Goal: Task Accomplishment & Management: Complete application form

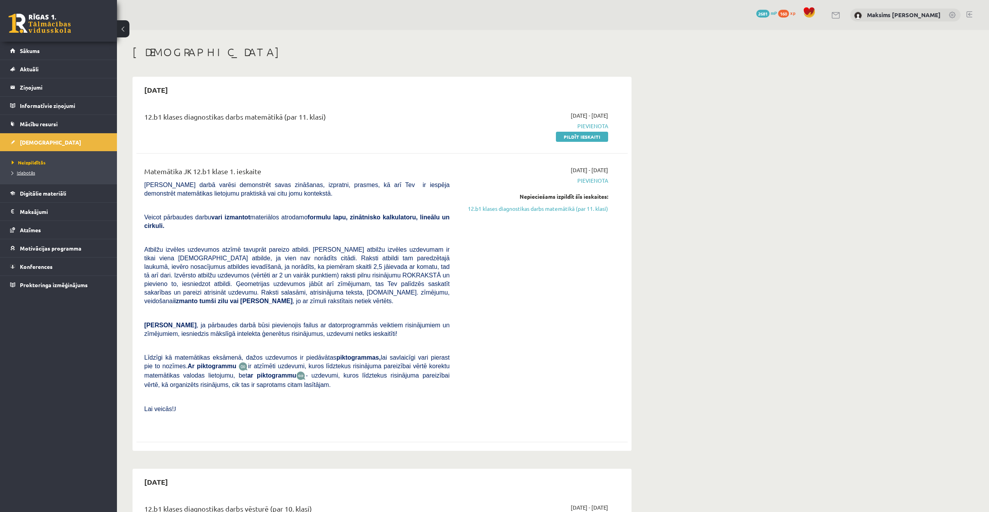
click at [31, 174] on span "Izlabotās" at bounding box center [23, 173] width 23 height 6
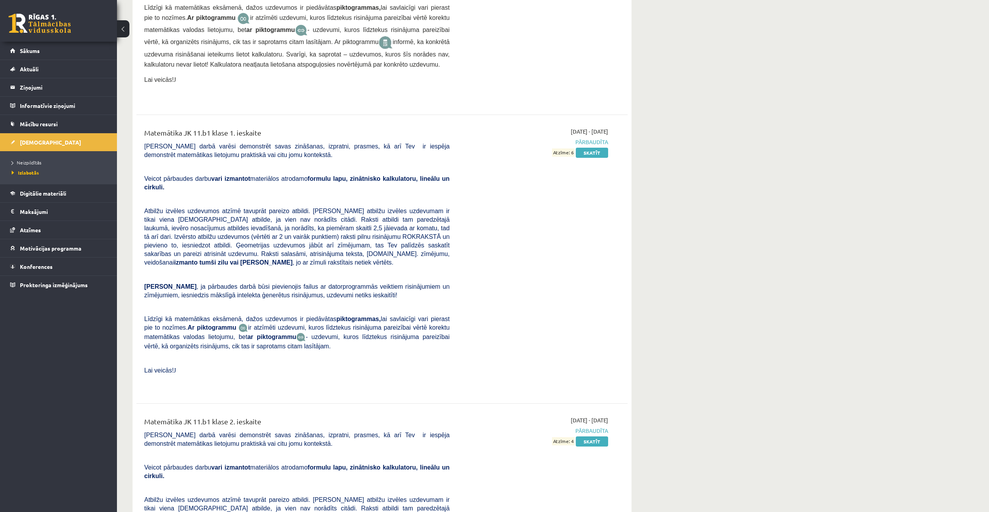
scroll to position [3097, 0]
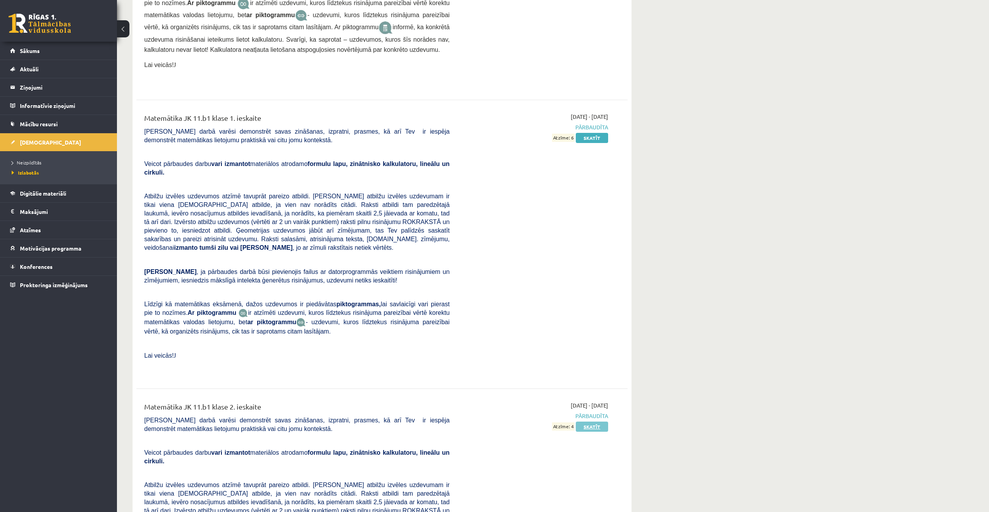
click at [589, 422] on link "Skatīt" at bounding box center [592, 427] width 32 height 10
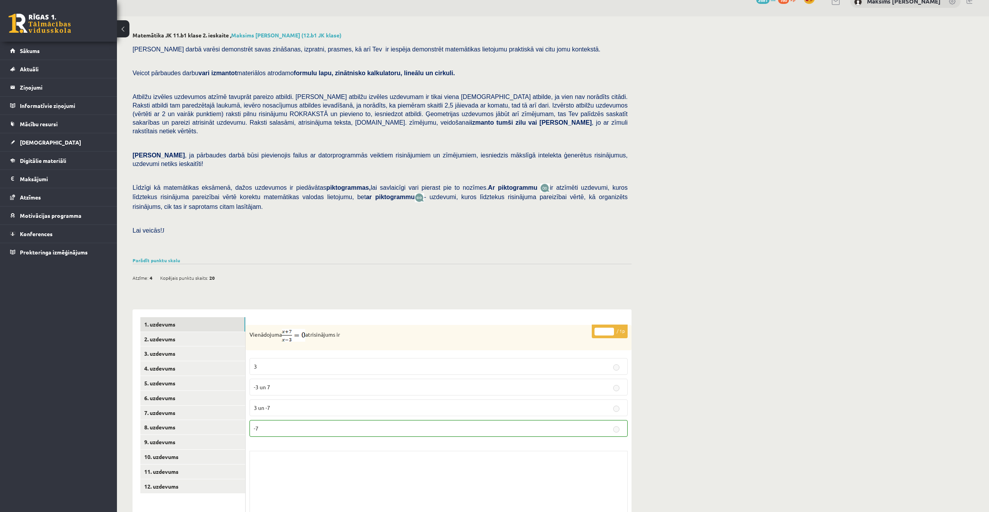
scroll to position [40, 0]
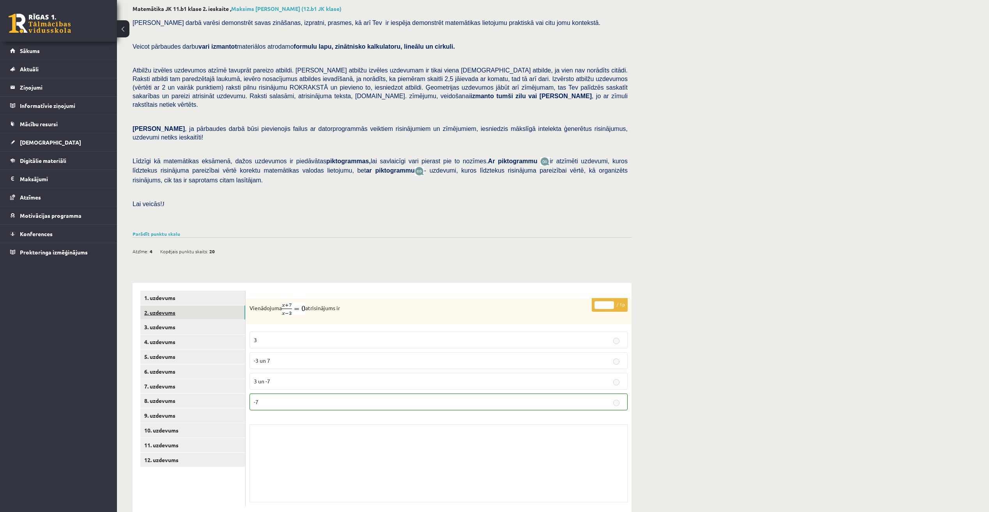
click at [165, 306] on link "2. uzdevums" at bounding box center [192, 313] width 105 height 14
click at [181, 320] on link "3. uzdevums" at bounding box center [192, 327] width 105 height 14
click at [166, 335] on link "4. uzdevums" at bounding box center [192, 342] width 105 height 14
click at [166, 320] on link "3. uzdevums" at bounding box center [192, 327] width 105 height 14
click at [167, 350] on link "5. uzdevums" at bounding box center [192, 357] width 105 height 14
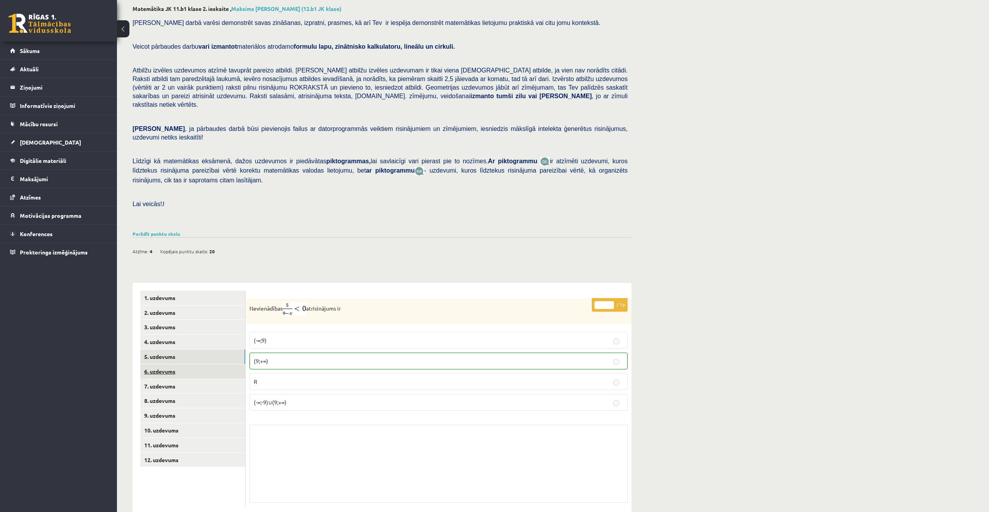
click at [158, 365] on link "6. uzdevums" at bounding box center [192, 372] width 105 height 14
click at [160, 379] on link "7. uzdevums" at bounding box center [192, 386] width 105 height 14
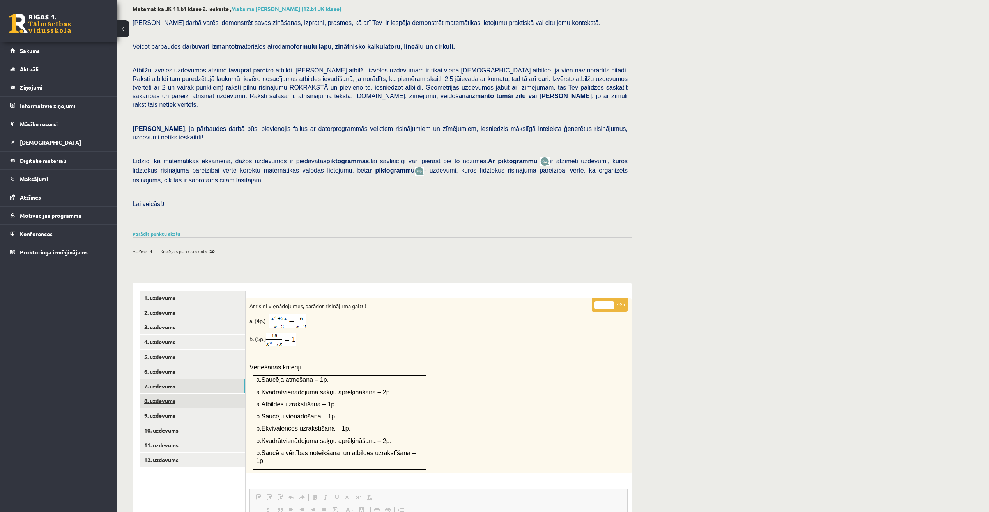
scroll to position [0, 0]
click at [160, 394] on link "8. uzdevums" at bounding box center [192, 401] width 105 height 14
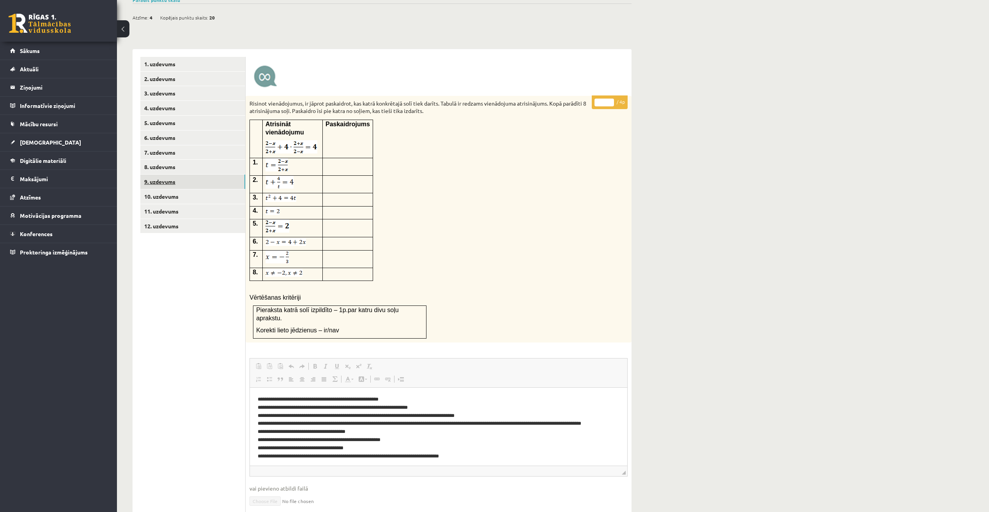
click at [167, 175] on link "9. uzdevums" at bounding box center [192, 182] width 105 height 14
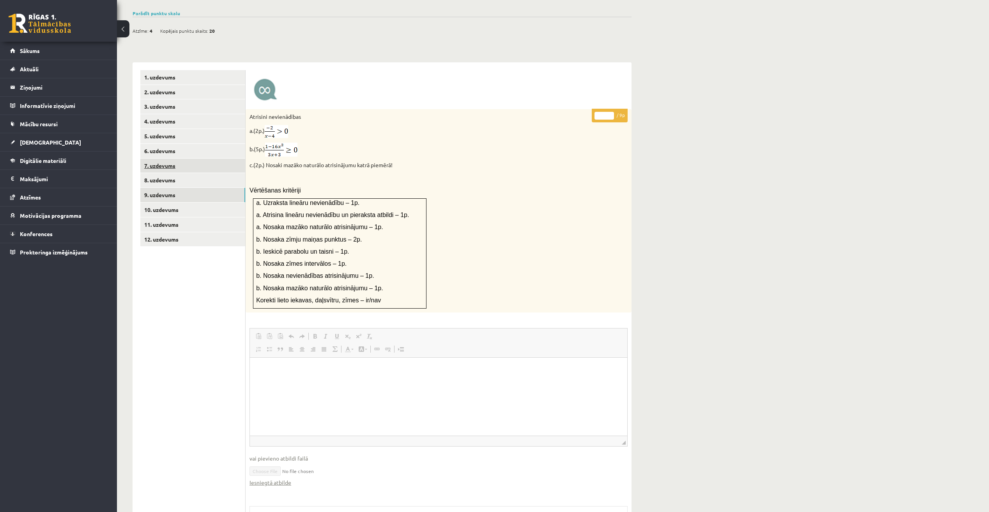
scroll to position [187, 0]
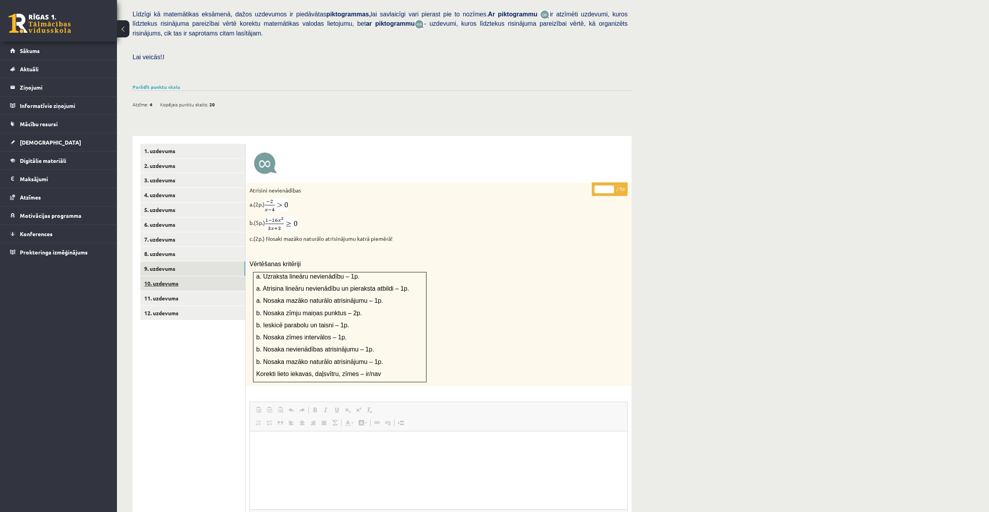
click at [183, 276] on link "10. uzdevums" at bounding box center [192, 283] width 105 height 14
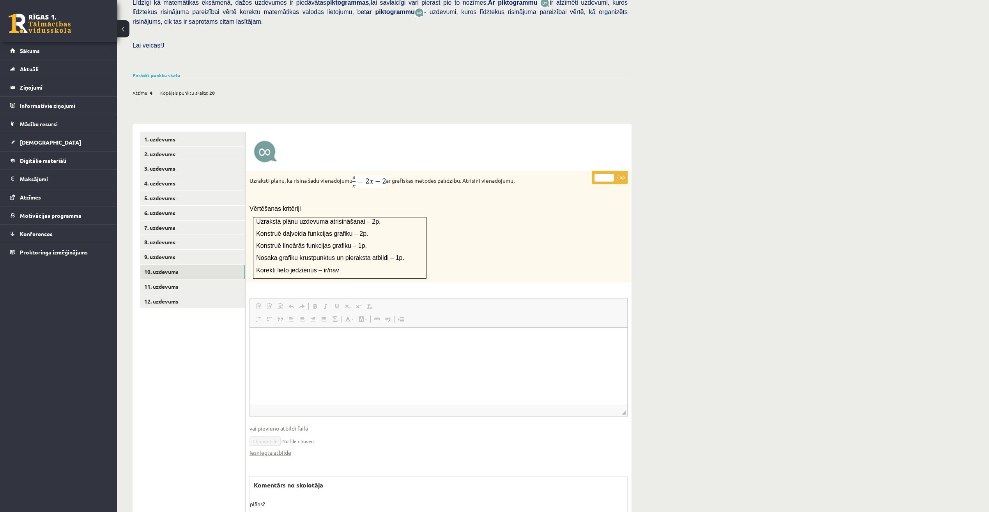
scroll to position [197, 0]
click at [183, 281] on link "11. uzdevums" at bounding box center [192, 288] width 105 height 14
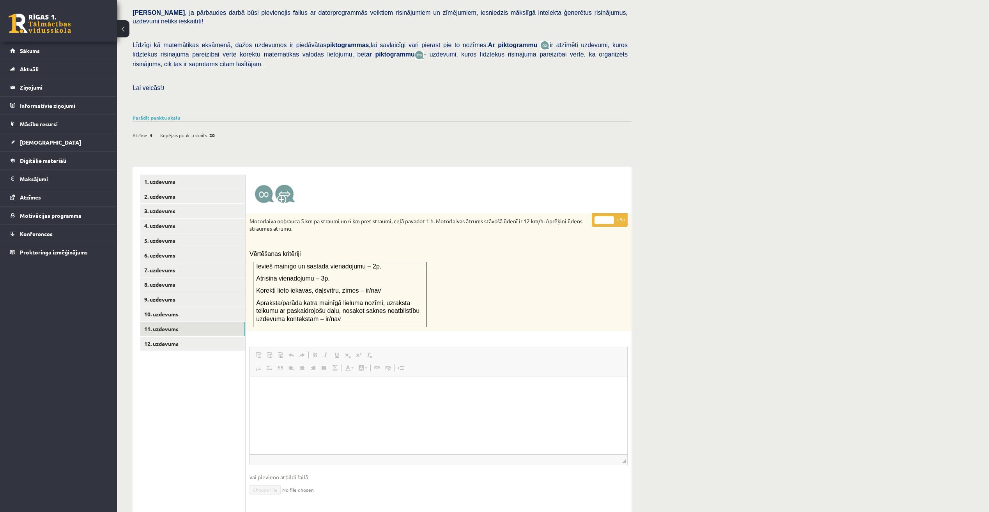
scroll to position [0, 0]
click at [170, 175] on link "1. uzdevums" at bounding box center [192, 182] width 105 height 14
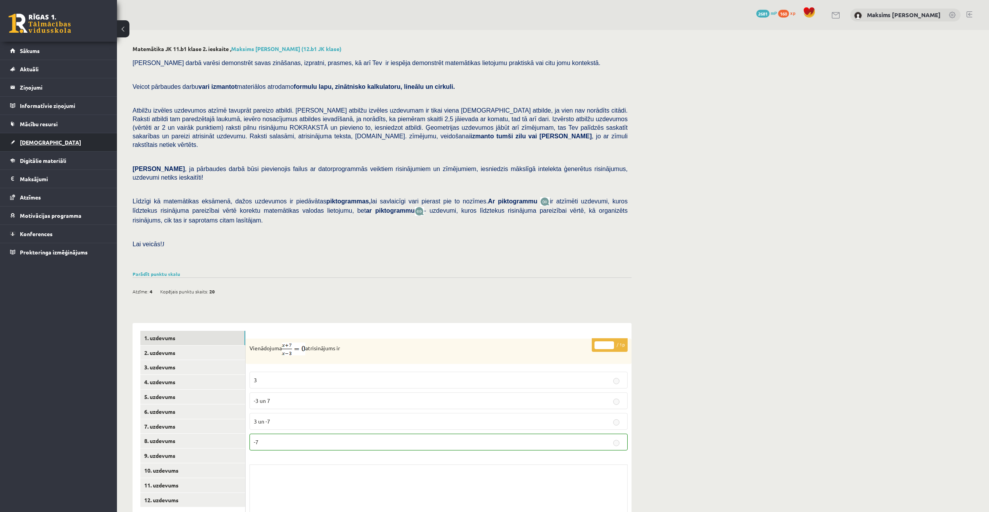
click at [35, 138] on link "[DEMOGRAPHIC_DATA]" at bounding box center [58, 142] width 97 height 18
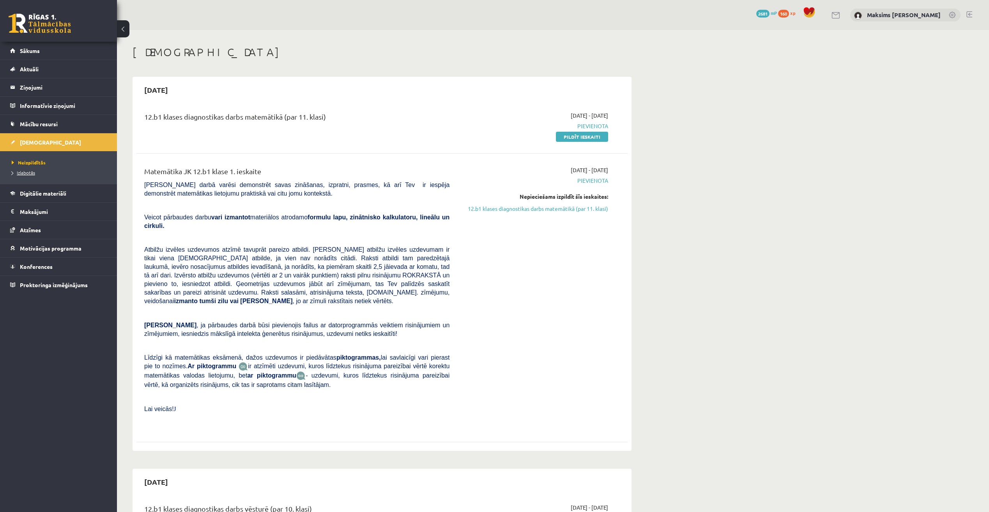
click at [31, 174] on span "Izlabotās" at bounding box center [23, 173] width 23 height 6
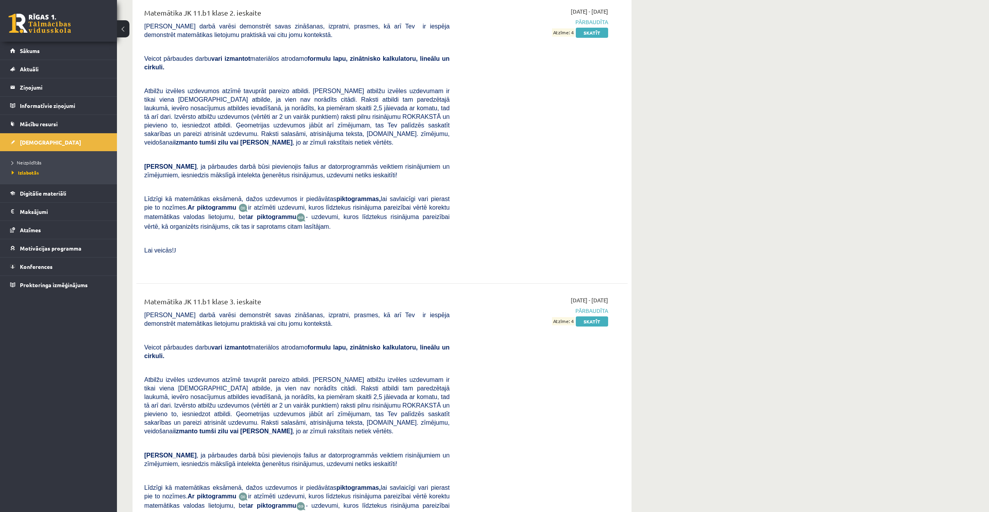
scroll to position [3488, 0]
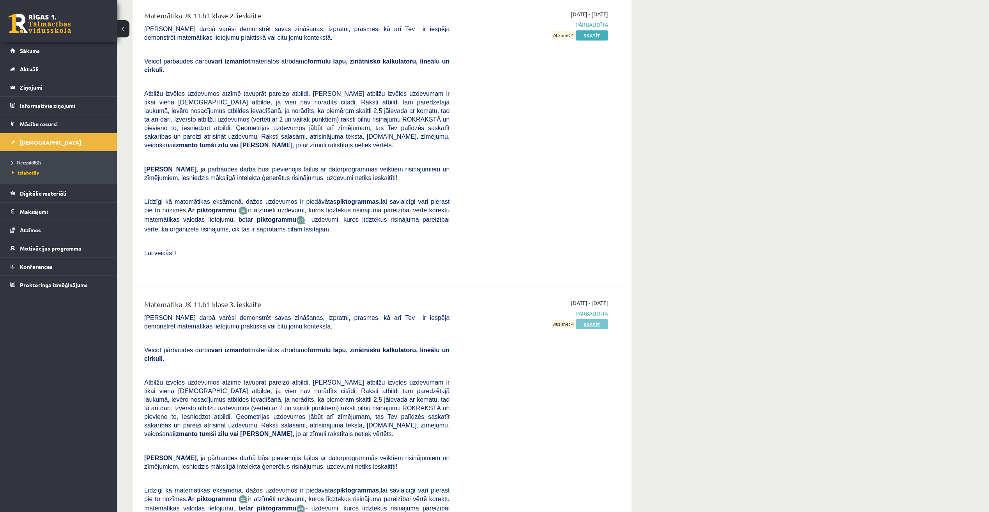
click at [584, 319] on link "Skatīt" at bounding box center [592, 324] width 32 height 10
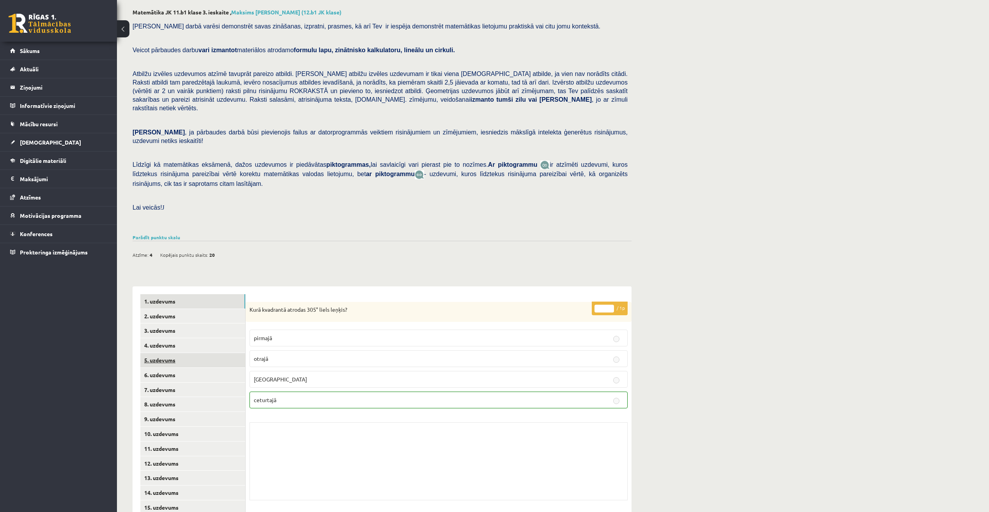
scroll to position [46, 0]
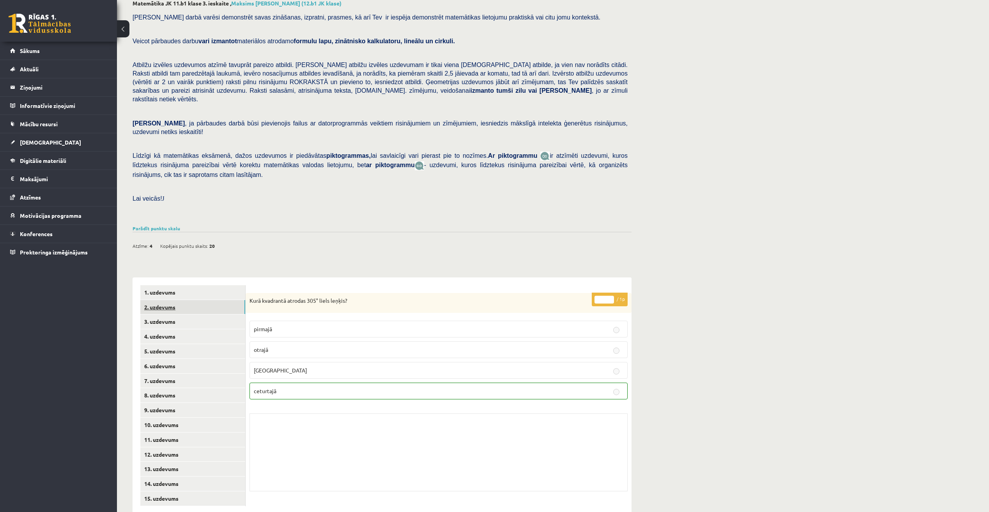
click at [166, 300] on link "2. uzdevums" at bounding box center [192, 307] width 105 height 14
click at [169, 315] on link "3. uzdevums" at bounding box center [192, 322] width 105 height 14
click at [165, 329] on link "4. uzdevums" at bounding box center [192, 336] width 105 height 14
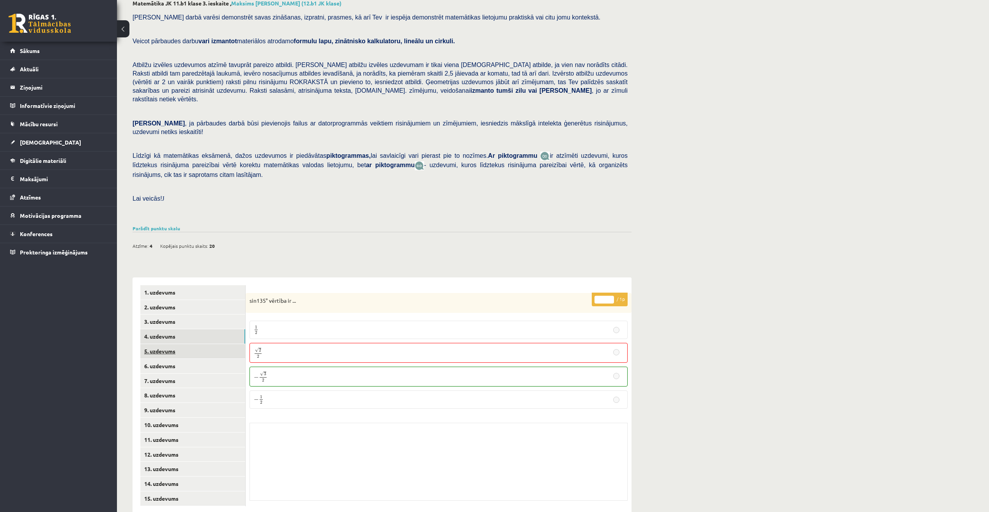
click at [162, 344] on link "5. uzdevums" at bounding box center [192, 351] width 105 height 14
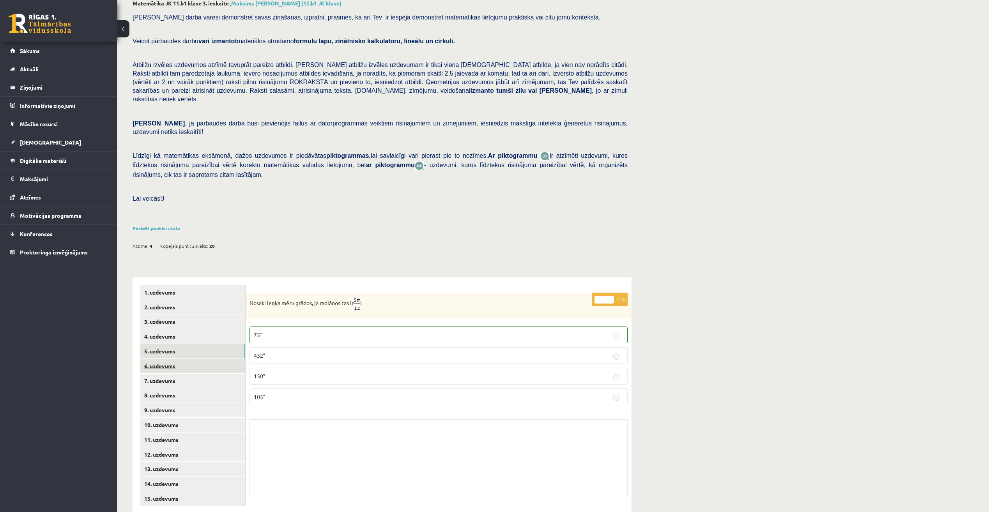
click at [169, 359] on link "6. uzdevums" at bounding box center [192, 366] width 105 height 14
click at [159, 374] on link "7. uzdevums" at bounding box center [192, 381] width 105 height 14
click at [163, 388] on link "8. uzdevums" at bounding box center [192, 395] width 105 height 14
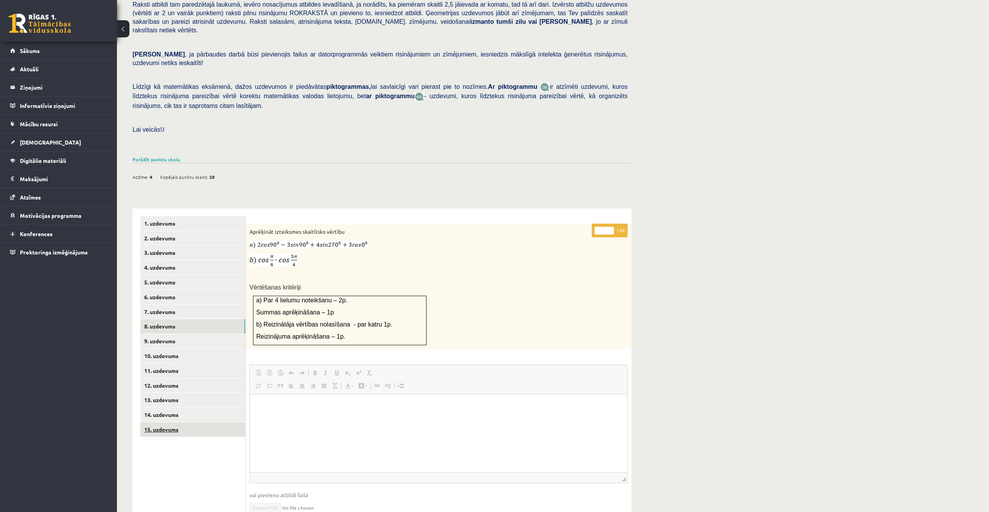
scroll to position [163, 0]
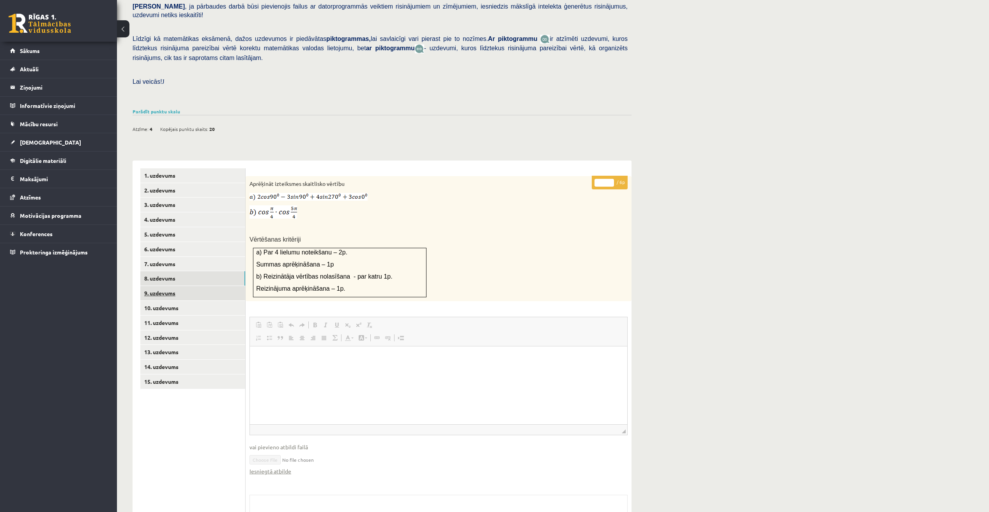
click at [167, 286] on link "9. uzdevums" at bounding box center [192, 293] width 105 height 14
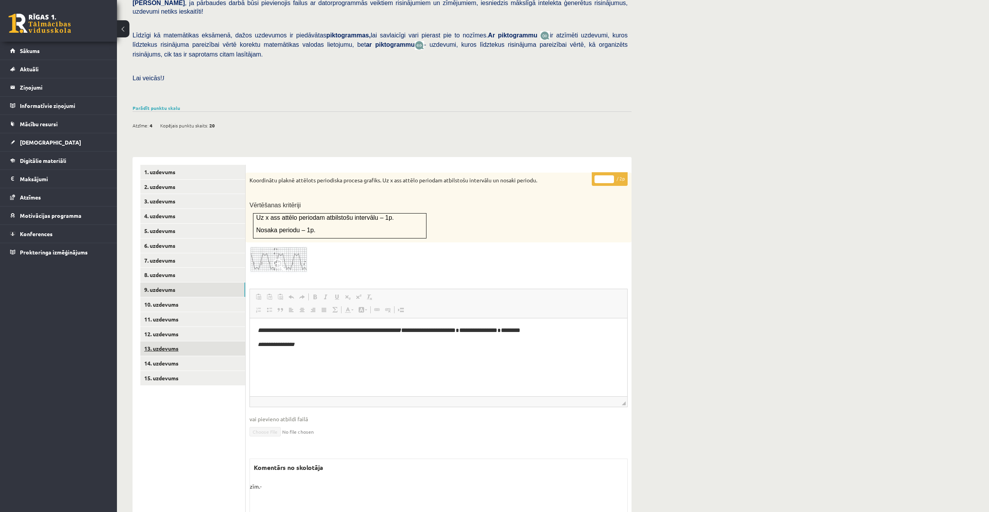
scroll to position [162, 0]
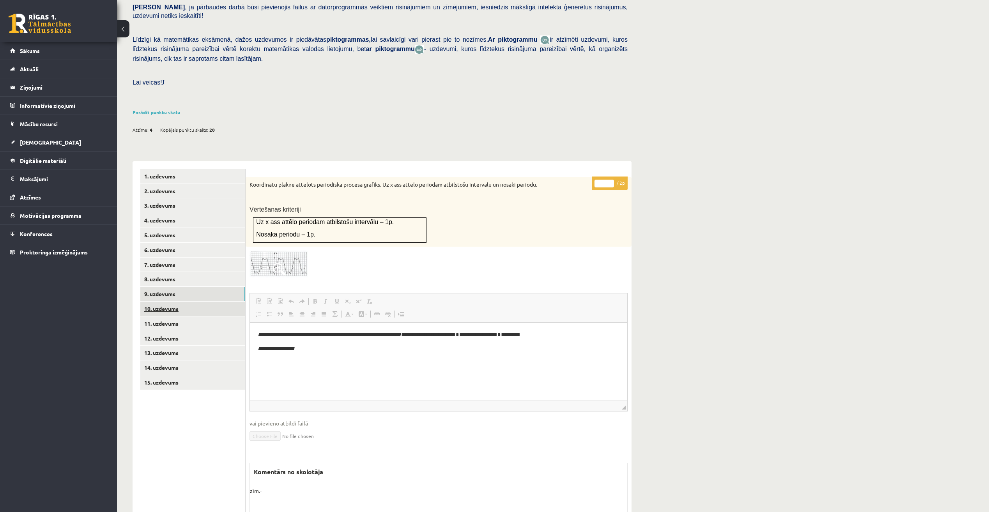
click at [173, 302] on link "10. uzdevums" at bounding box center [192, 309] width 105 height 14
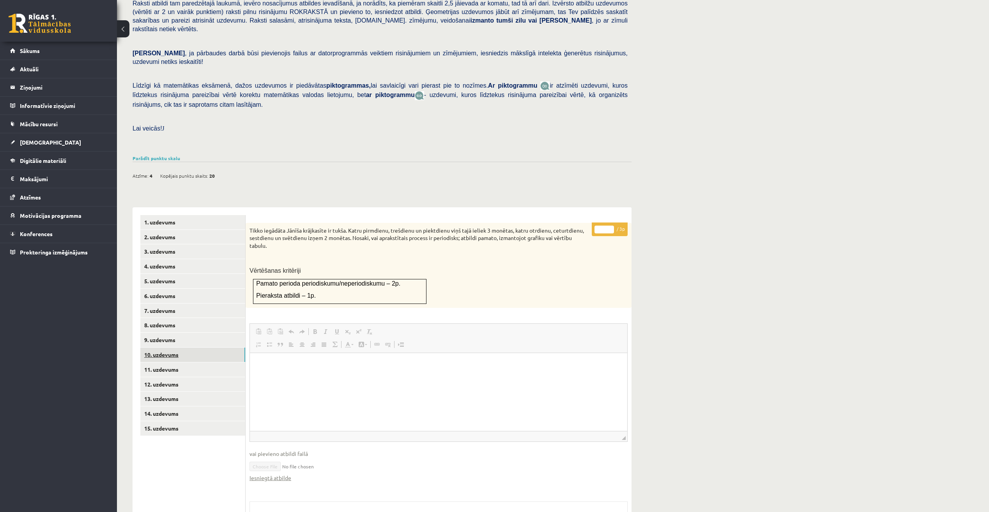
scroll to position [0, 0]
click at [173, 363] on link "11. uzdevums" at bounding box center [192, 370] width 105 height 14
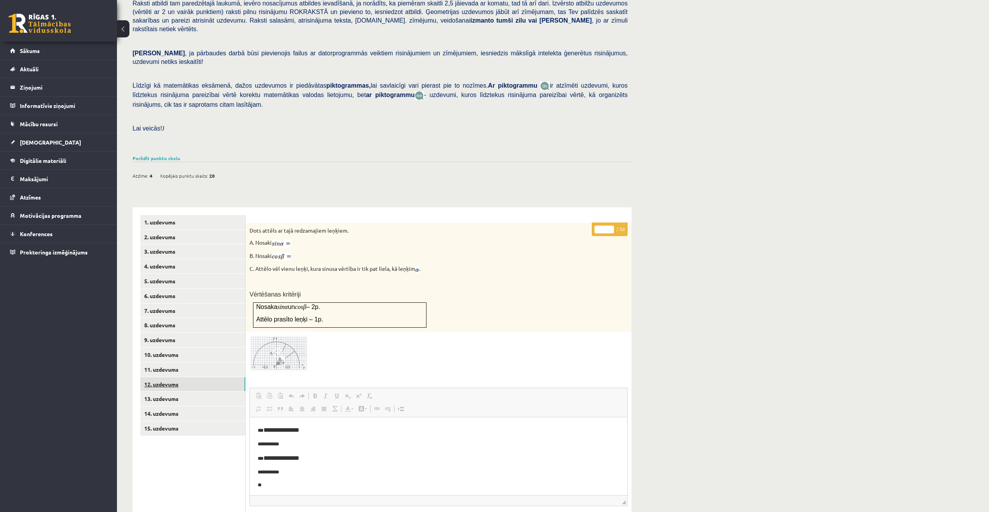
click at [159, 377] on link "12. uzdevums" at bounding box center [192, 384] width 105 height 14
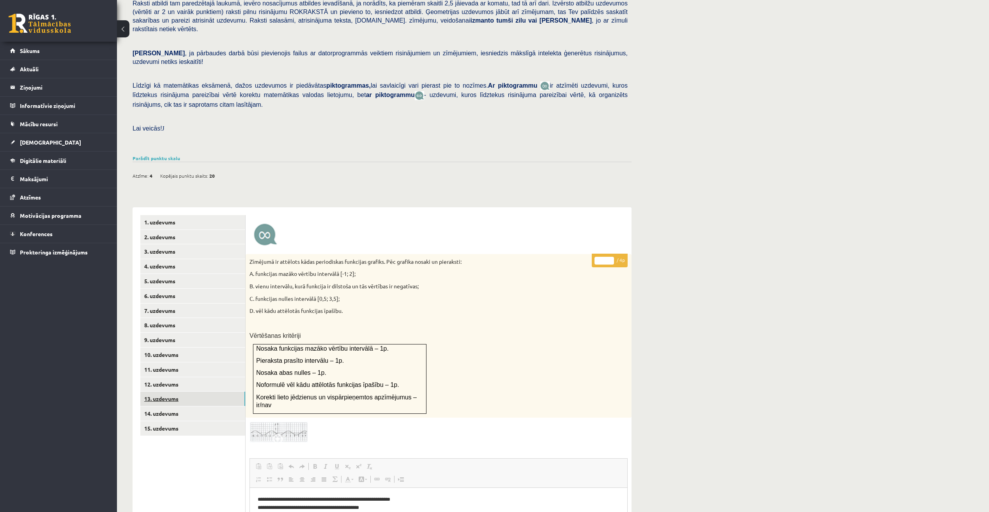
click at [166, 392] on link "13. uzdevums" at bounding box center [192, 399] width 105 height 14
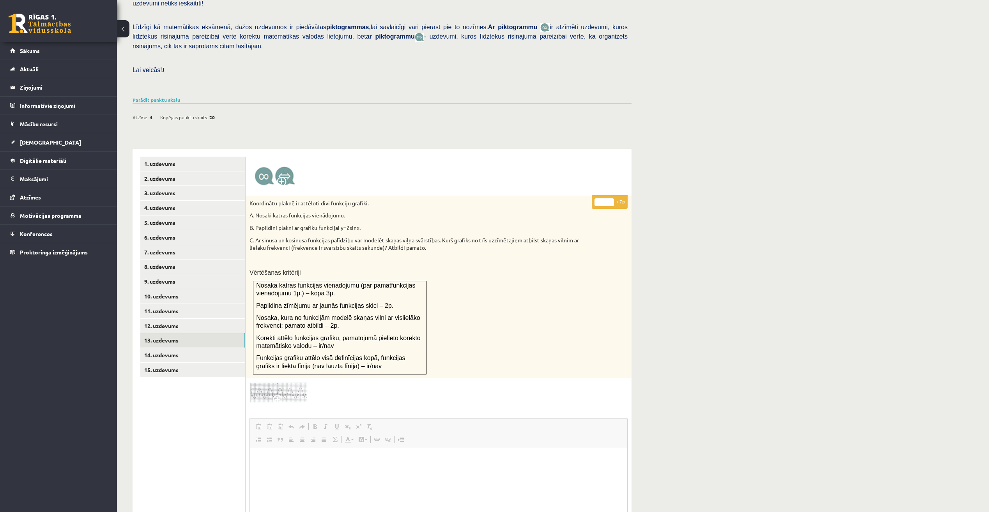
scroll to position [194, 0]
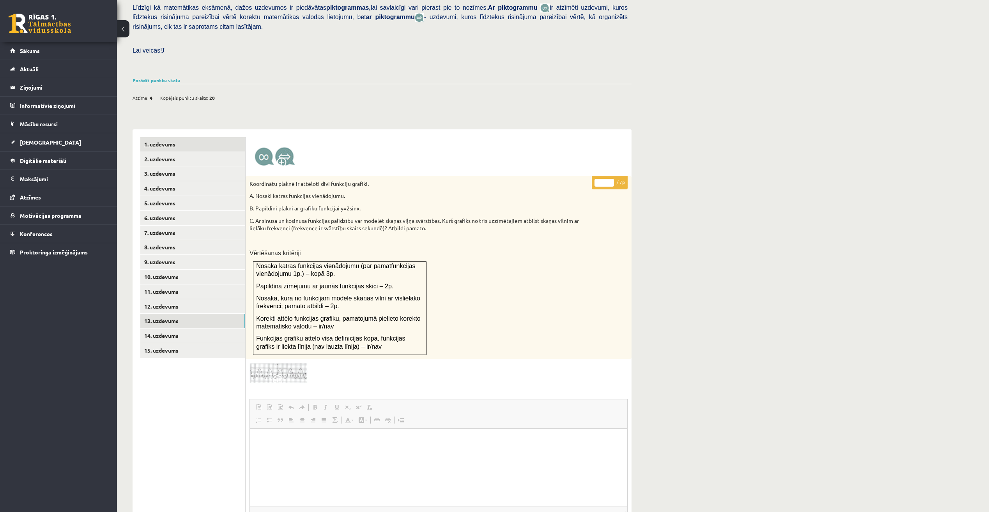
click at [163, 137] on link "1. uzdevums" at bounding box center [192, 144] width 105 height 14
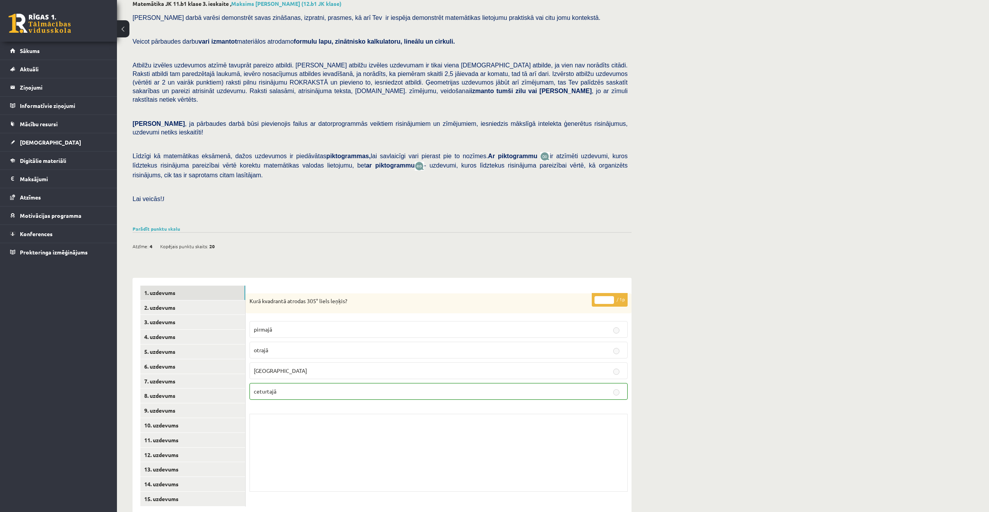
scroll to position [46, 0]
click at [170, 432] on link "11. uzdevums" at bounding box center [192, 439] width 105 height 14
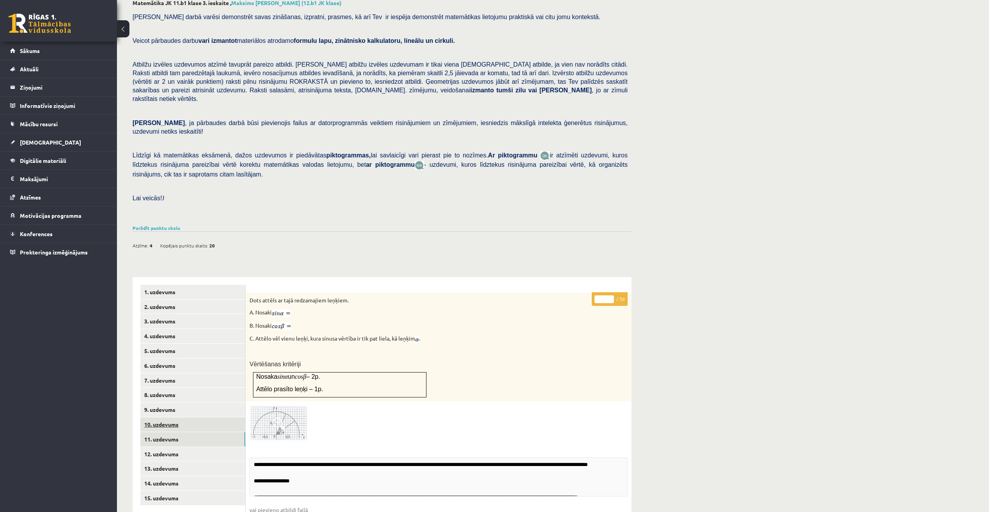
click at [162, 418] on link "10. uzdevums" at bounding box center [192, 425] width 105 height 14
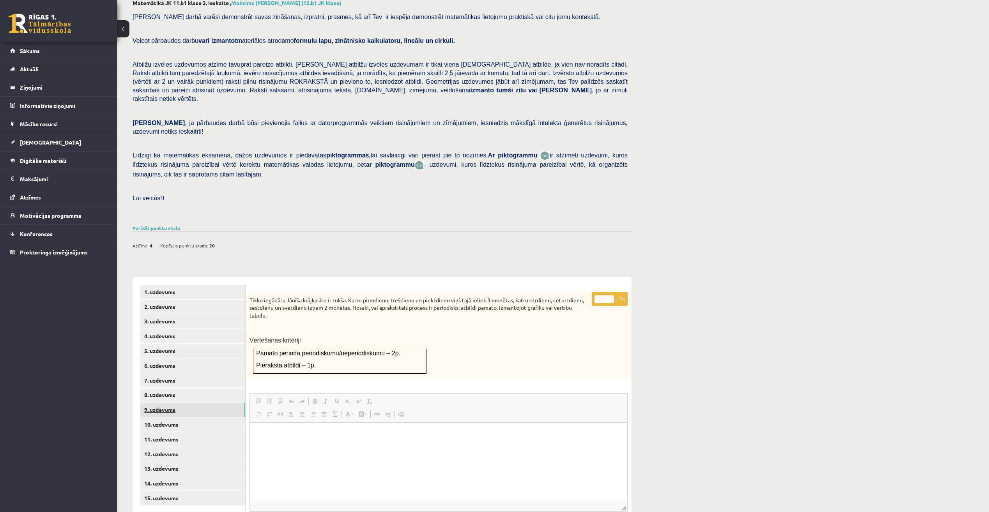
scroll to position [0, 0]
click at [171, 403] on link "9. uzdevums" at bounding box center [192, 410] width 105 height 14
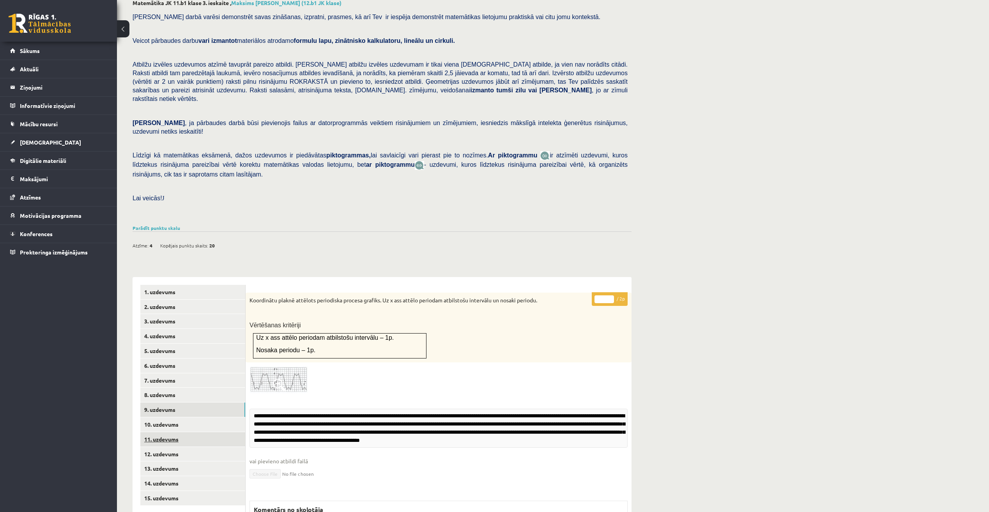
click at [170, 432] on link "11. uzdevums" at bounding box center [192, 439] width 105 height 14
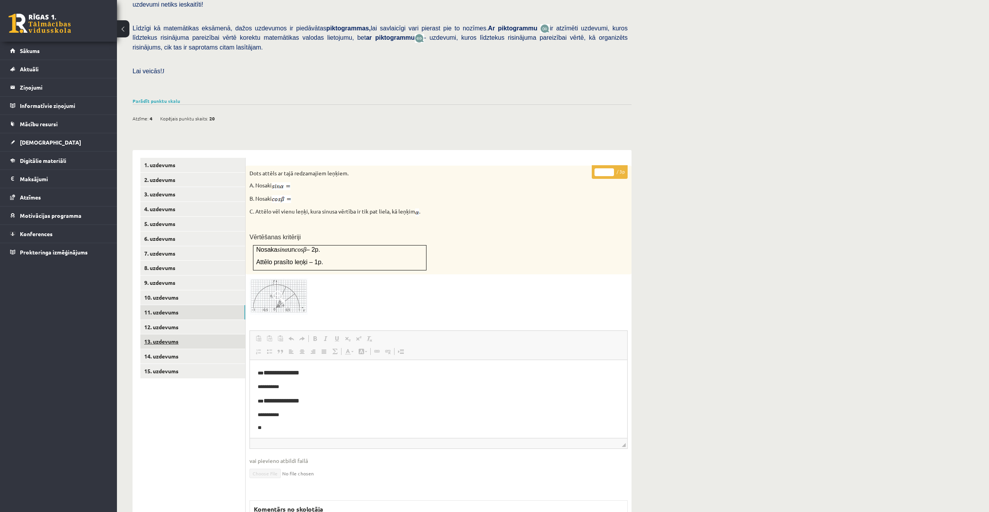
scroll to position [171, 0]
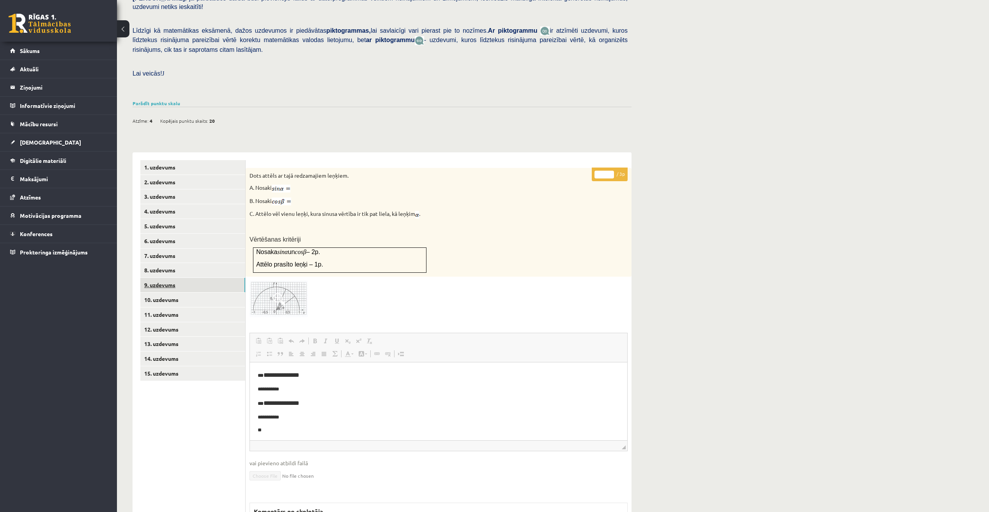
click at [171, 278] on link "9. uzdevums" at bounding box center [192, 285] width 105 height 14
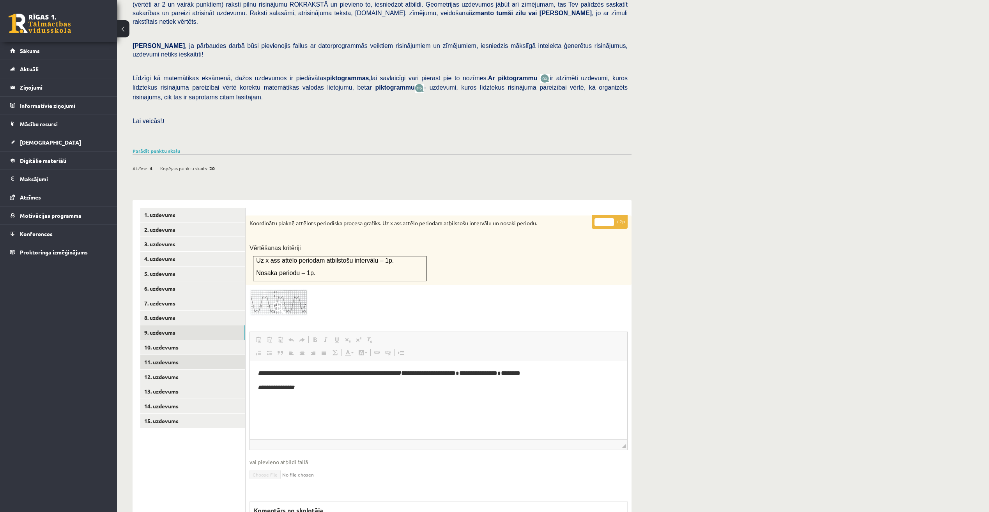
scroll to position [0, 0]
click at [180, 355] on link "11. uzdevums" at bounding box center [192, 362] width 105 height 14
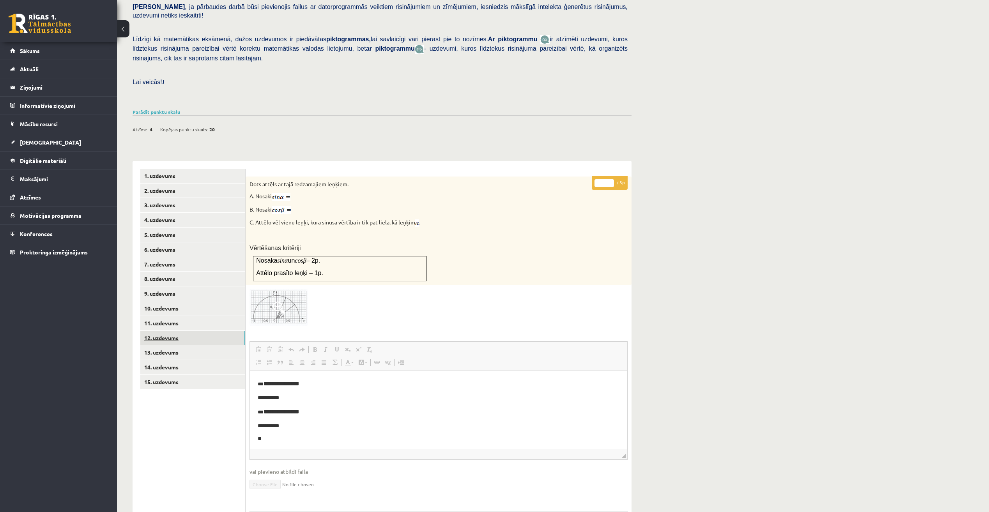
click at [170, 331] on link "12. uzdevums" at bounding box center [192, 338] width 105 height 14
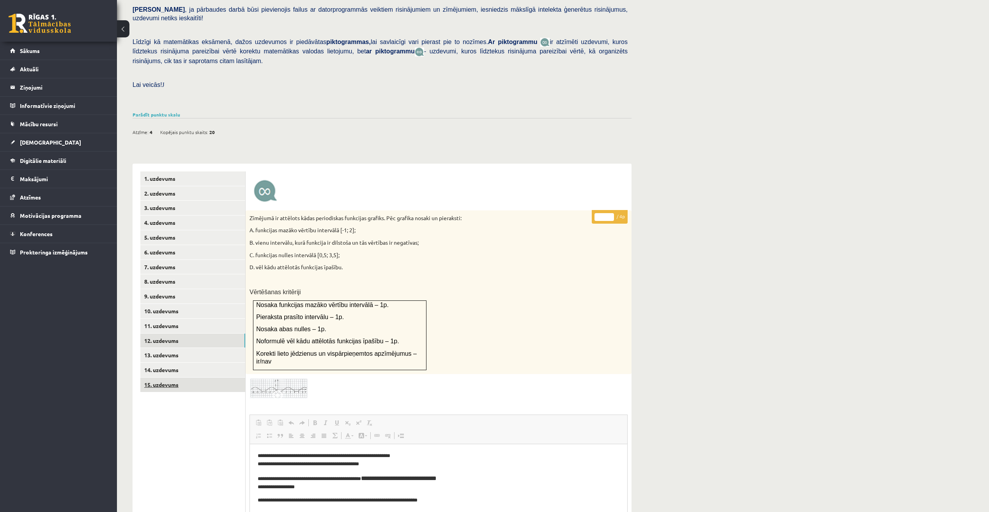
scroll to position [157, 0]
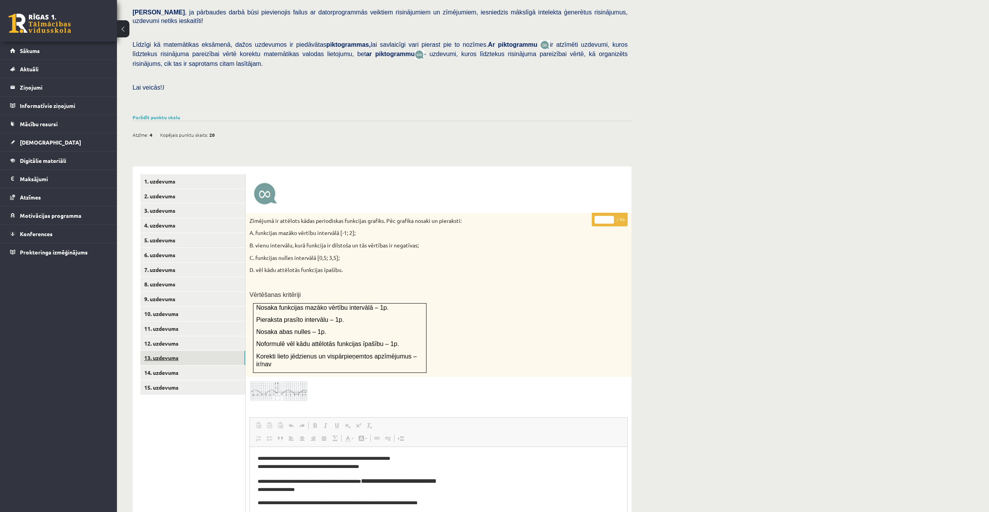
click at [171, 351] on link "13. uzdevums" at bounding box center [192, 358] width 105 height 14
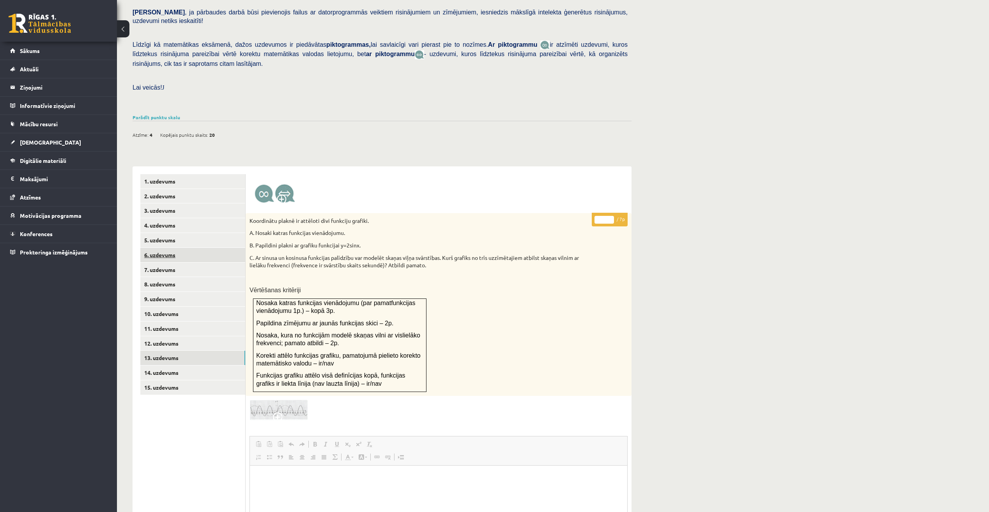
scroll to position [0, 0]
click at [164, 189] on link "2. uzdevums" at bounding box center [192, 196] width 105 height 14
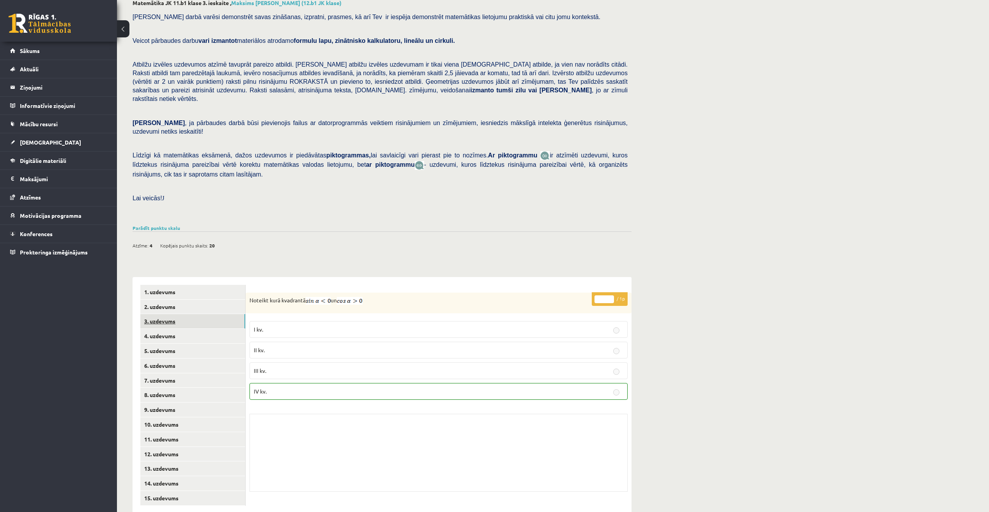
click at [183, 314] on link "3. uzdevums" at bounding box center [192, 321] width 105 height 14
click at [173, 329] on link "4. uzdevums" at bounding box center [192, 336] width 105 height 14
click at [168, 344] on link "5. uzdevums" at bounding box center [192, 351] width 105 height 14
click at [163, 359] on link "6. uzdevums" at bounding box center [192, 366] width 105 height 14
click at [166, 373] on link "7. uzdevums" at bounding box center [192, 380] width 105 height 14
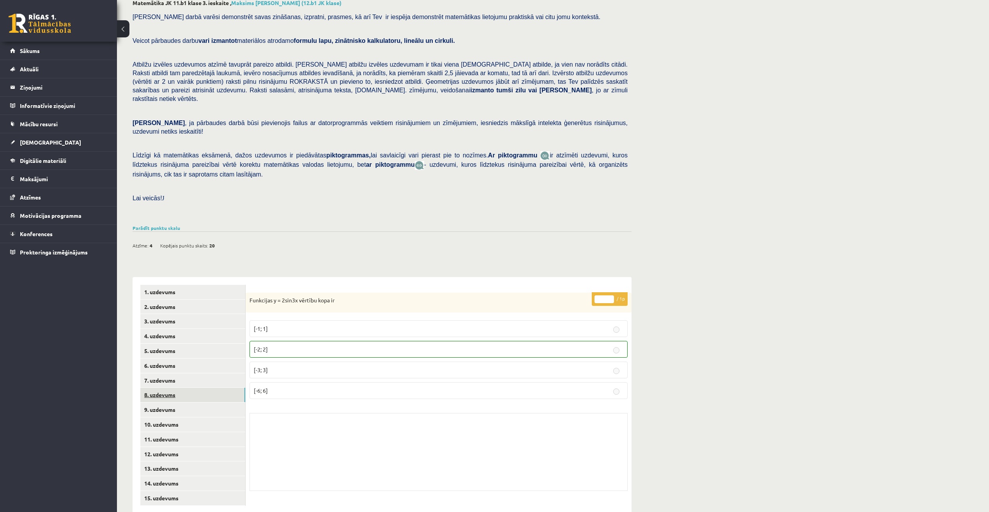
click at [171, 388] on link "8. uzdevums" at bounding box center [192, 395] width 105 height 14
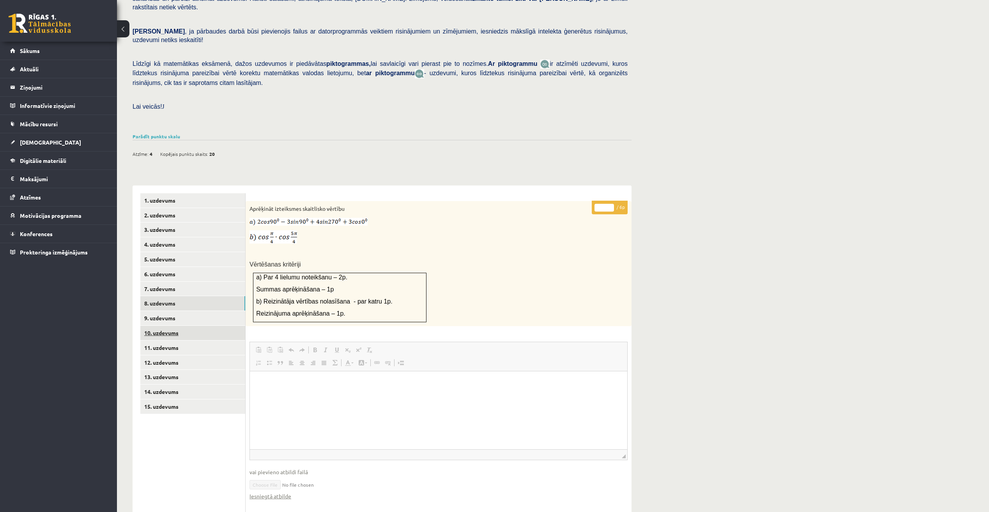
scroll to position [195, 0]
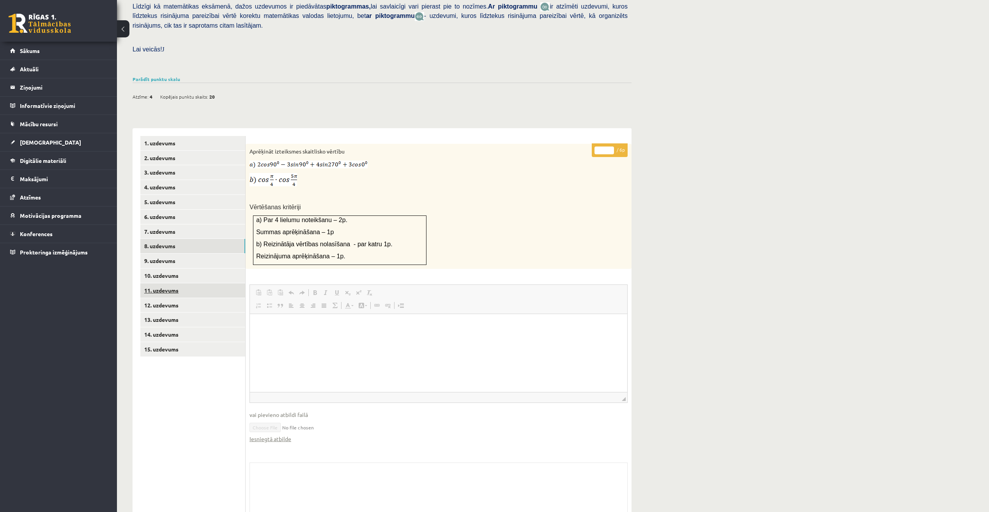
click at [172, 283] on link "11. uzdevums" at bounding box center [192, 290] width 105 height 14
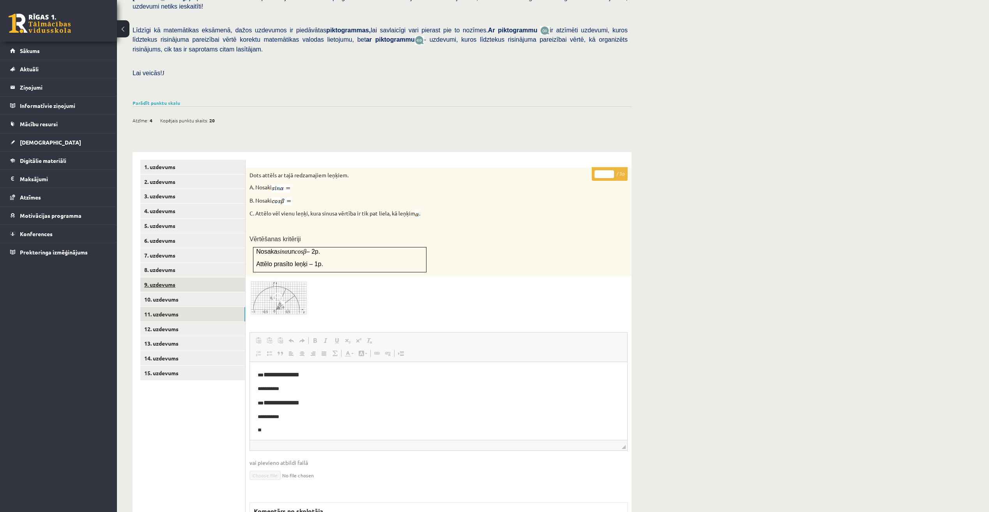
scroll to position [0, 0]
click at [183, 278] on link "9. uzdevums" at bounding box center [192, 285] width 105 height 14
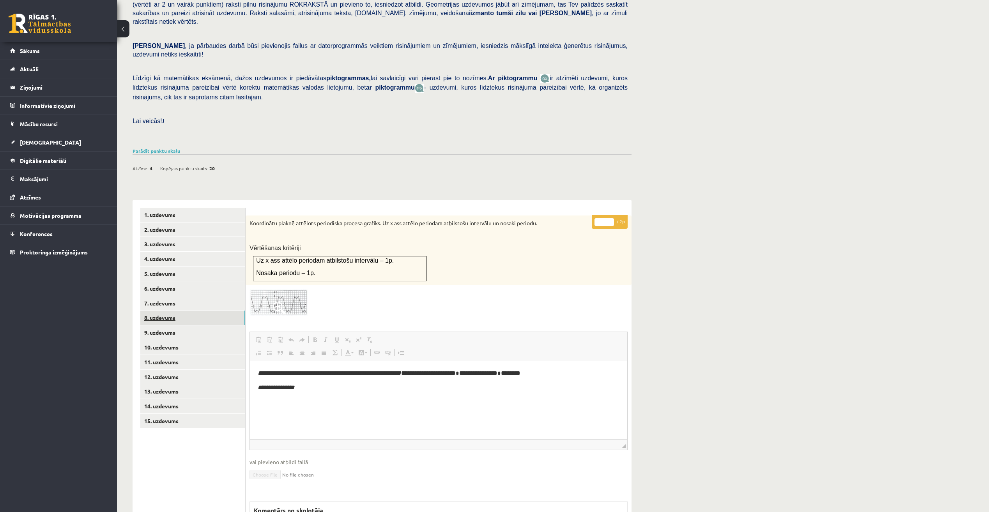
click at [166, 311] on link "8. uzdevums" at bounding box center [192, 318] width 105 height 14
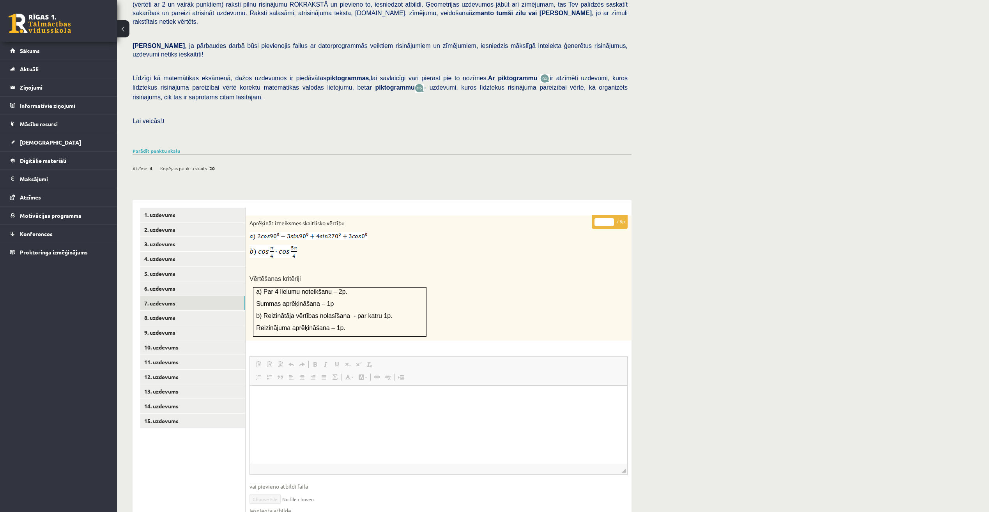
click at [176, 296] on link "7. uzdevums" at bounding box center [192, 303] width 105 height 14
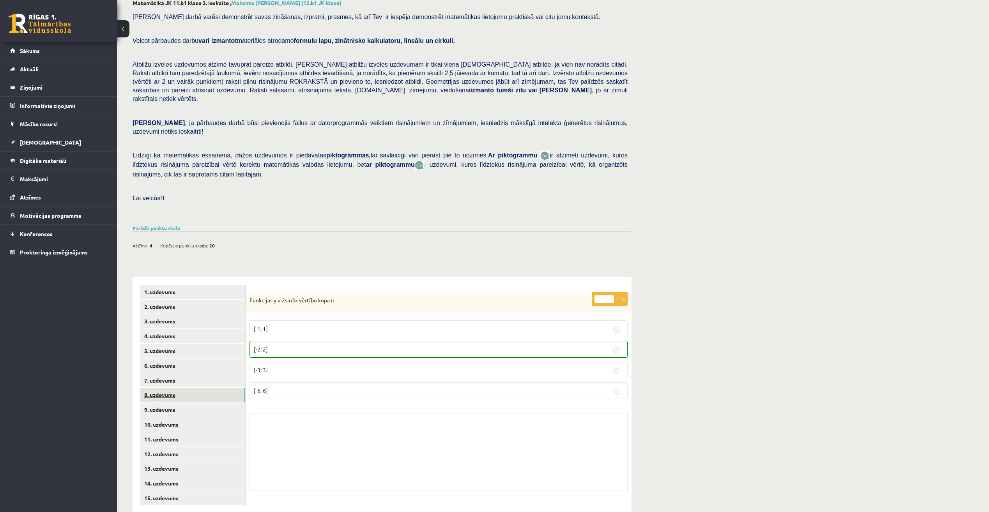
click at [160, 388] on link "8. uzdevums" at bounding box center [192, 395] width 105 height 14
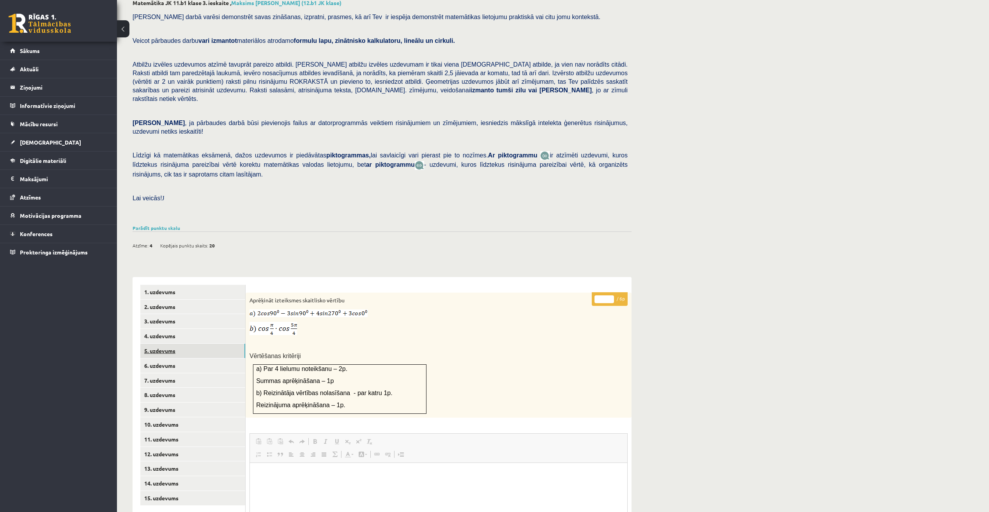
scroll to position [0, 0]
click at [165, 344] on link "5. uzdevums" at bounding box center [192, 351] width 105 height 14
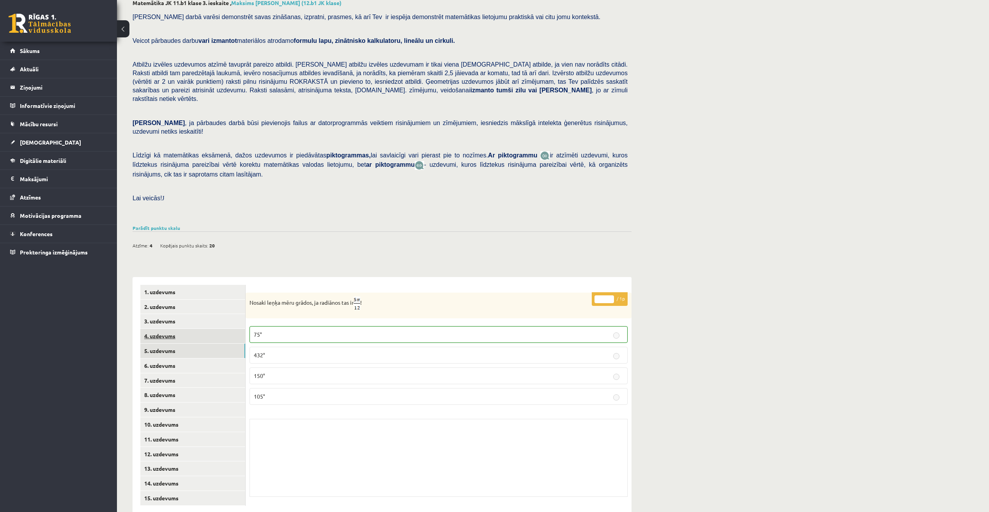
click at [169, 329] on link "4. uzdevums" at bounding box center [192, 336] width 105 height 14
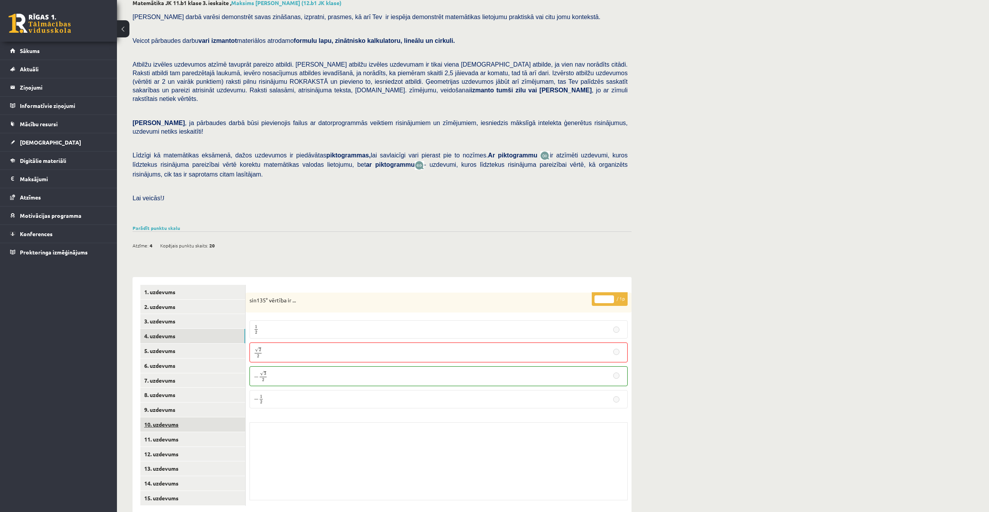
click at [184, 418] on link "10. uzdevums" at bounding box center [192, 425] width 105 height 14
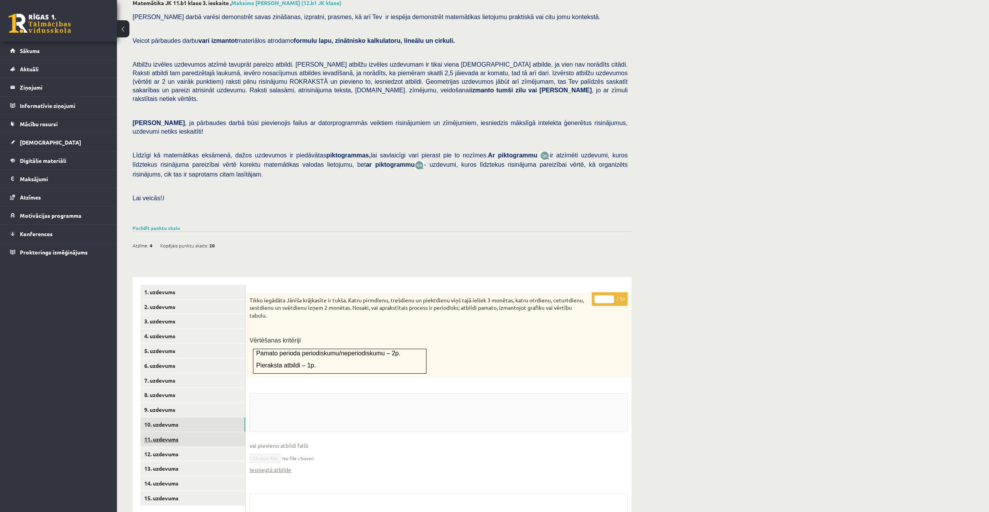
click at [176, 432] on link "11. uzdevums" at bounding box center [192, 439] width 105 height 14
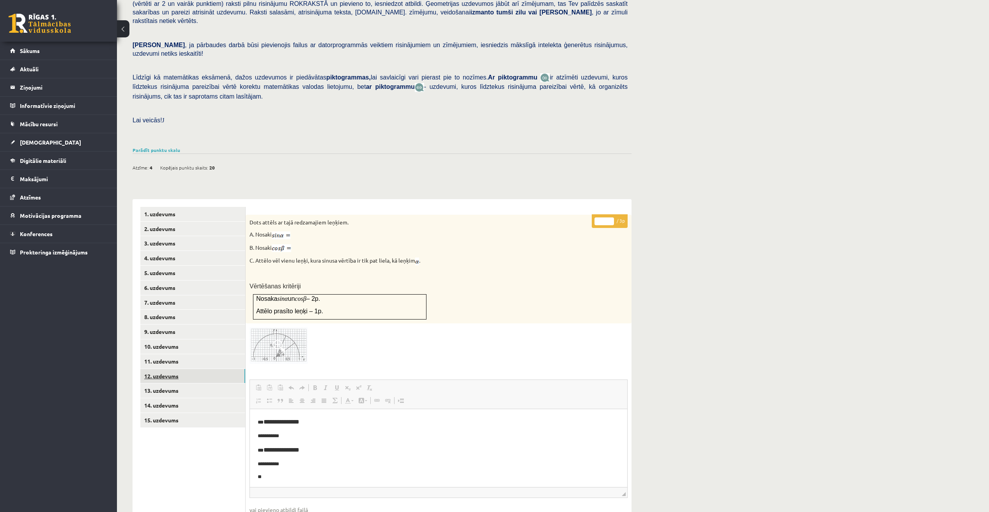
click at [172, 369] on link "12. uzdevums" at bounding box center [192, 376] width 105 height 14
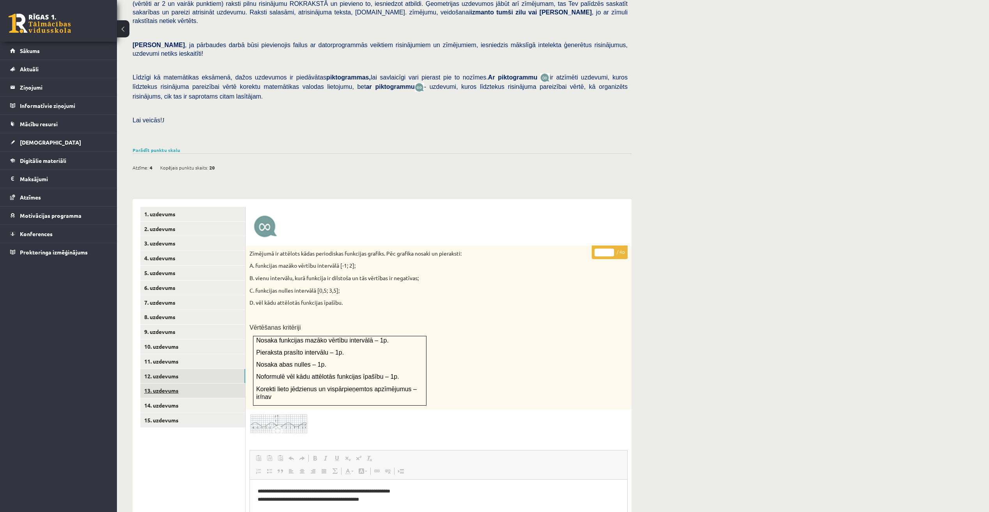
click at [182, 384] on link "13. uzdevums" at bounding box center [192, 391] width 105 height 14
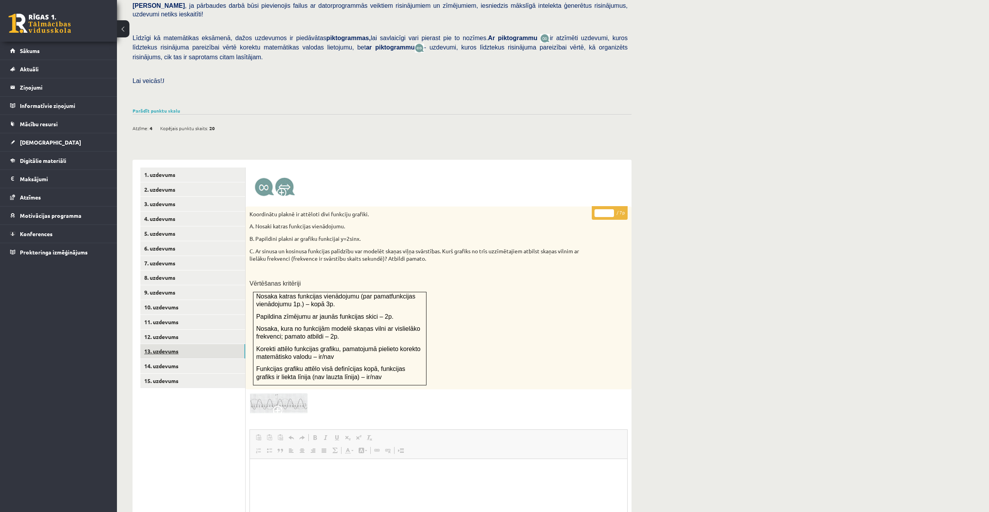
scroll to position [202, 0]
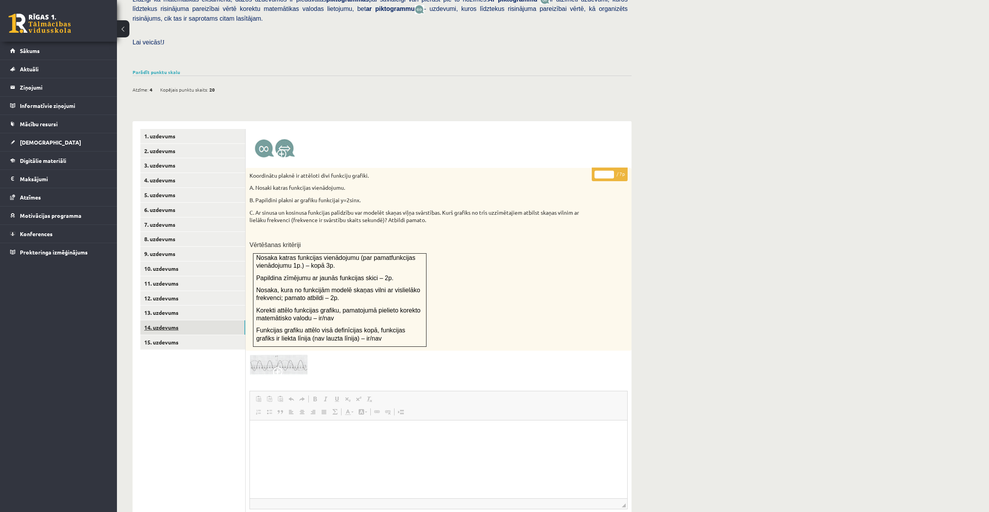
click at [182, 320] on link "14. uzdevums" at bounding box center [192, 327] width 105 height 14
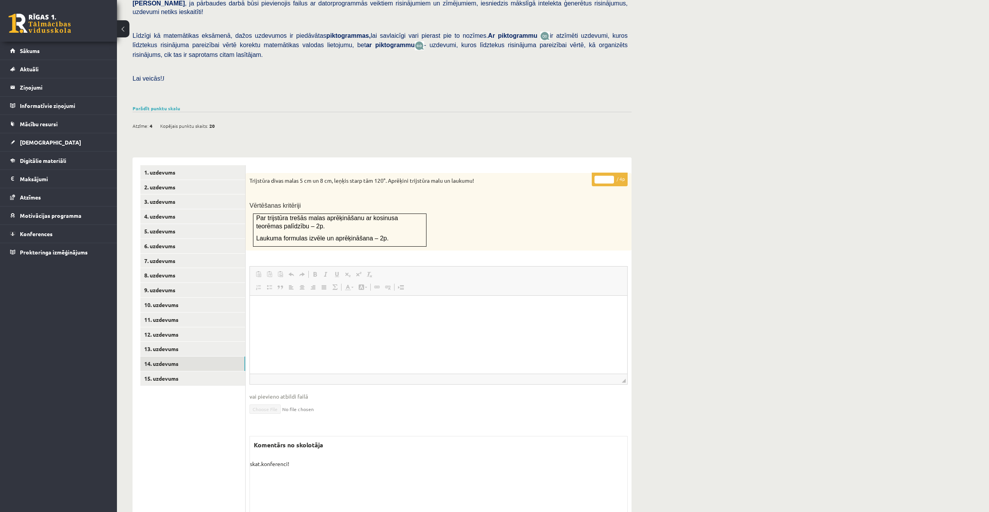
scroll to position [178, 0]
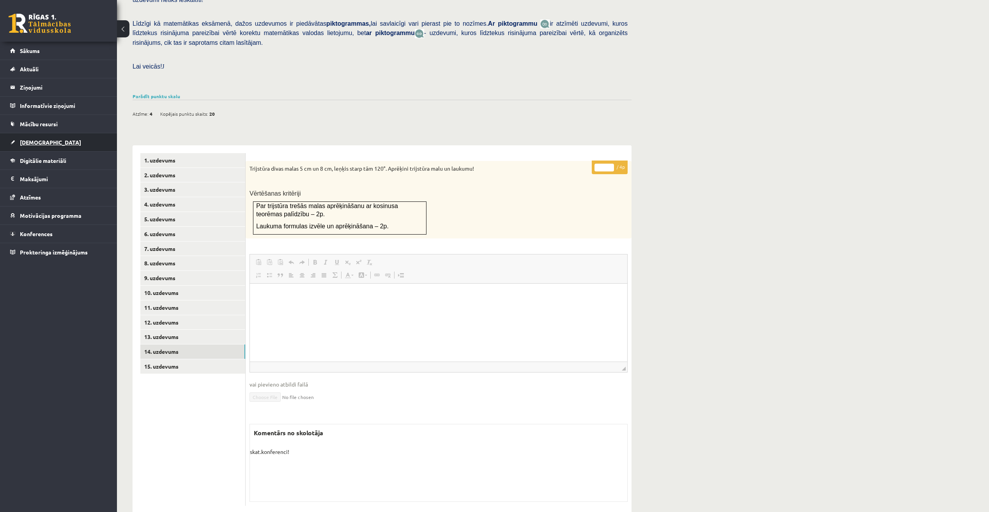
click at [34, 145] on span "[DEMOGRAPHIC_DATA]" at bounding box center [50, 142] width 61 height 7
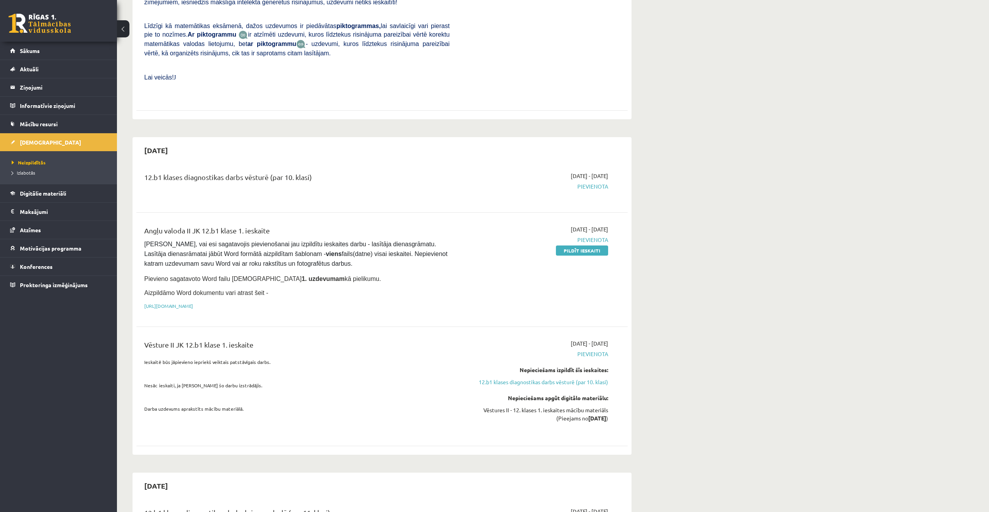
scroll to position [334, 0]
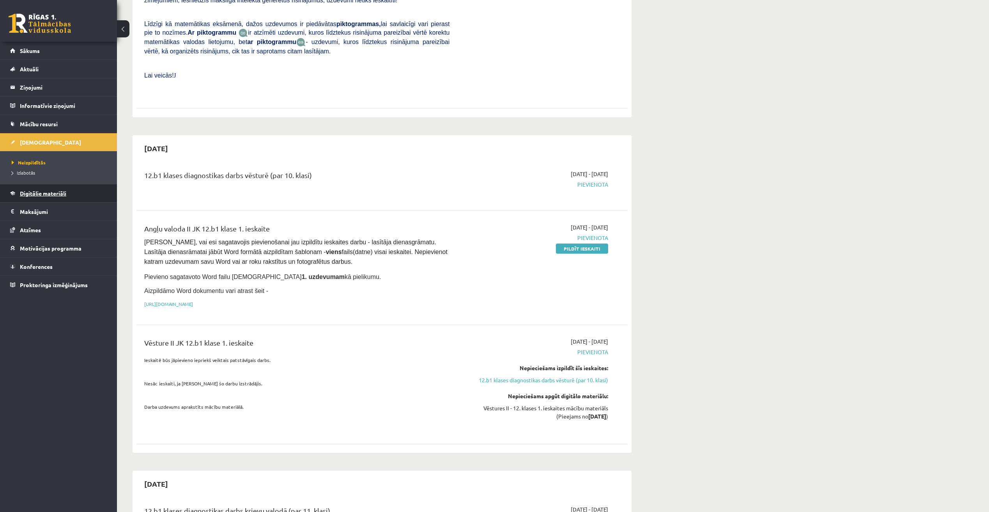
click at [63, 195] on span "Digitālie materiāli" at bounding box center [43, 193] width 46 height 7
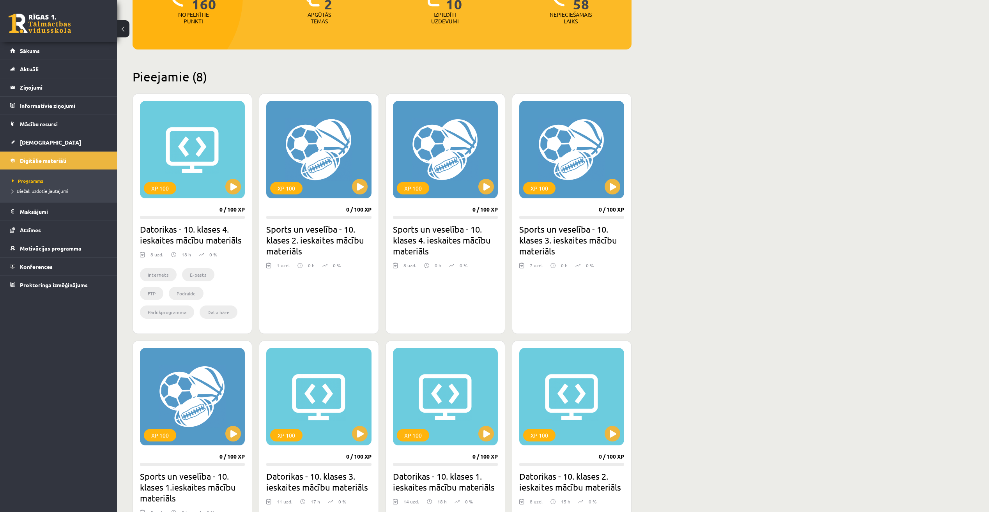
scroll to position [100, 0]
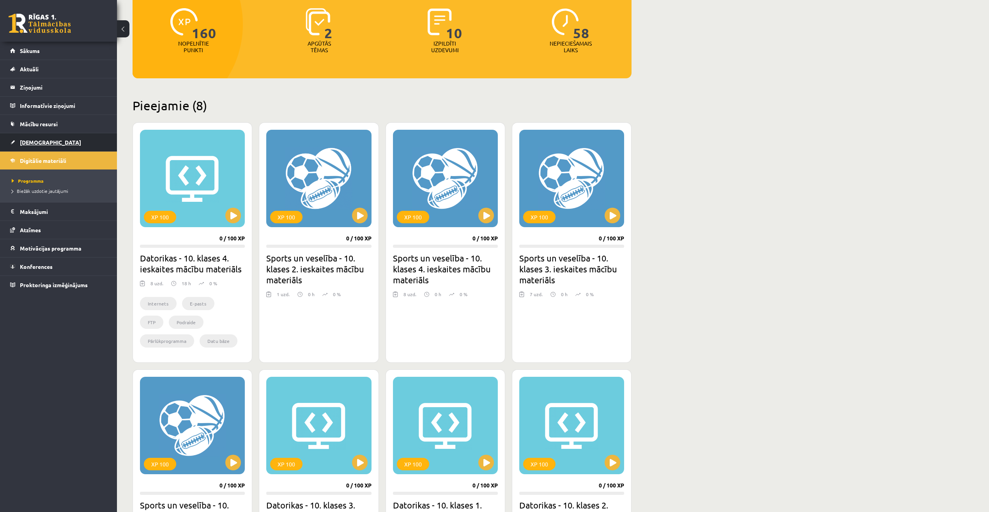
click at [37, 143] on span "[DEMOGRAPHIC_DATA]" at bounding box center [50, 142] width 61 height 7
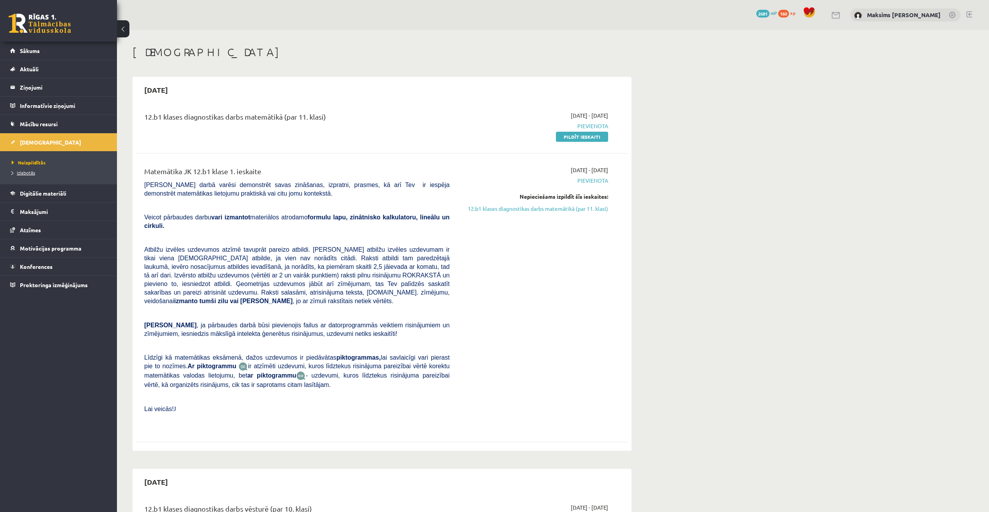
click at [30, 170] on span "Izlabotās" at bounding box center [23, 173] width 23 height 6
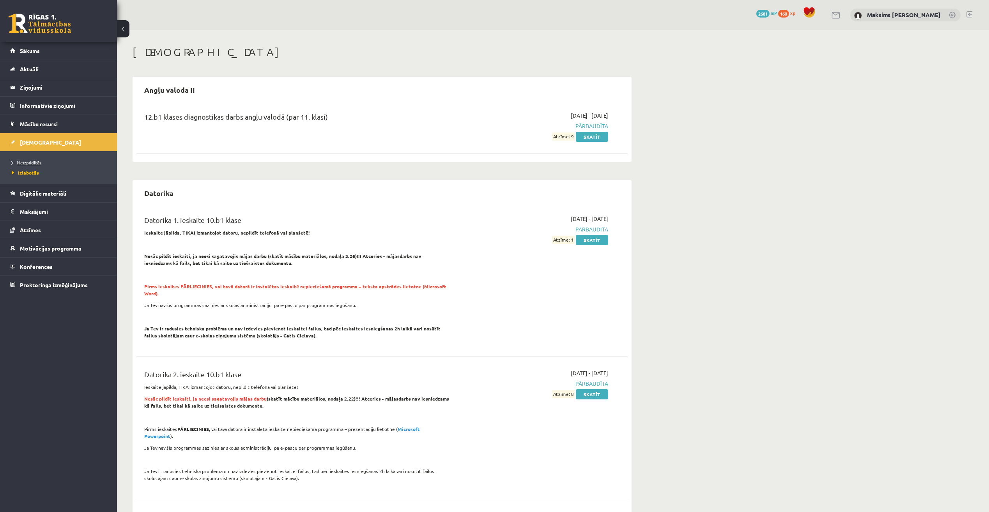
click at [32, 161] on span "Neizpildītās" at bounding box center [27, 162] width 30 height 6
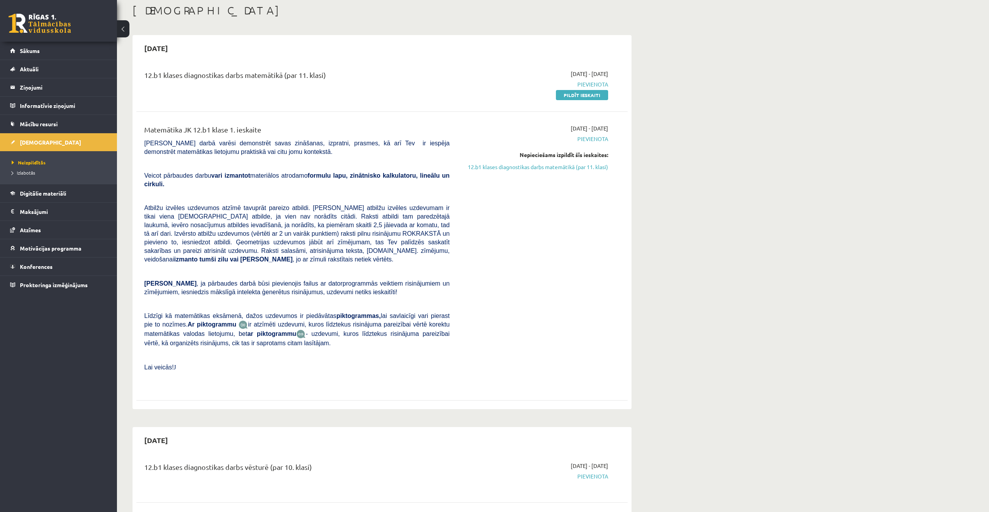
scroll to position [39, 0]
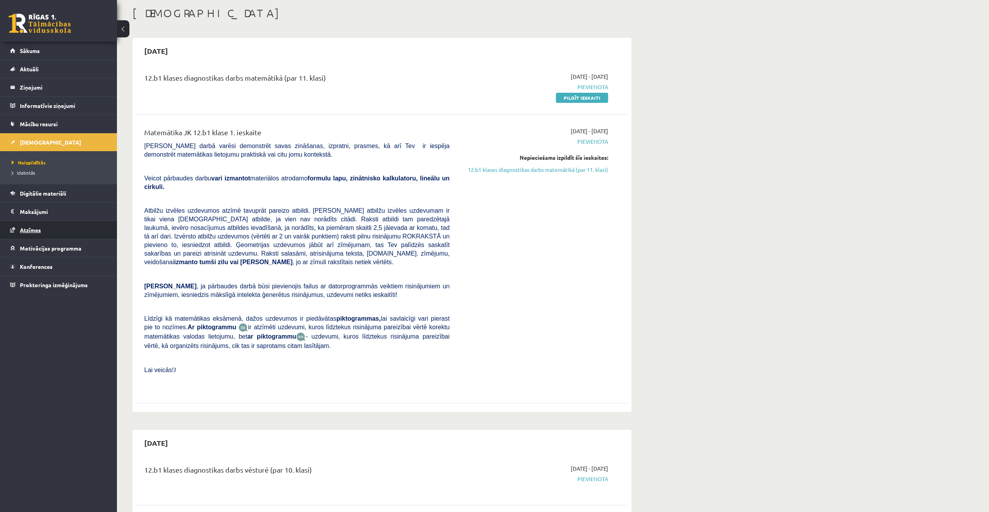
click at [38, 229] on span "Atzīmes" at bounding box center [30, 230] width 21 height 7
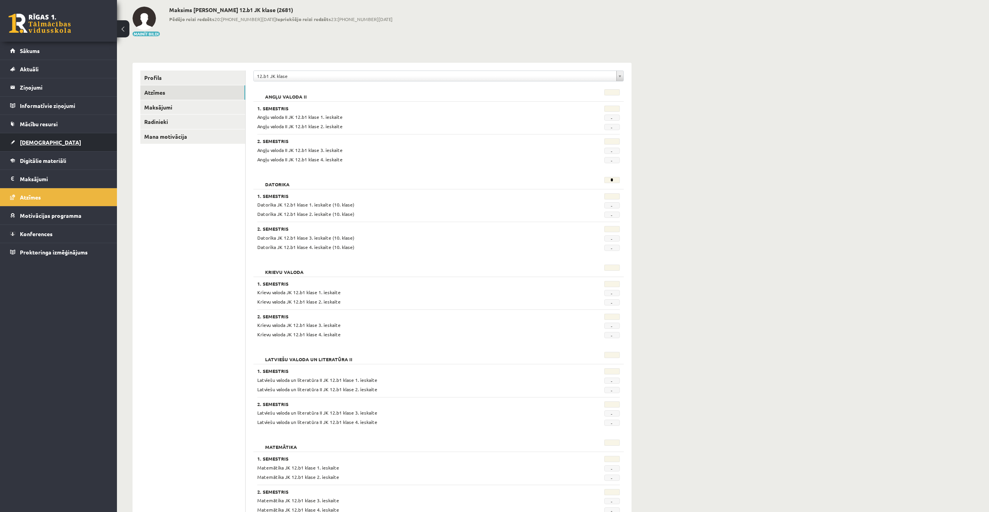
click at [37, 147] on link "[DEMOGRAPHIC_DATA]" at bounding box center [58, 142] width 97 height 18
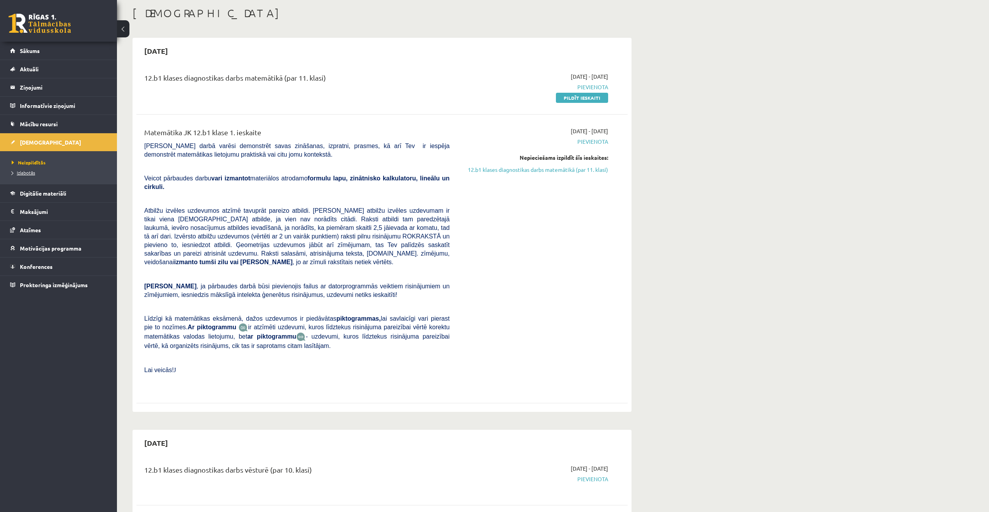
click at [33, 170] on span "Izlabotās" at bounding box center [23, 173] width 23 height 6
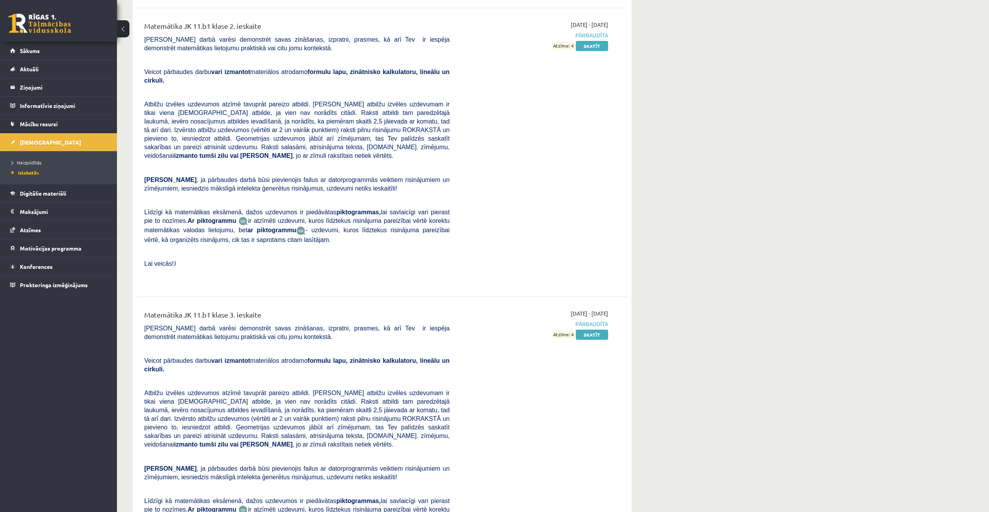
scroll to position [3481, 0]
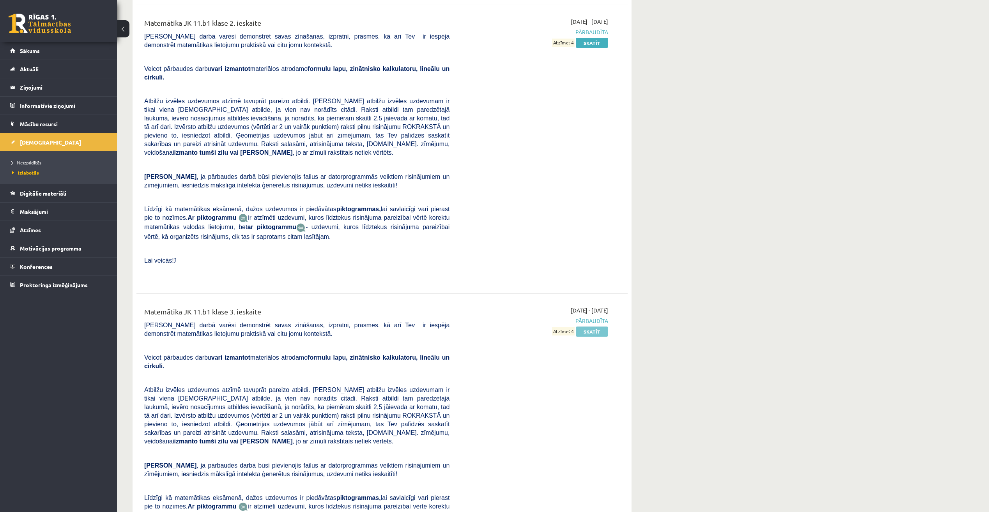
click at [593, 327] on link "Skatīt" at bounding box center [592, 332] width 32 height 10
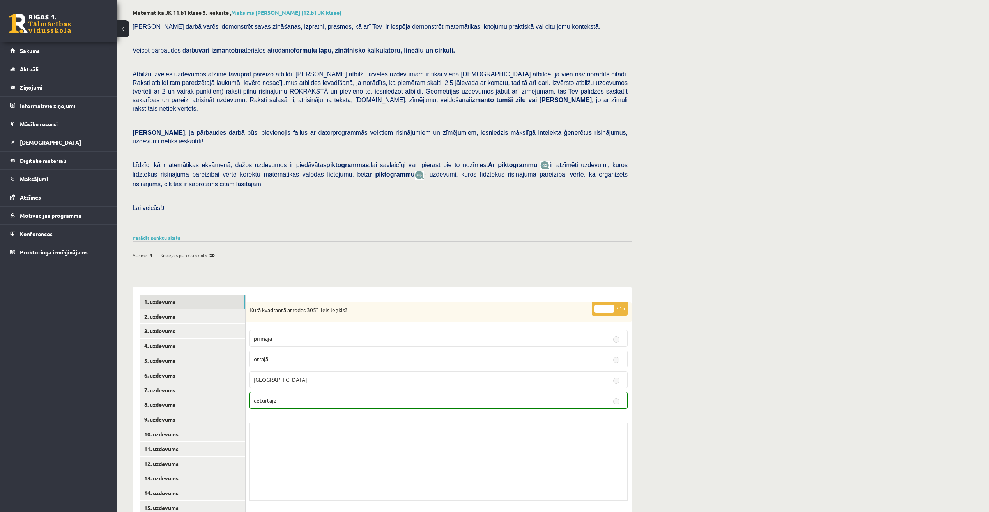
scroll to position [46, 0]
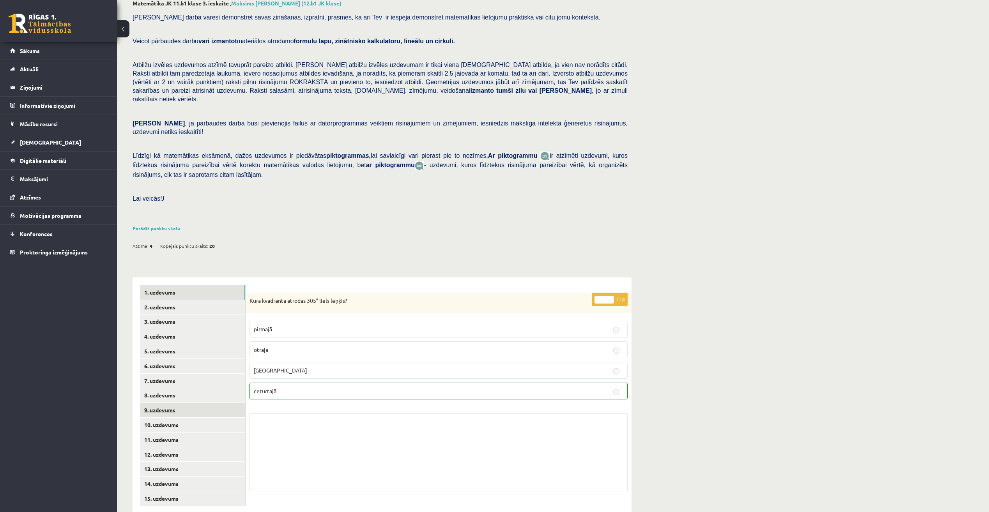
click at [166, 403] on link "9. uzdevums" at bounding box center [192, 410] width 105 height 14
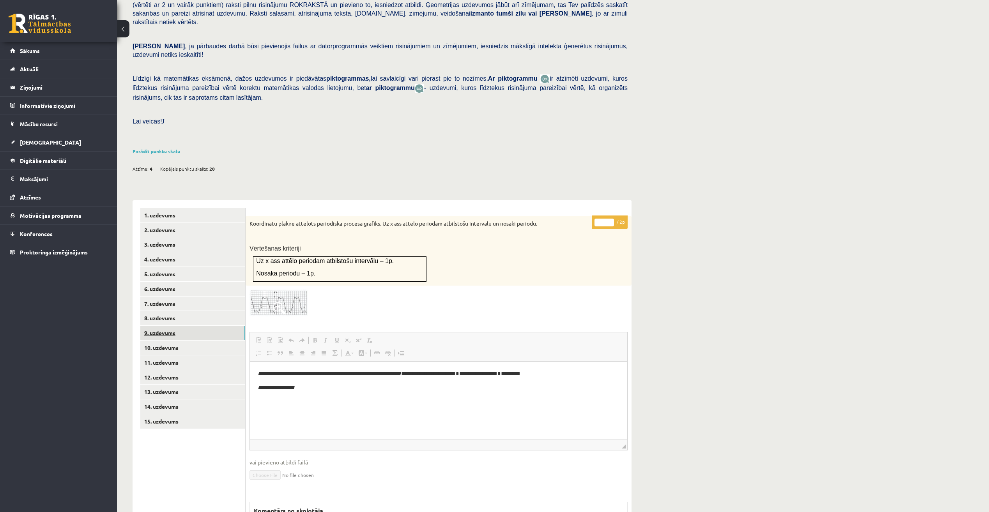
scroll to position [0, 0]
click at [168, 311] on link "8. uzdevums" at bounding box center [192, 318] width 105 height 14
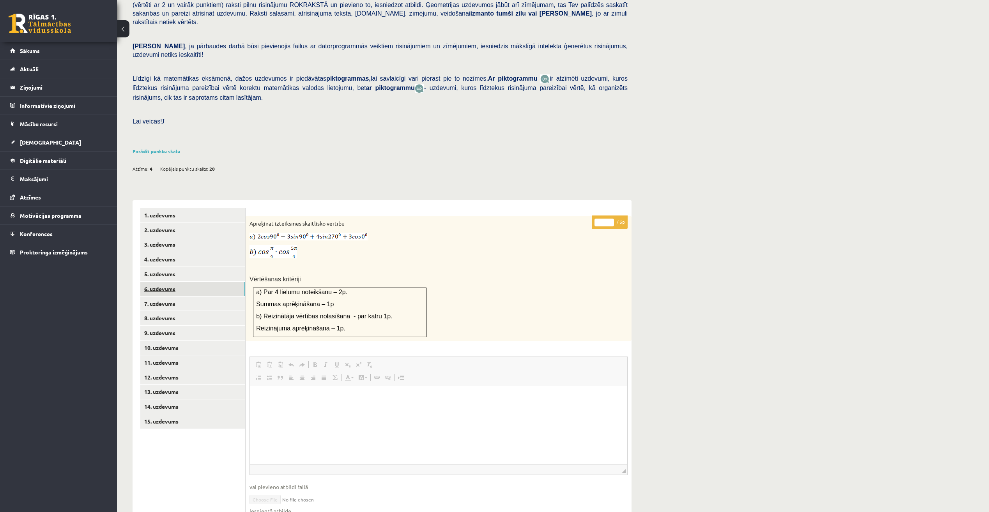
click at [177, 282] on link "6. uzdevums" at bounding box center [192, 289] width 105 height 14
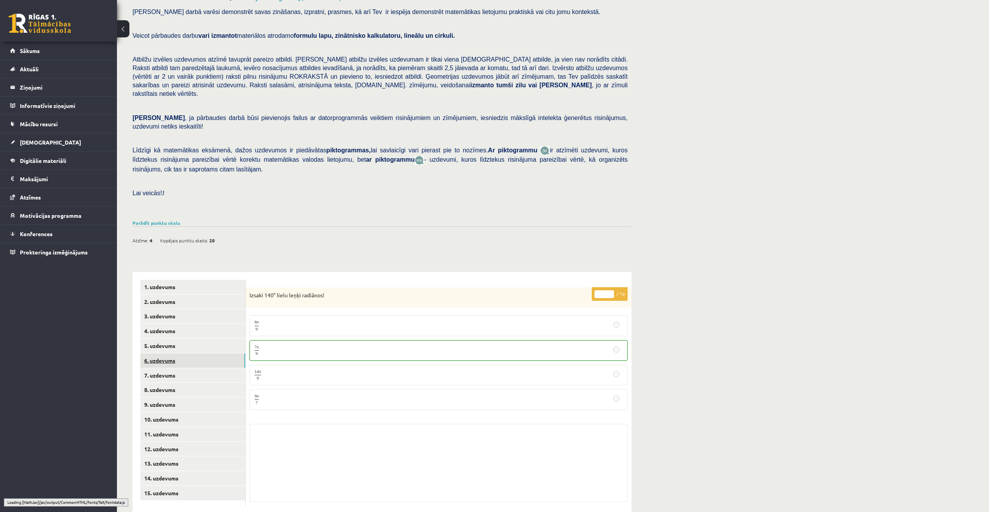
scroll to position [46, 0]
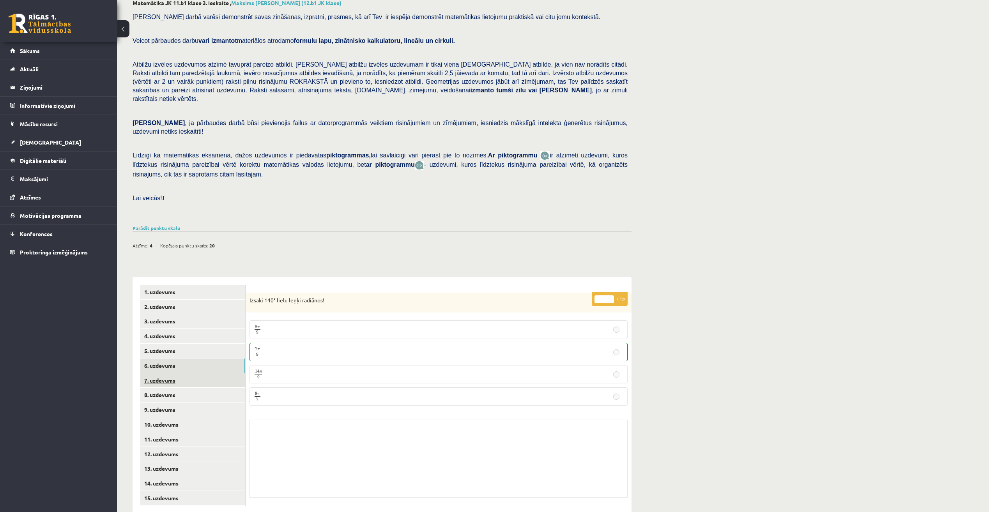
click at [163, 373] on link "7. uzdevums" at bounding box center [192, 380] width 105 height 14
click at [163, 388] on link "8. uzdevums" at bounding box center [192, 395] width 105 height 14
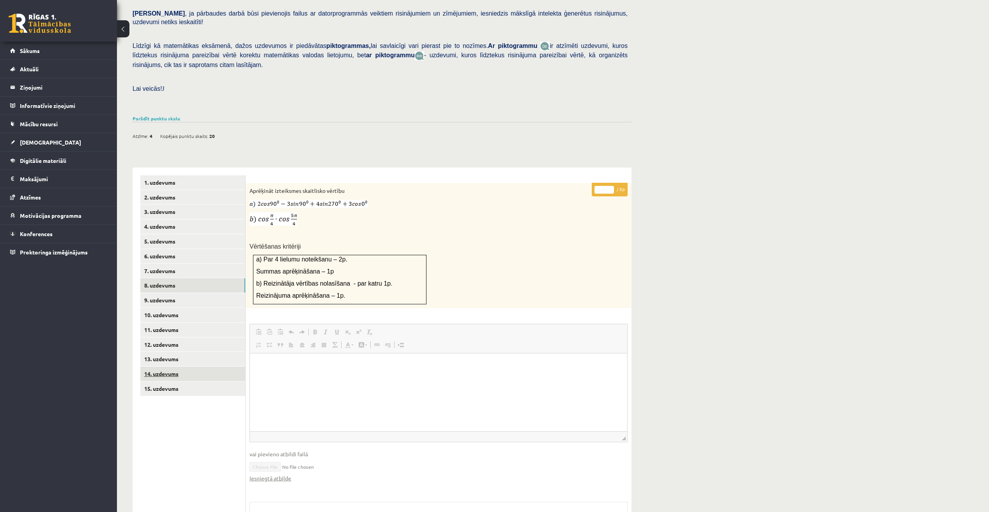
scroll to position [0, 0]
click at [169, 293] on link "9. uzdevums" at bounding box center [192, 300] width 105 height 14
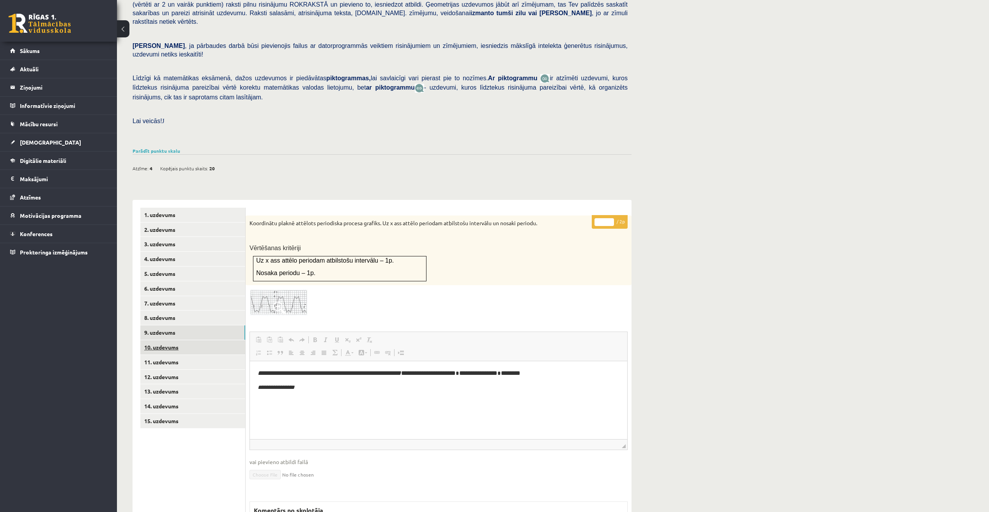
click at [169, 340] on link "10. uzdevums" at bounding box center [192, 347] width 105 height 14
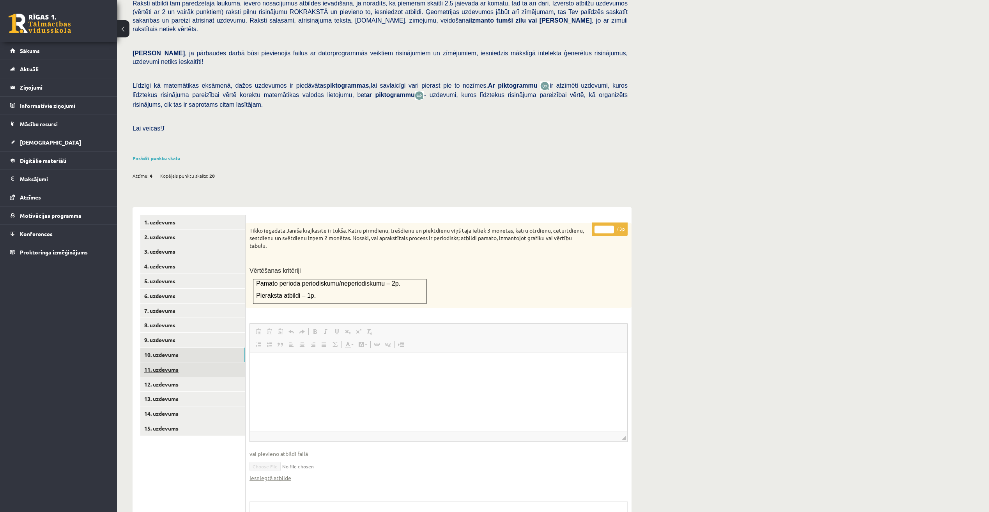
click at [179, 363] on link "11. uzdevums" at bounding box center [192, 370] width 105 height 14
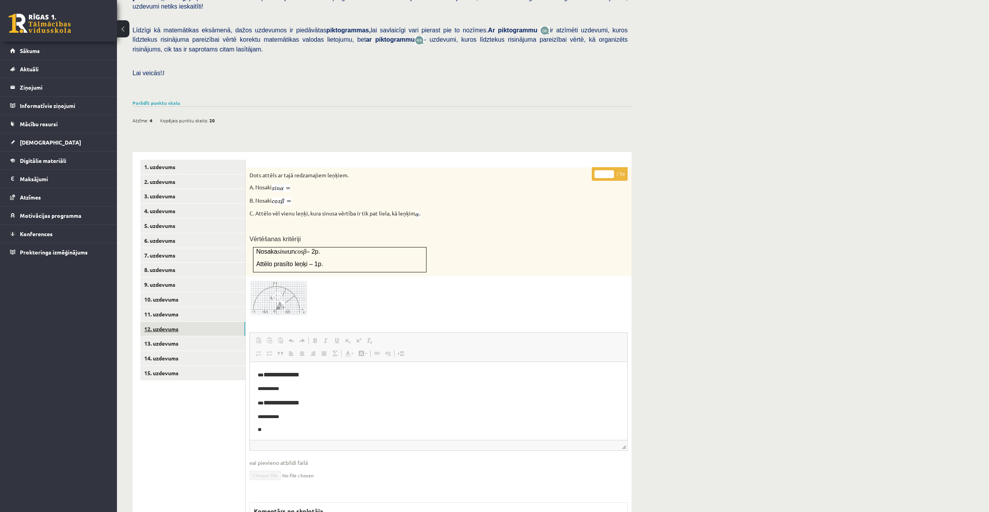
click at [182, 322] on link "12. uzdevums" at bounding box center [192, 329] width 105 height 14
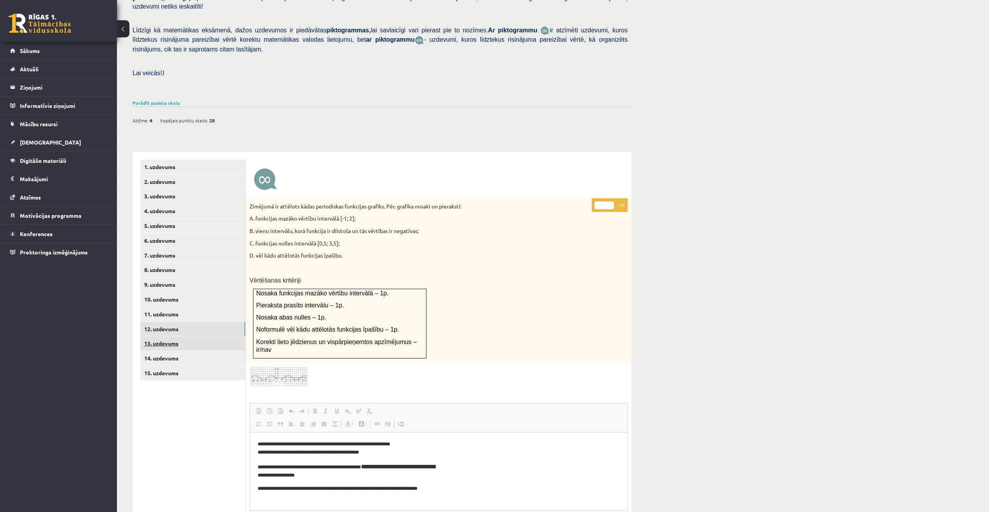
click at [176, 336] on link "13. uzdevums" at bounding box center [192, 343] width 105 height 14
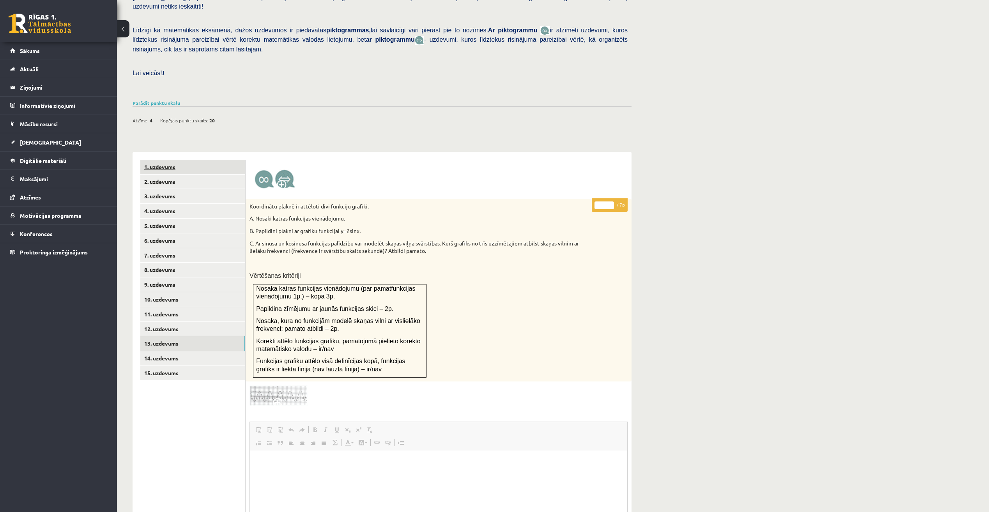
click at [171, 160] on link "1. uzdevums" at bounding box center [192, 167] width 105 height 14
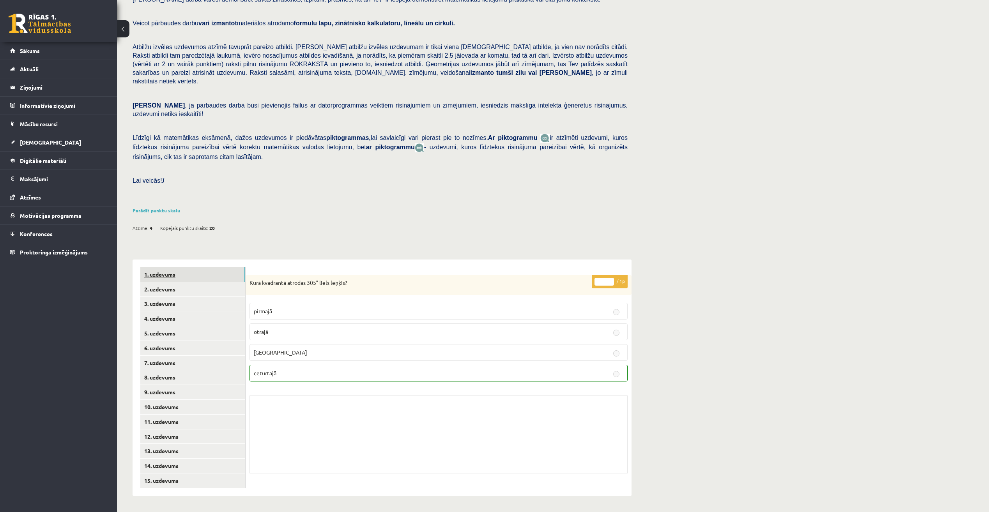
scroll to position [46, 0]
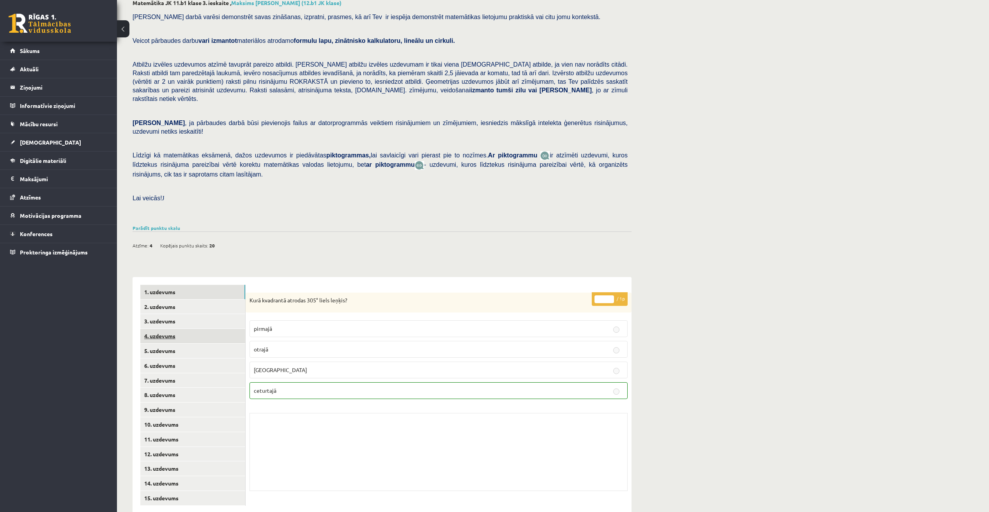
click at [174, 329] on link "4. uzdevums" at bounding box center [192, 336] width 105 height 14
click at [165, 314] on link "3. uzdevums" at bounding box center [192, 321] width 105 height 14
click at [147, 359] on link "6. uzdevums" at bounding box center [192, 366] width 105 height 14
click at [168, 373] on link "7. uzdevums" at bounding box center [192, 380] width 105 height 14
click at [163, 388] on link "8. uzdevums" at bounding box center [192, 395] width 105 height 14
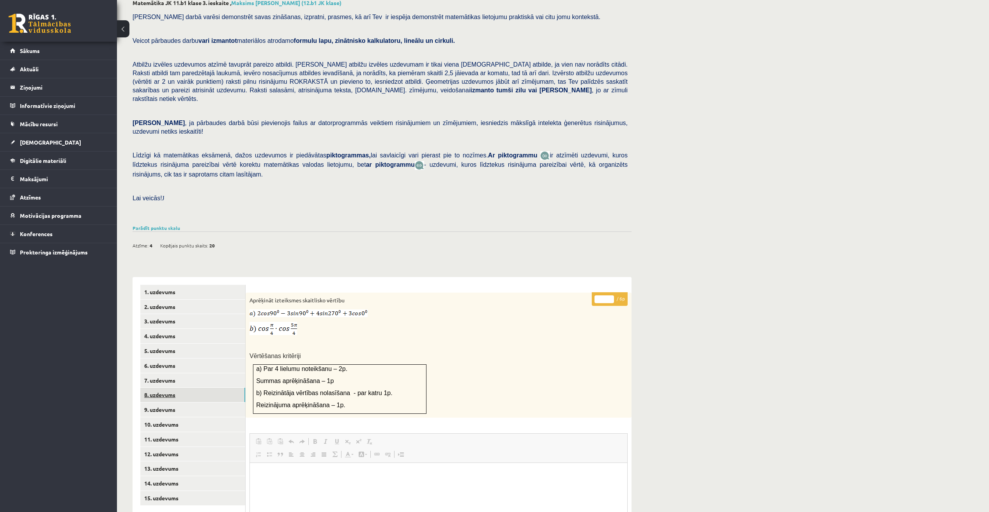
scroll to position [0, 0]
click at [169, 403] on link "9. uzdevums" at bounding box center [192, 410] width 105 height 14
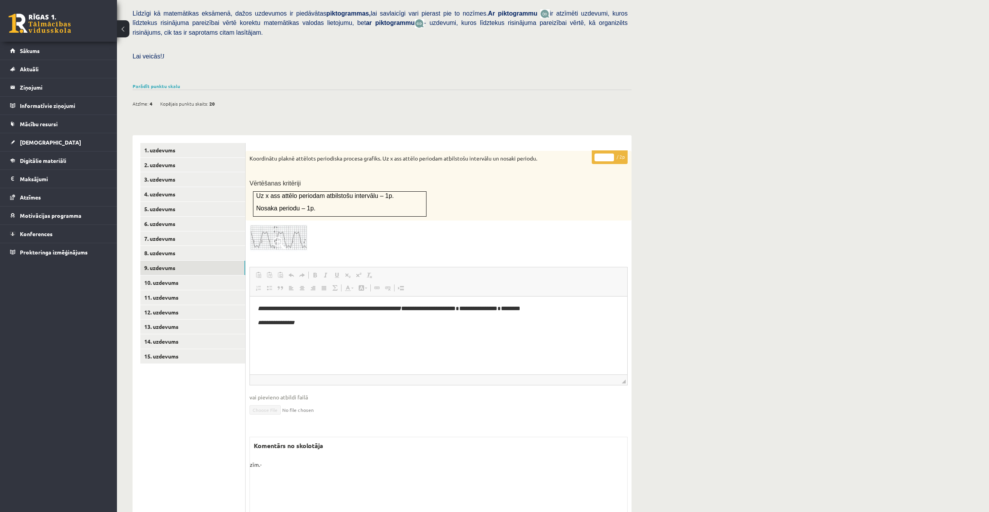
scroll to position [201, 0]
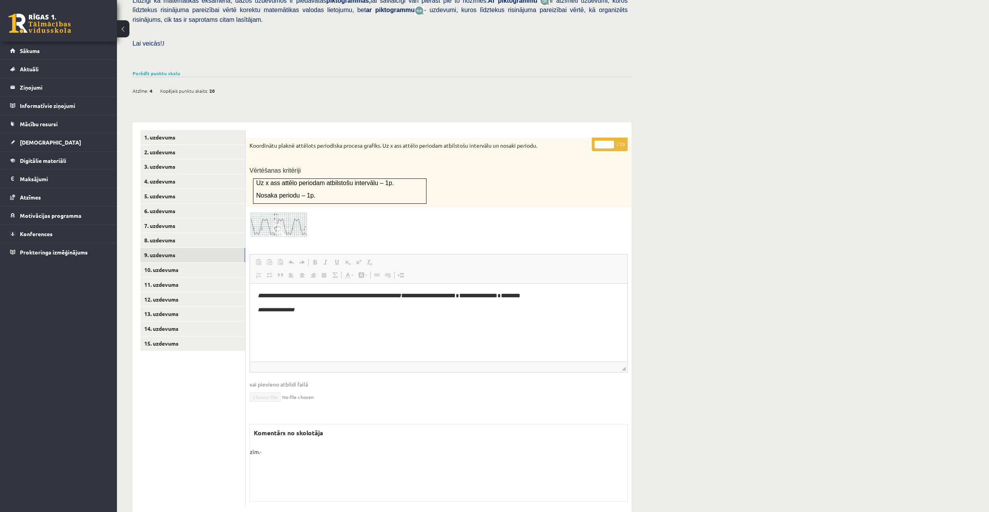
click at [288, 380] on span "vai pievieno atbildi failā" at bounding box center [439, 384] width 378 height 8
click at [37, 140] on span "[DEMOGRAPHIC_DATA]" at bounding box center [50, 142] width 61 height 7
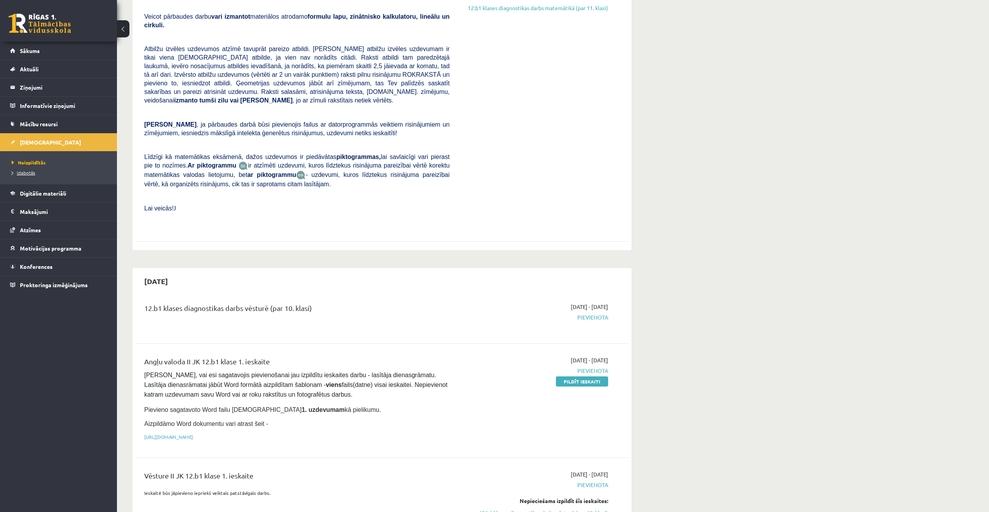
click at [23, 173] on span "Izlabotās" at bounding box center [23, 173] width 23 height 6
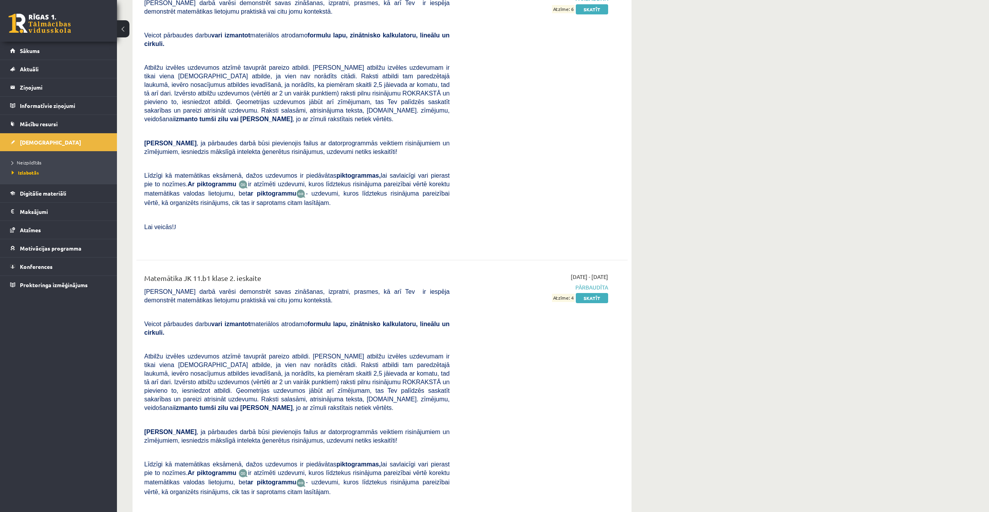
scroll to position [3221, 0]
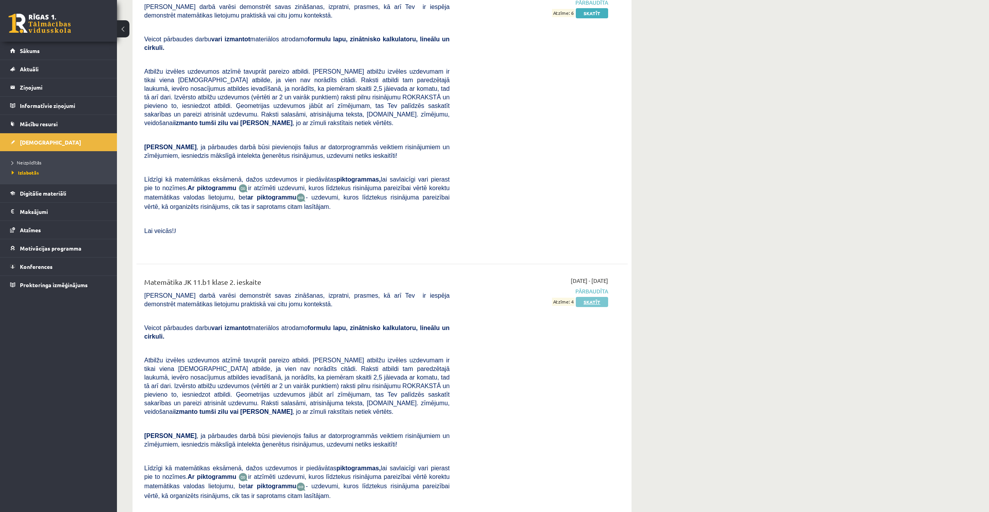
click at [596, 297] on link "Skatīt" at bounding box center [592, 302] width 32 height 10
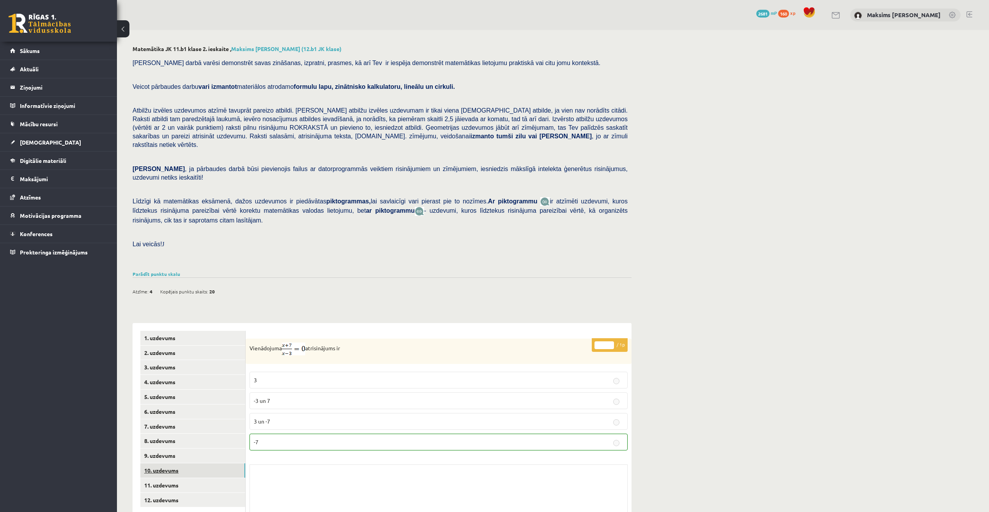
click at [161, 464] on link "10. uzdevums" at bounding box center [192, 471] width 105 height 14
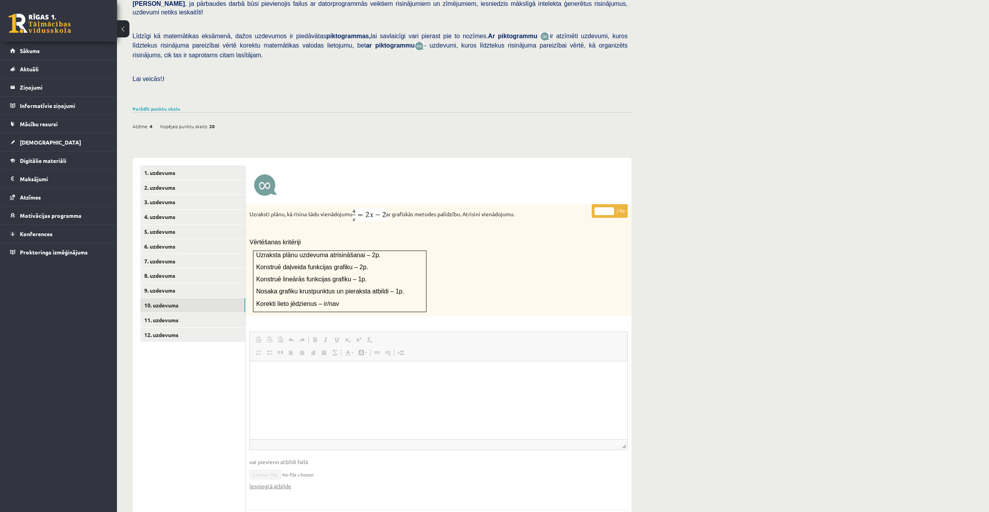
scroll to position [156, 0]
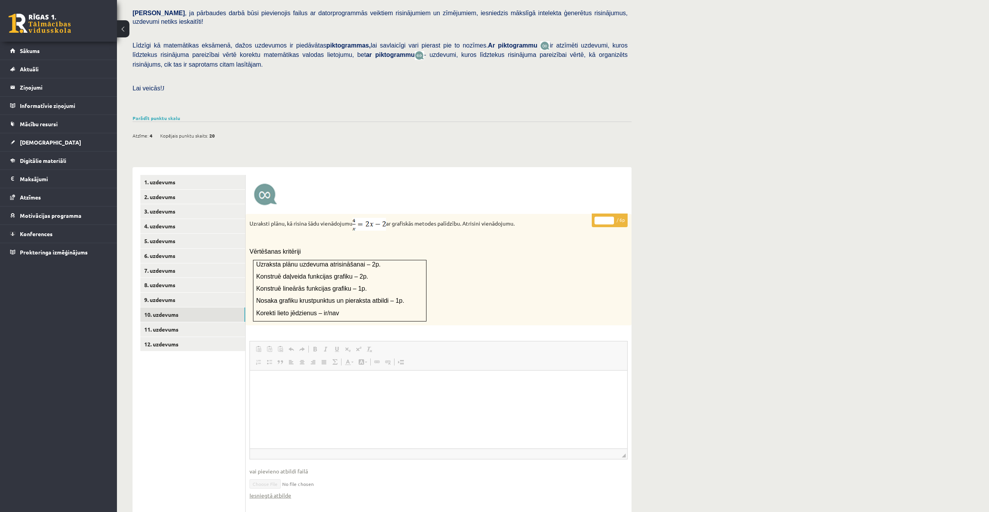
drag, startPoint x: 252, startPoint y: 207, endPoint x: 539, endPoint y: 209, distance: 286.9
click at [539, 218] on p "Uzraksti plānu, kā risina šādu vienādojumu ar grafiskās metodes palīdzību. Atri…" at bounding box center [419, 224] width 339 height 13
copy p "Uzraksti plānu, kā risina šādu vienādojumu ar grafiskās metodes palīdzību. Atri…"
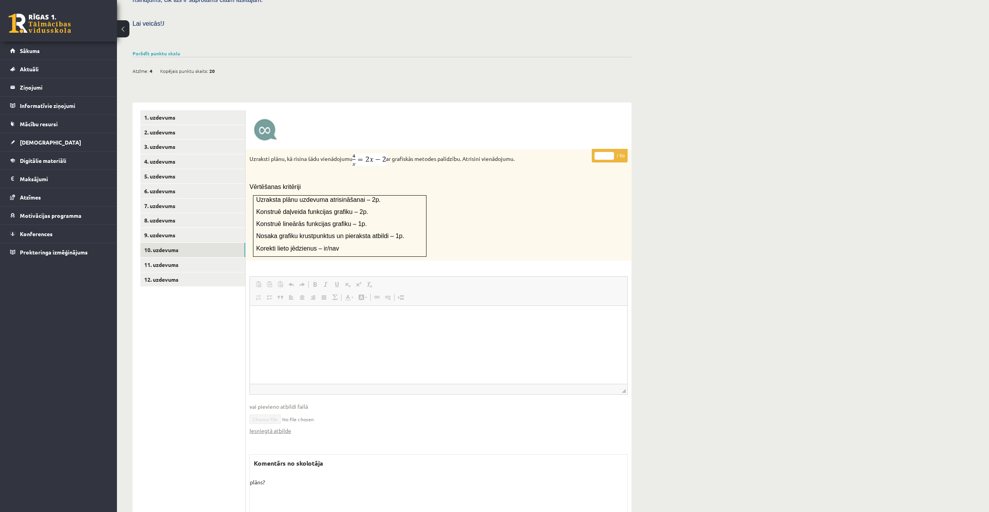
scroll to position [251, 0]
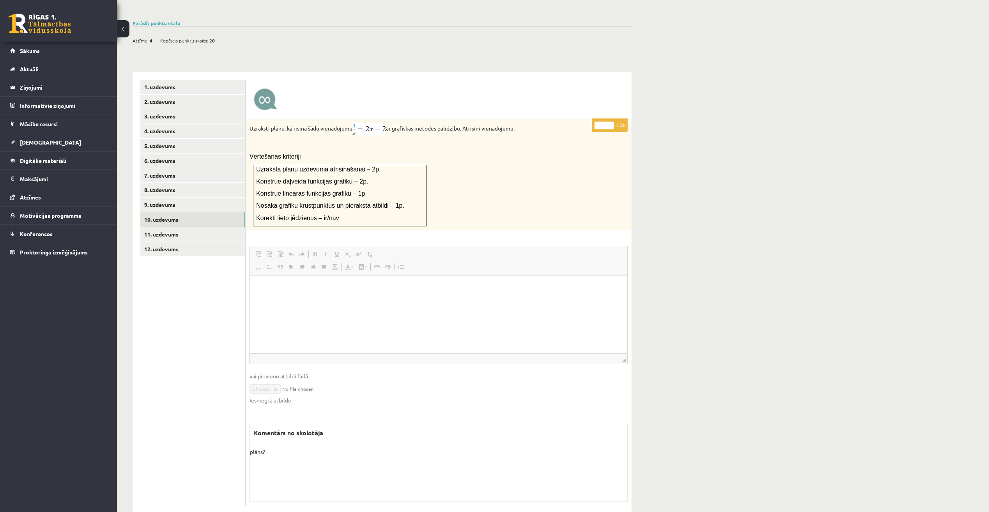
copy p "Uzraksti plānu, kā risina šādu vienādojumu ar grafiskās metodes palīdzību. Atri…"
click at [390, 152] on p "Vērtēšanas kritēriji" at bounding box center [419, 156] width 339 height 8
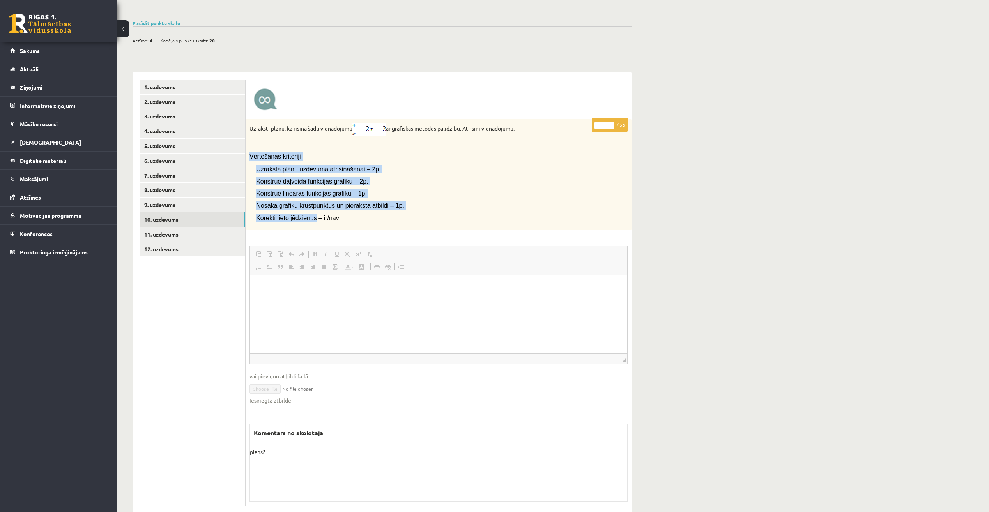
drag, startPoint x: 251, startPoint y: 139, endPoint x: 313, endPoint y: 203, distance: 89.1
click at [313, 203] on div "Uzraksti plānu, kā risina šādu vienādojumu ar grafiskās metodes palīdzību. Atri…" at bounding box center [439, 174] width 386 height 111
copy div "Vērtēšanas kritēriji Uzraksta plānu uzdevuma atrisināšanai – 2p. Konstruē daļve…"
click at [334, 131] on div "Uzraksti plānu, kā risina šādu vienādojumu ar grafiskās metodes palīdzību. Atri…" at bounding box center [439, 174] width 386 height 111
drag, startPoint x: 251, startPoint y: 110, endPoint x: 528, endPoint y: 118, distance: 276.9
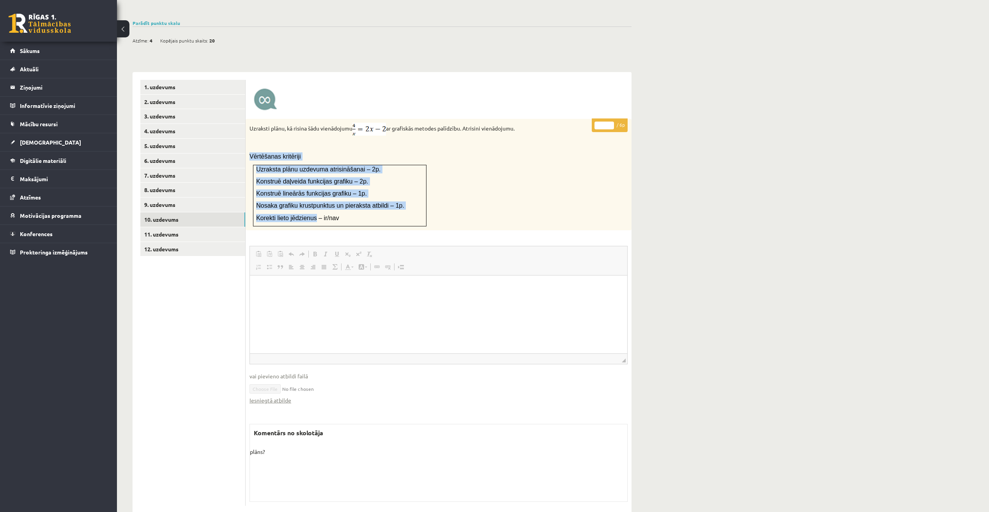
click at [528, 123] on p "Uzraksti plānu, kā risina šādu vienādojumu ar grafiskās metodes palīdzību. Atri…" at bounding box center [419, 129] width 339 height 13
copy p "Uzraksti plānu, kā risina šādu vienādojumu ar grafiskās metodes palīdzību. Atri…"
click at [177, 227] on link "11. uzdevums" at bounding box center [192, 234] width 105 height 14
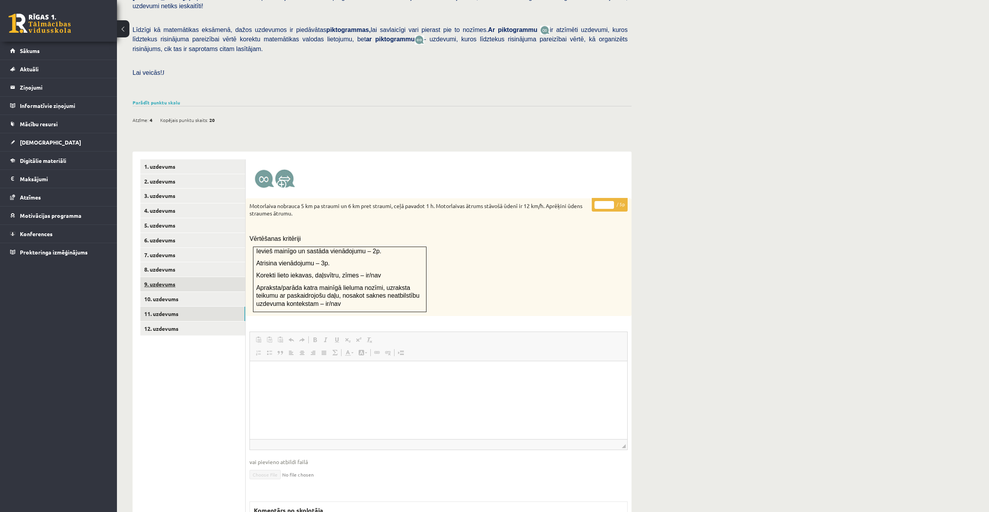
scroll to position [0, 0]
click at [168, 277] on link "9. uzdevums" at bounding box center [192, 284] width 105 height 14
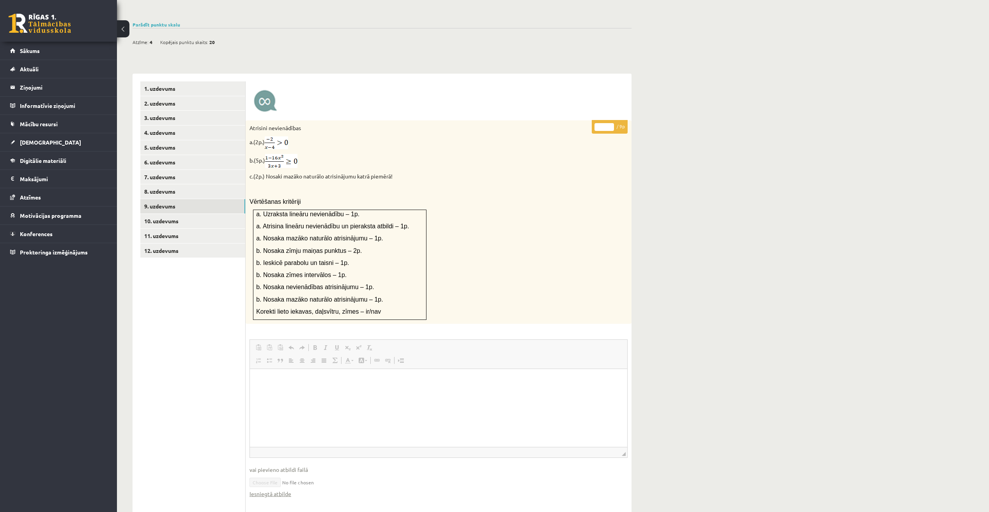
click at [156, 345] on ul "1. uzdevums 2. uzdevums 3. uzdevums 4. uzdevums 5. uzdevums 6. uzdevums 7. uzde…" at bounding box center [192, 340] width 105 height 518
click at [32, 144] on span "[DEMOGRAPHIC_DATA]" at bounding box center [50, 142] width 61 height 7
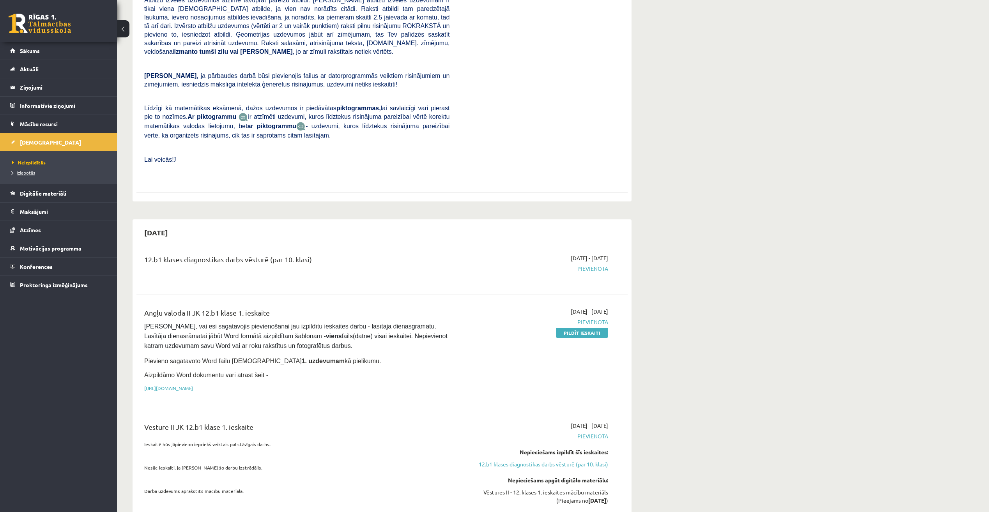
click at [22, 173] on span "Izlabotās" at bounding box center [23, 173] width 23 height 6
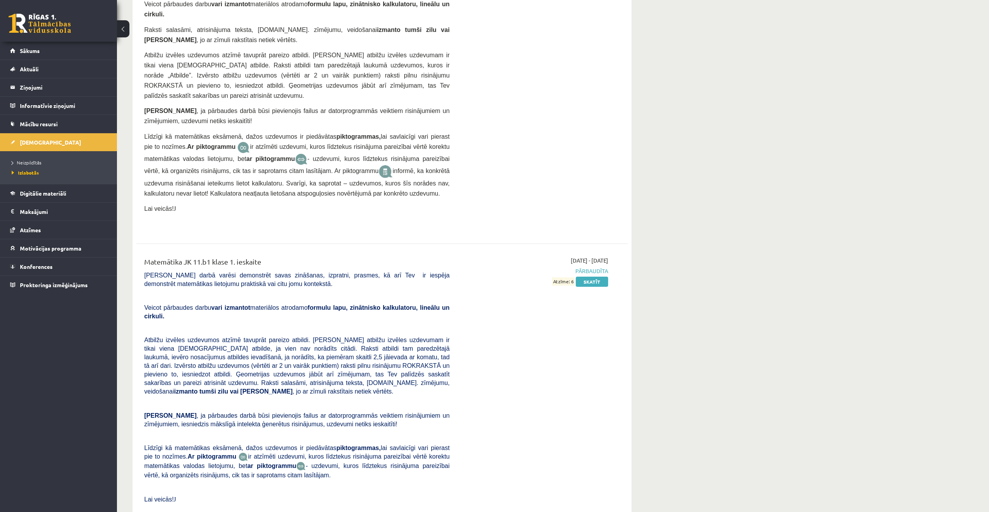
scroll to position [2939, 0]
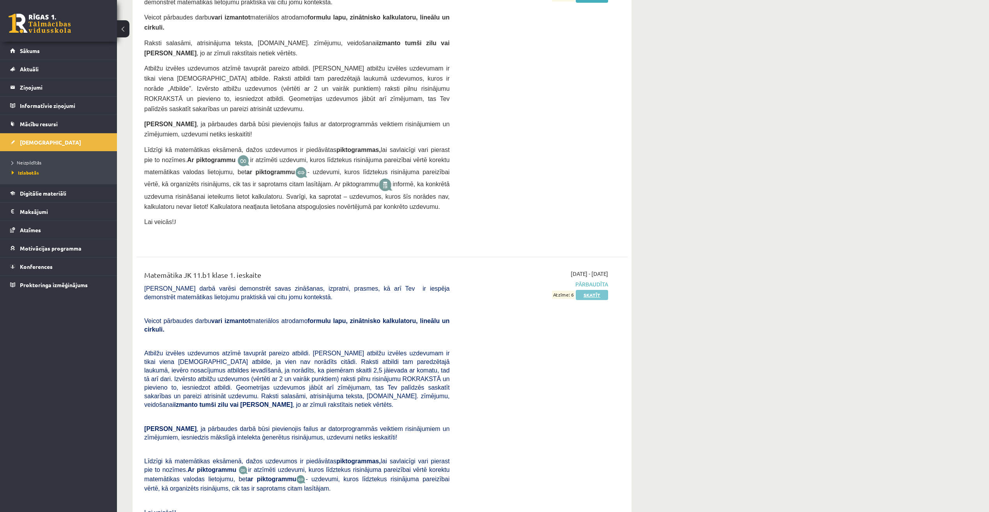
click at [593, 290] on link "Skatīt" at bounding box center [592, 295] width 32 height 10
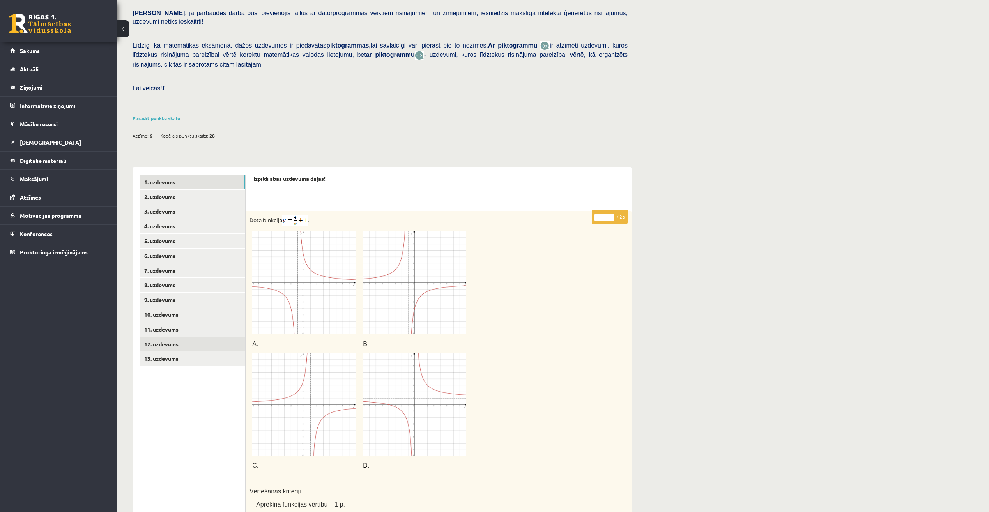
click at [163, 337] on link "12. uzdevums" at bounding box center [192, 344] width 105 height 14
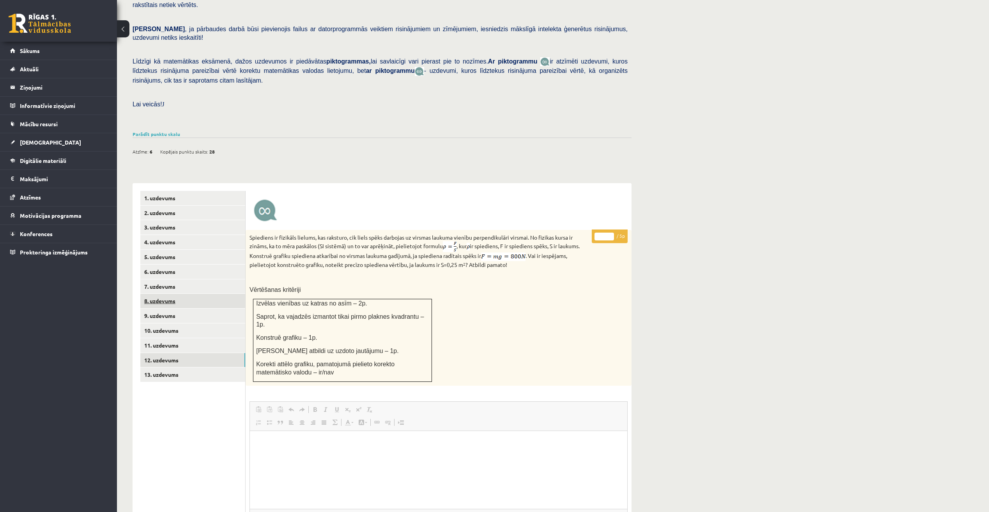
scroll to position [132, 0]
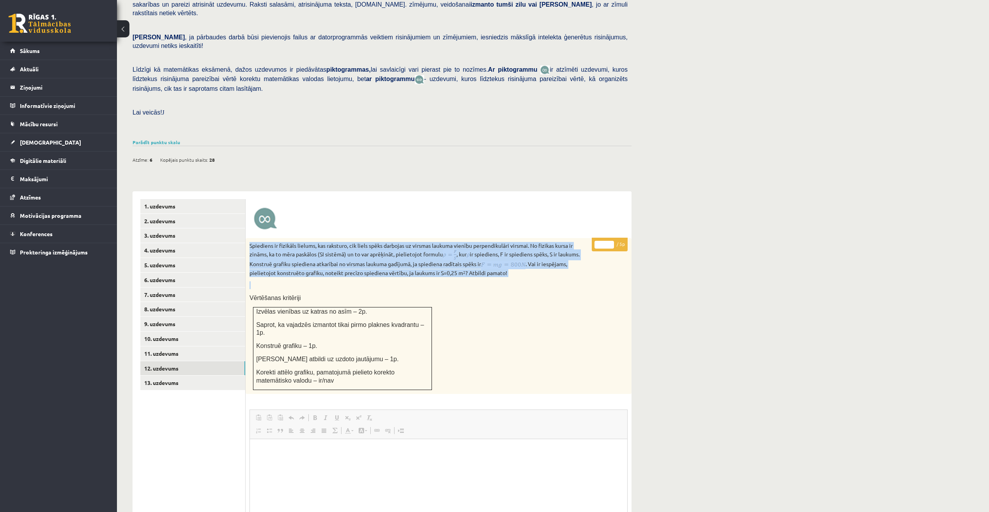
drag, startPoint x: 250, startPoint y: 228, endPoint x: 549, endPoint y: 265, distance: 301.3
click at [549, 265] on div "Spiediens ir fizikāls lielums, kas raksturo, cik liels spēks darbojas uz virsma…" at bounding box center [439, 316] width 386 height 156
copy div "Spiediens ir fizikāls lielums, kas raksturo, cik liels spēks darbojas uz virsma…"
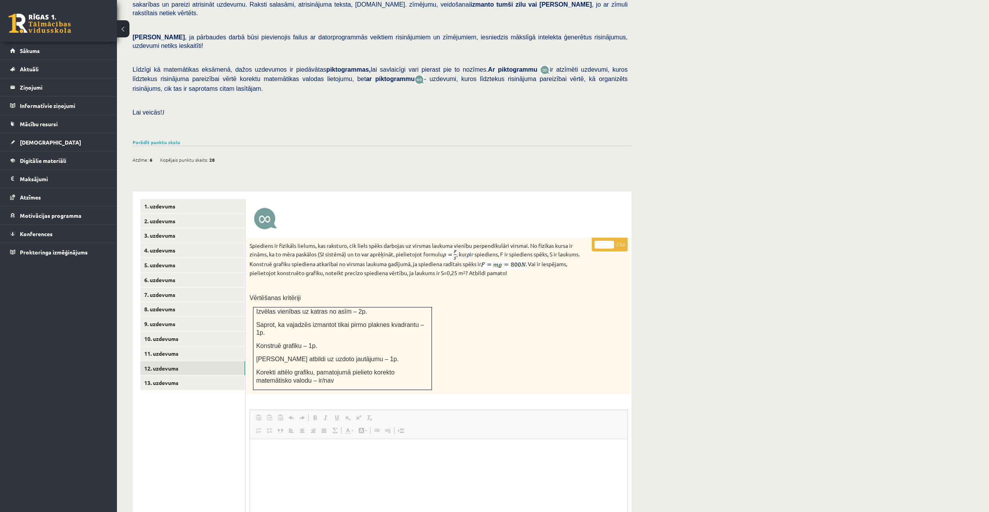
click at [541, 334] on div "Spiediens ir fizikāls lielums, kas raksturo, cik liels spēks darbojas uz virsma…" at bounding box center [439, 316] width 386 height 156
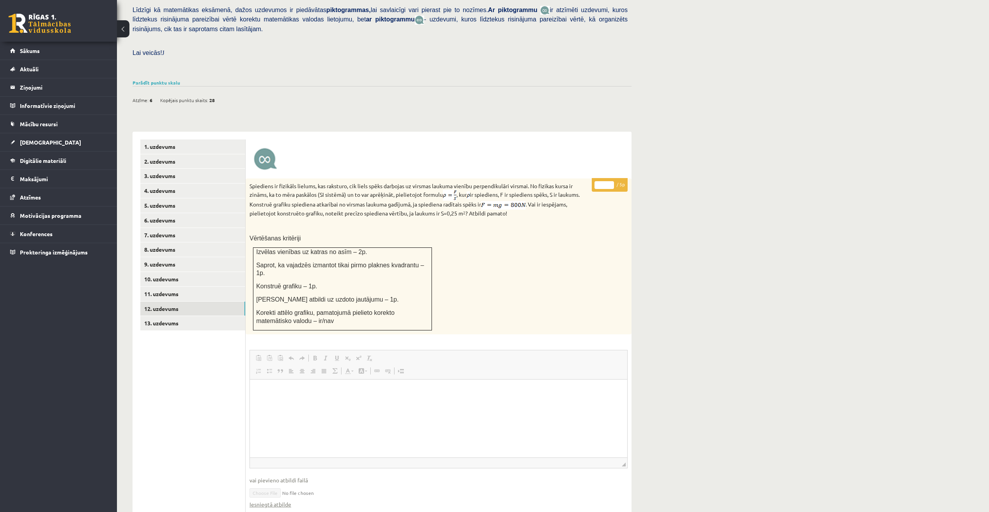
scroll to position [210, 0]
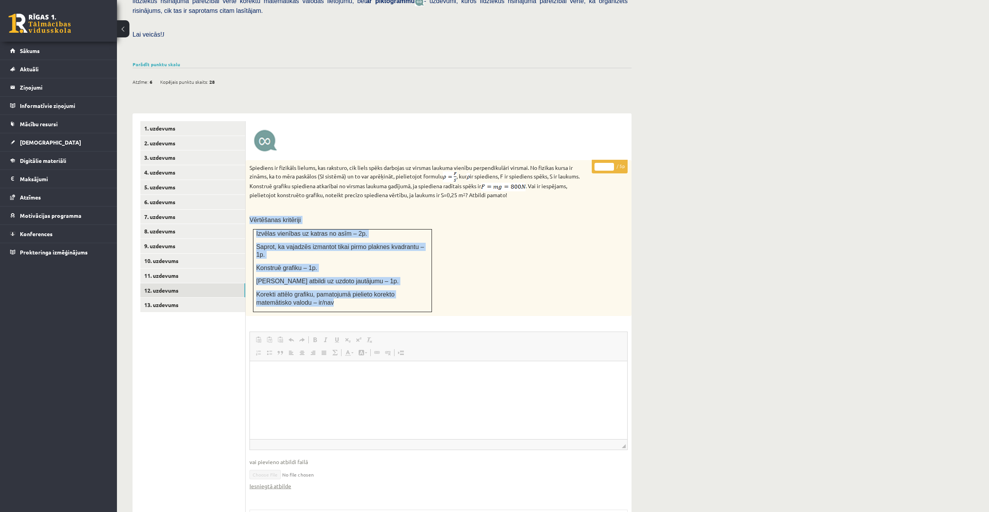
drag, startPoint x: 250, startPoint y: 198, endPoint x: 319, endPoint y: 273, distance: 102.4
click at [319, 273] on div "Spiediens ir fizikāls lielums, kas raksturo, cik liels spēks darbojas uz virsma…" at bounding box center [439, 238] width 386 height 156
copy div "Vērtēšanas kritēriji Izvēlas vienības uz katras no asīm – 2p. Saprot, ka vajadz…"
click at [545, 264] on div "Spiediens ir fizikāls lielums, kas raksturo, cik liels spēks darbojas uz virsma…" at bounding box center [439, 238] width 386 height 156
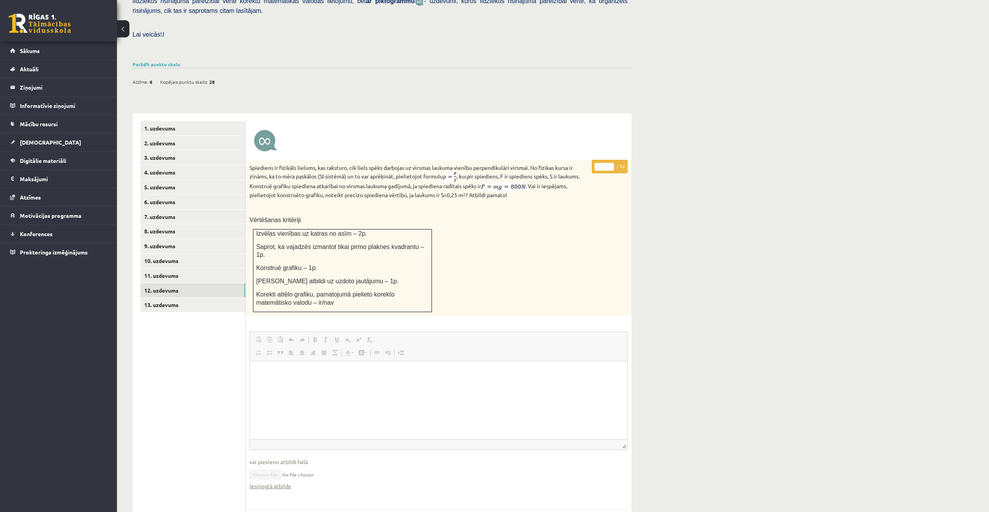
click at [308, 178] on p "Spiediens ir fizikāls lielums, kas raksturo, cik liels spēks darbojas uz virsma…" at bounding box center [419, 181] width 339 height 35
click at [28, 142] on span "[DEMOGRAPHIC_DATA]" at bounding box center [50, 142] width 61 height 7
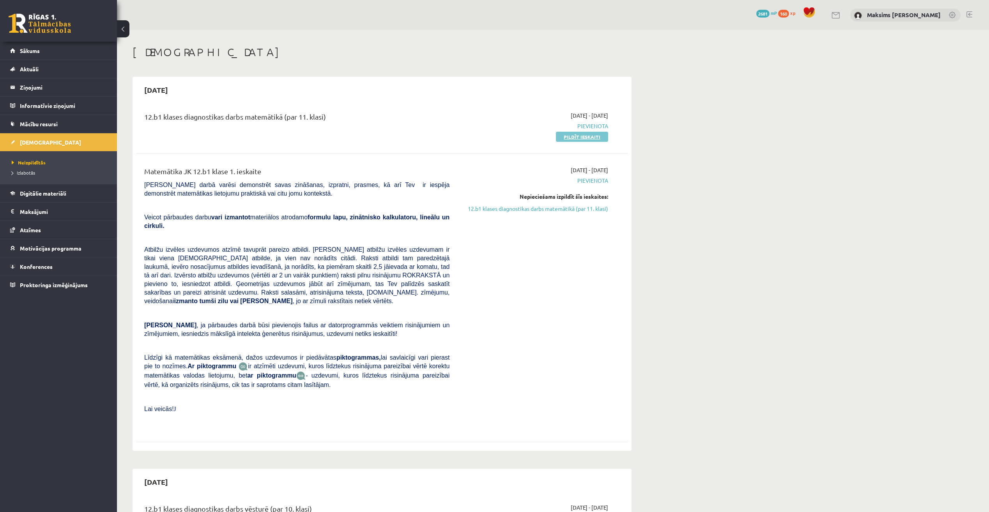
click at [581, 140] on link "Pildīt ieskaiti" at bounding box center [582, 137] width 52 height 10
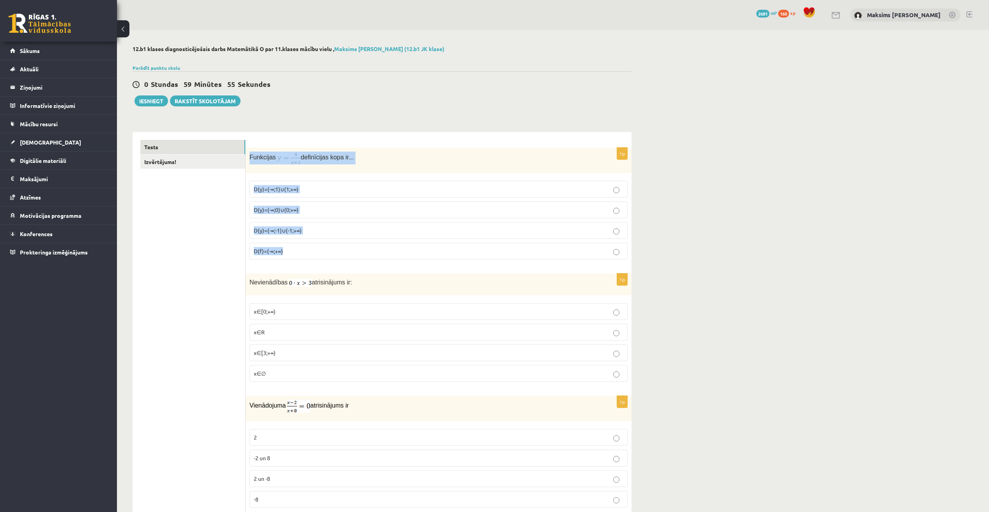
drag, startPoint x: 250, startPoint y: 157, endPoint x: 333, endPoint y: 249, distance: 123.4
click at [333, 249] on div "1p Funkcijas definīcijas kopa ir... D(y)=(-∞;1)∪(1;+∞) D(y)=(-∞;0)∪(0;+∞) D(y)=…" at bounding box center [439, 207] width 386 height 118
copy div "Funkcijas definīcijas kopa ir... D(y)=(-∞;1)∪(1;+∞) D(y)=(-∞;0)∪(0;+∞) D(y)=(-∞…"
click at [295, 231] on span "D(y)=(-∞;-1)∪(-1;+∞)" at bounding box center [278, 230] width 48 height 7
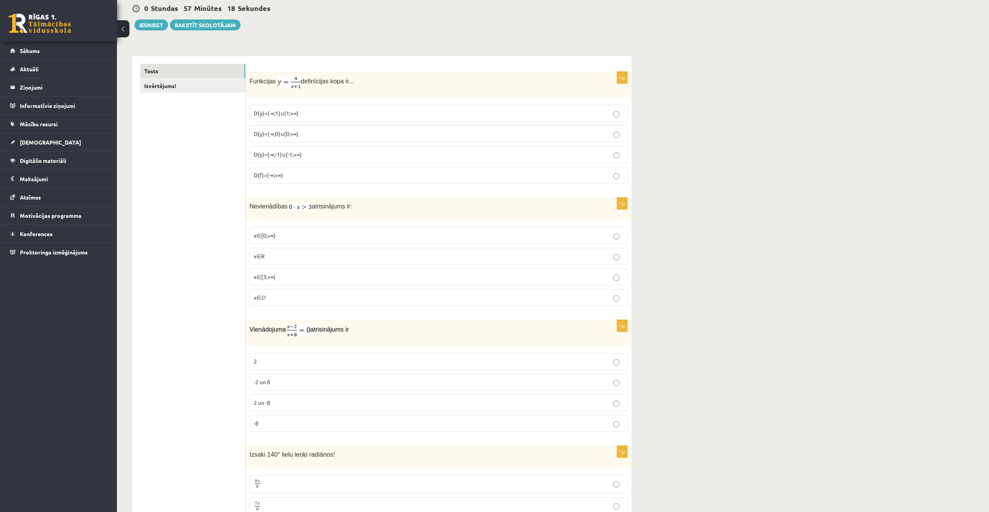
scroll to position [78, 0]
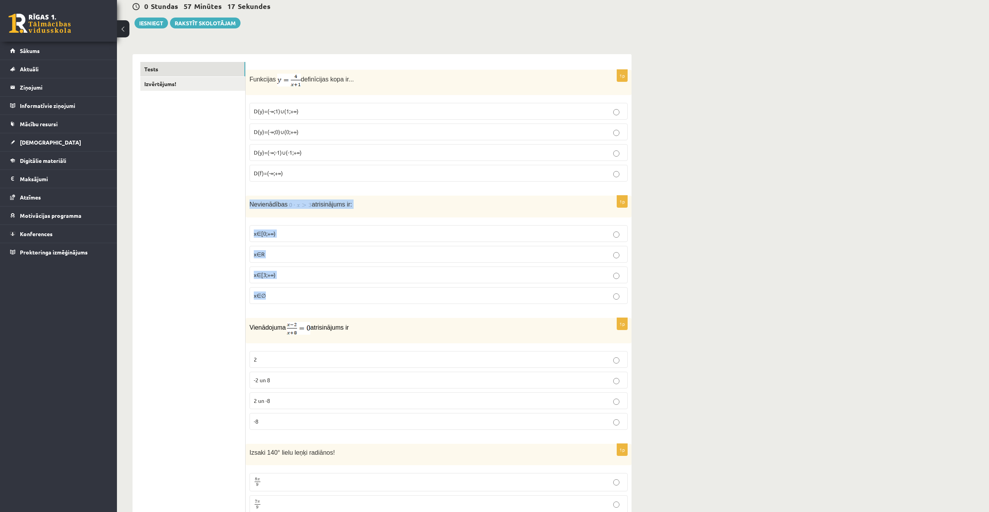
drag, startPoint x: 250, startPoint y: 203, endPoint x: 314, endPoint y: 297, distance: 113.6
click at [314, 297] on div "1p Nevienādības atrisinājums ir: x∈[0;+∞) x∈R x∈[3;+∞) x∈∅" at bounding box center [439, 253] width 386 height 115
copy div "Nevienādības atrisinājums ir: x∈[0;+∞) x∈R x∈[3;+∞) x∈∅"
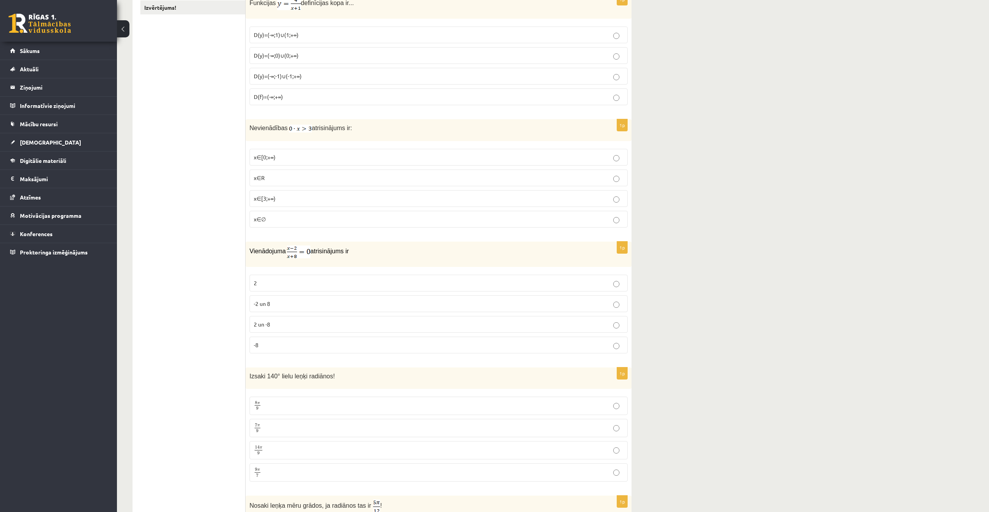
scroll to position [156, 0]
drag, startPoint x: 251, startPoint y: 248, endPoint x: 319, endPoint y: 346, distance: 119.3
click at [319, 346] on div "1p Vienādojuma atrisinājums ir 2 -2 un 8 2 un -8 -8" at bounding box center [439, 299] width 386 height 118
copy div "Vienādojuma atrisinājums ir 2 -2 un 8 2 un -8 -8"
click at [399, 251] on p "Vienādojuma atrisinājums ir" at bounding box center [419, 250] width 339 height 13
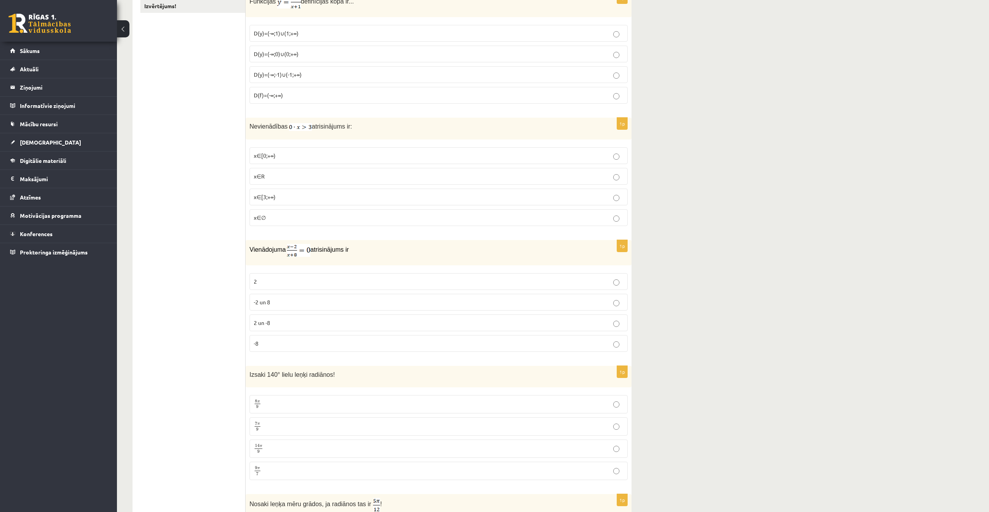
click at [285, 277] on label "2" at bounding box center [439, 281] width 378 height 17
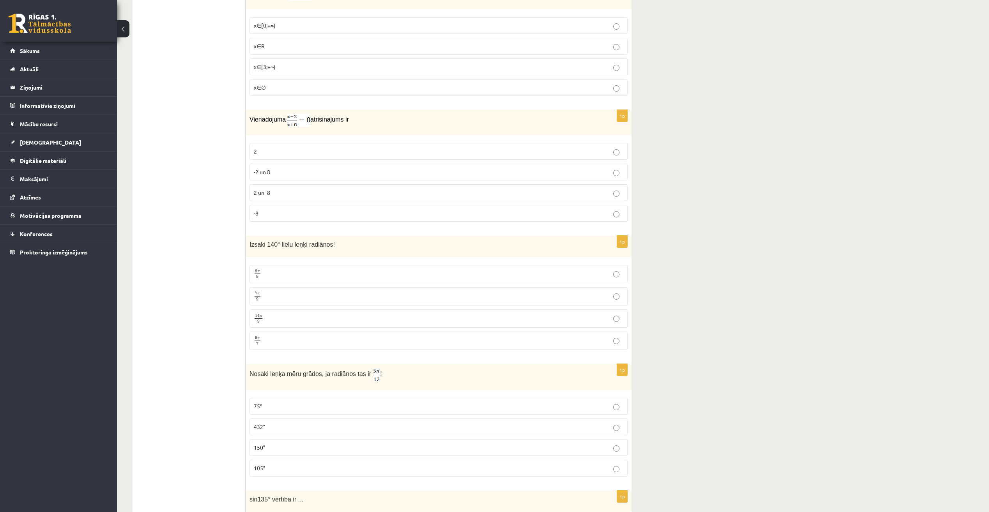
scroll to position [312, 0]
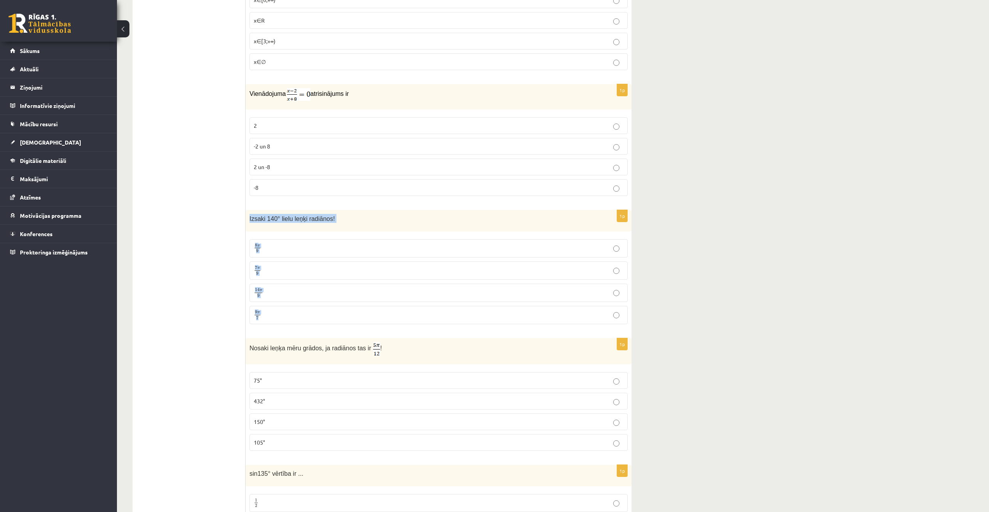
drag, startPoint x: 248, startPoint y: 219, endPoint x: 317, endPoint y: 313, distance: 116.3
click at [317, 313] on div "1p Izsaki 140° lielu leņķi radiānos! 8 π 9 8 π 9 7 π 9 7 π 9 14 π 9 14 π 9 9 π …" at bounding box center [439, 270] width 386 height 120
copy div "Izsaki 140° lielu leņķi radiānos! 8 π 9 8 π 9 7 π 9 7 π 9 14 π 9 14 π 9 9 π 7"
click at [281, 268] on p "7 π 9 7 π 9" at bounding box center [439, 271] width 370 height 10
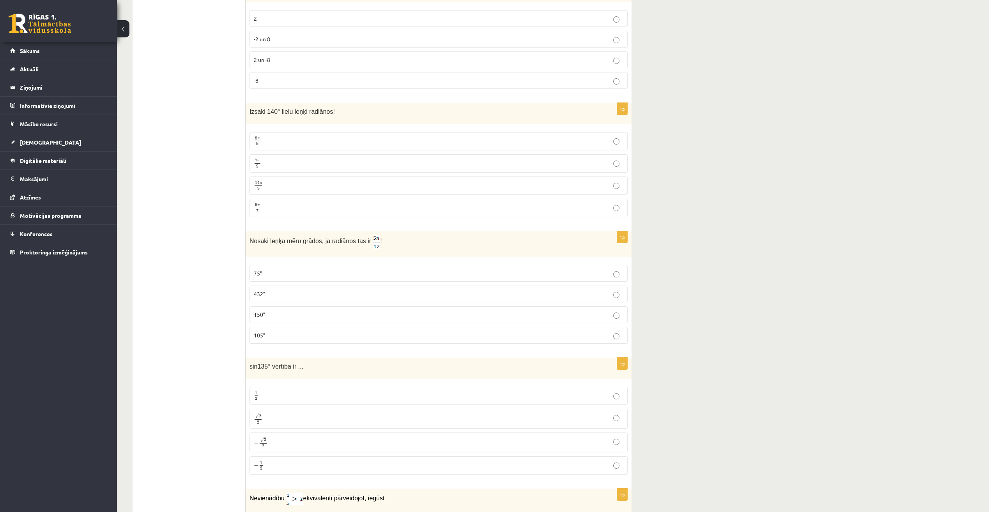
scroll to position [429, 0]
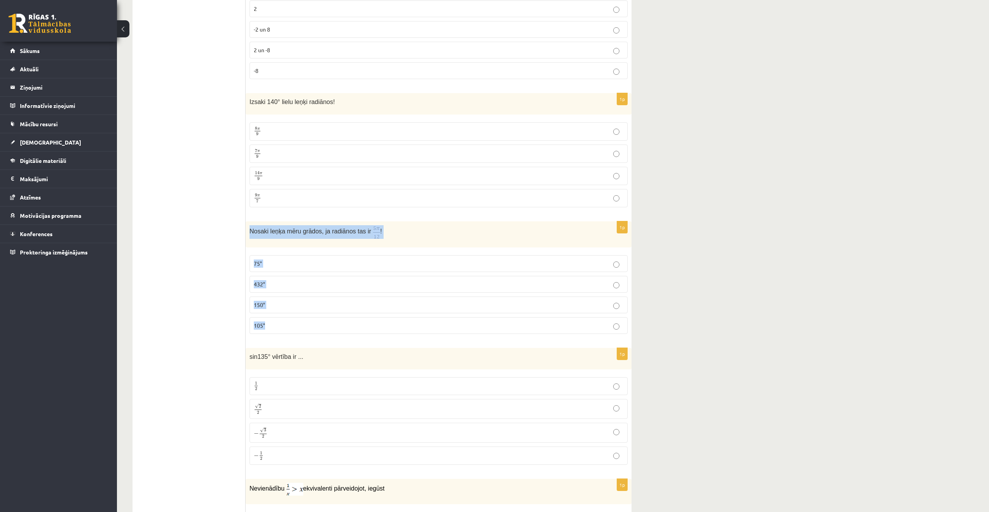
drag, startPoint x: 248, startPoint y: 229, endPoint x: 311, endPoint y: 323, distance: 112.7
click at [311, 323] on div "1p Nosaki leņķa mēru grādos, ja radiānos tas ir ! 75° 432° 150° 105°" at bounding box center [439, 280] width 386 height 119
copy div "Nosaki leņķa mēru grādos, ja radiānos tas ir ! 75° 432° 150° 105°"
click at [282, 261] on p "75°" at bounding box center [439, 264] width 370 height 8
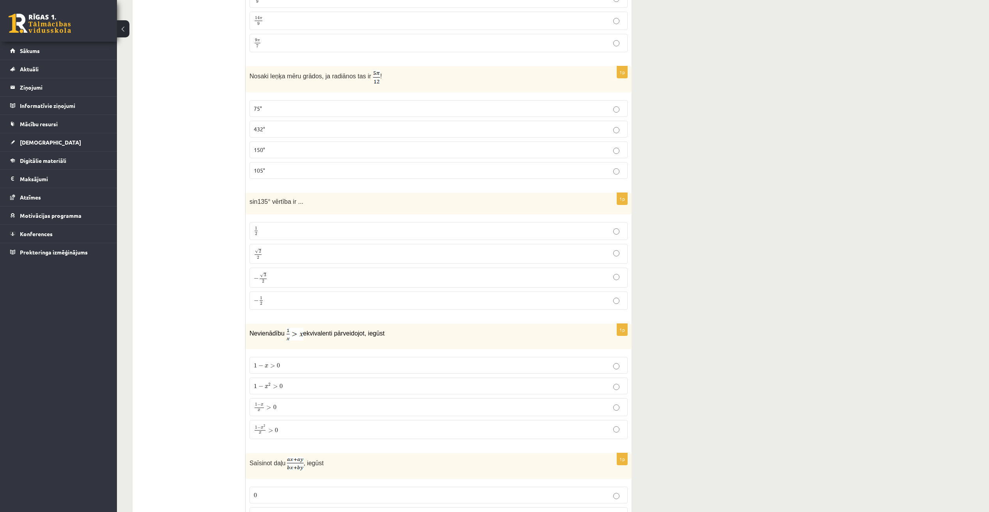
scroll to position [585, 0]
drag, startPoint x: 248, startPoint y: 202, endPoint x: 309, endPoint y: 306, distance: 120.2
click at [309, 306] on div "1p sin135° vērtība ir ... 1 2 1 2 √ 2 2 2 2 − √ 3 2 − 3 2 − 1 2 − 1 2" at bounding box center [439, 253] width 386 height 123
copy div "sin135° vērtība ir ... 1 2 1 2 √ 2 2 2 2 − √ 3 2 − 3 2 − 1 2"
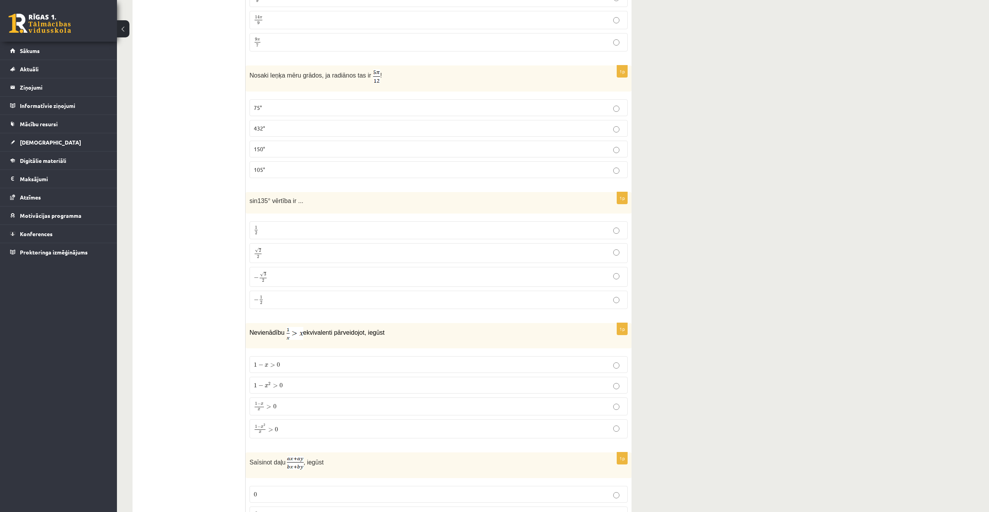
click at [299, 256] on p "√ 2 2 2 2" at bounding box center [439, 253] width 370 height 11
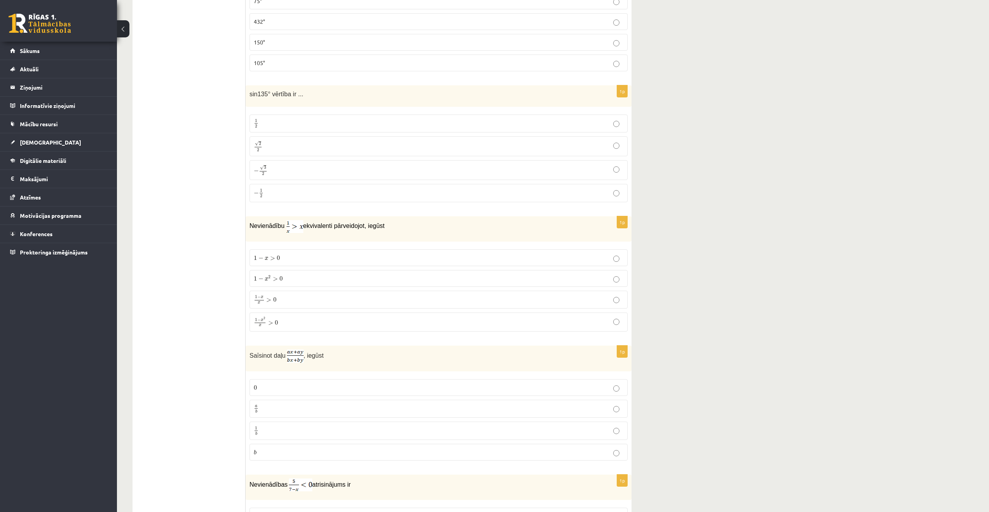
scroll to position [702, 0]
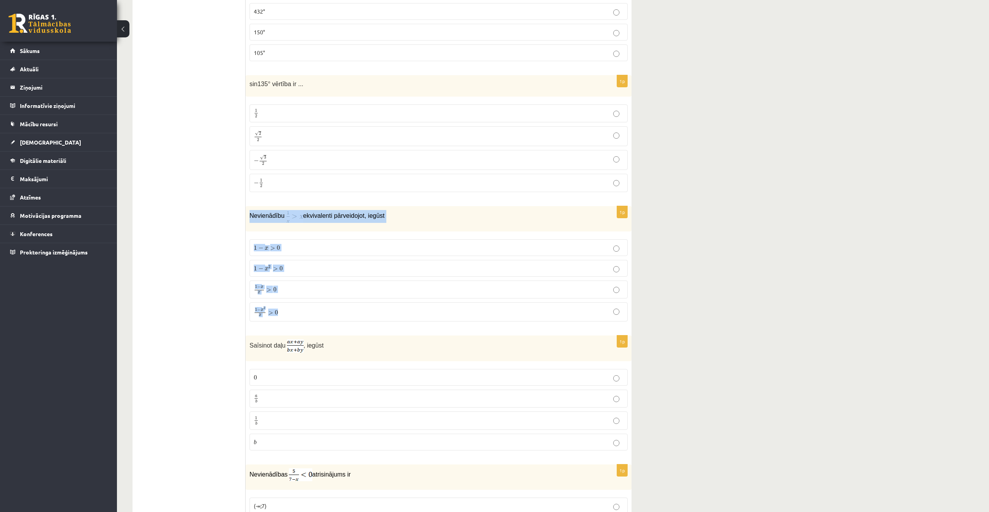
drag, startPoint x: 250, startPoint y: 214, endPoint x: 320, endPoint y: 306, distance: 116.0
click at [320, 306] on div "1p Nevienādību ekvivalenti pārveidojot, iegūst 1 − x > 0 1 − x > 0 1 − x 2 > 0 …" at bounding box center [439, 267] width 386 height 122
copy div "Nevienādību ekvivalenti pārveidojot, iegūst 1 − x > 0 1 − x > 0 1 − x 2 > 0 1 −…"
drag, startPoint x: 251, startPoint y: 214, endPoint x: 335, endPoint y: 306, distance: 125.0
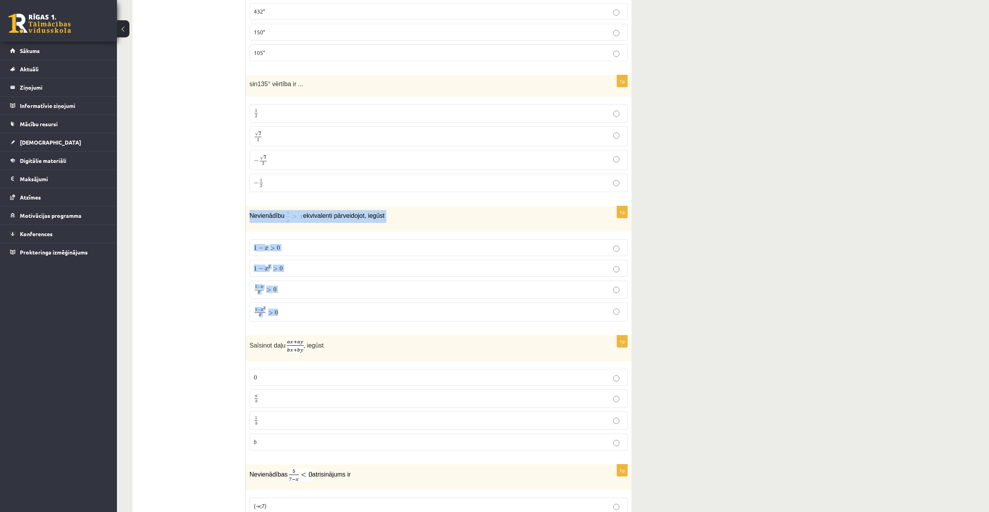
click at [335, 306] on div "1p Nevienādību ekvivalenti pārveidojot, iegūst 1 − x > 0 1 − x > 0 1 − x 2 > 0 …" at bounding box center [439, 267] width 386 height 122
copy div "Nevienādību ekvivalenti pārveidojot, iegūst 1 − x > 0 1 − x > 0 1 − x 2 > 0 1 −…"
drag, startPoint x: 208, startPoint y: 178, endPoint x: 191, endPoint y: 161, distance: 23.4
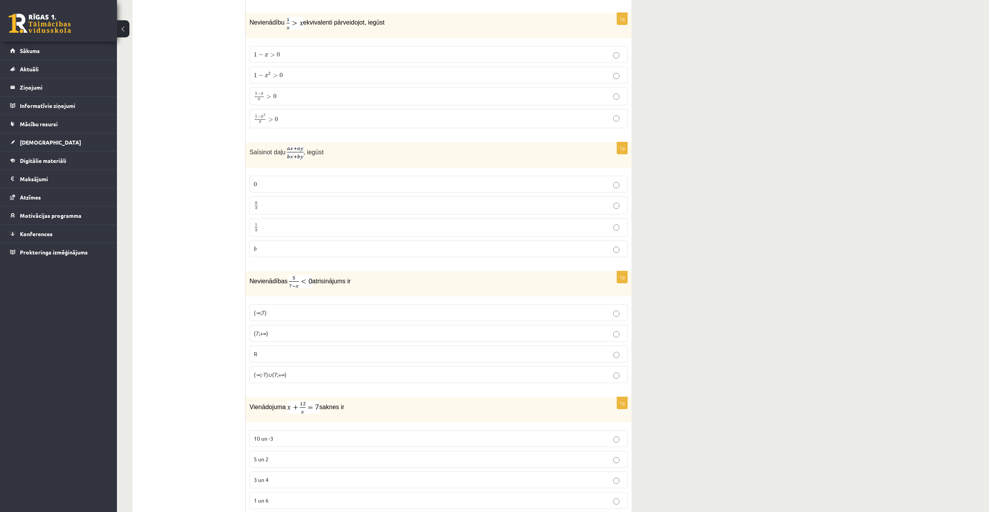
scroll to position [897, 0]
click at [251, 151] on div "Saīsinot daļu , iegūst" at bounding box center [439, 154] width 386 height 26
drag, startPoint x: 250, startPoint y: 151, endPoint x: 305, endPoint y: 244, distance: 108.3
click at [305, 244] on div "1p Saīsinot daļu , iegūst 0 0 a b a b 1 b 1 b b b" at bounding box center [439, 202] width 386 height 122
copy div "Saīsinot daļu , iegūst 0 0 a b a b 1 b 1 b b"
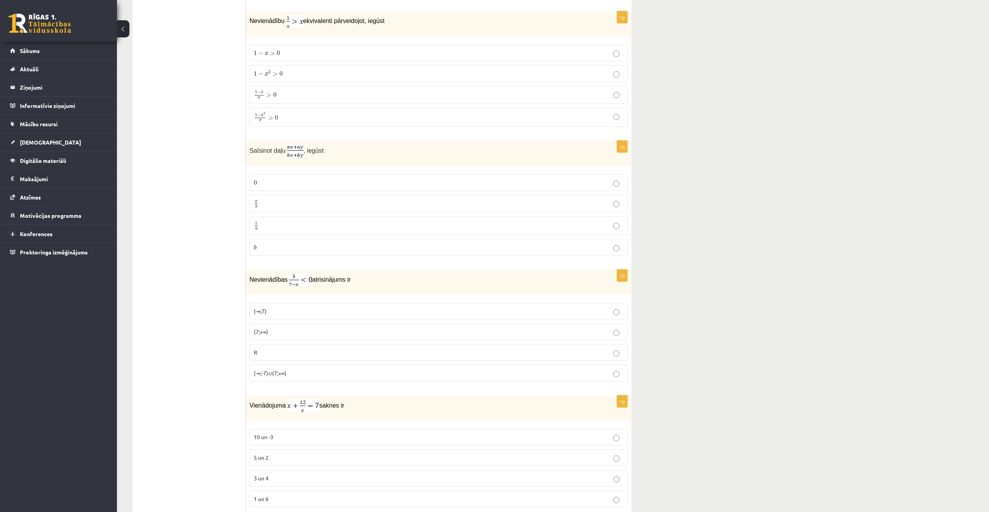
click at [273, 204] on p "a b a b" at bounding box center [439, 204] width 370 height 10
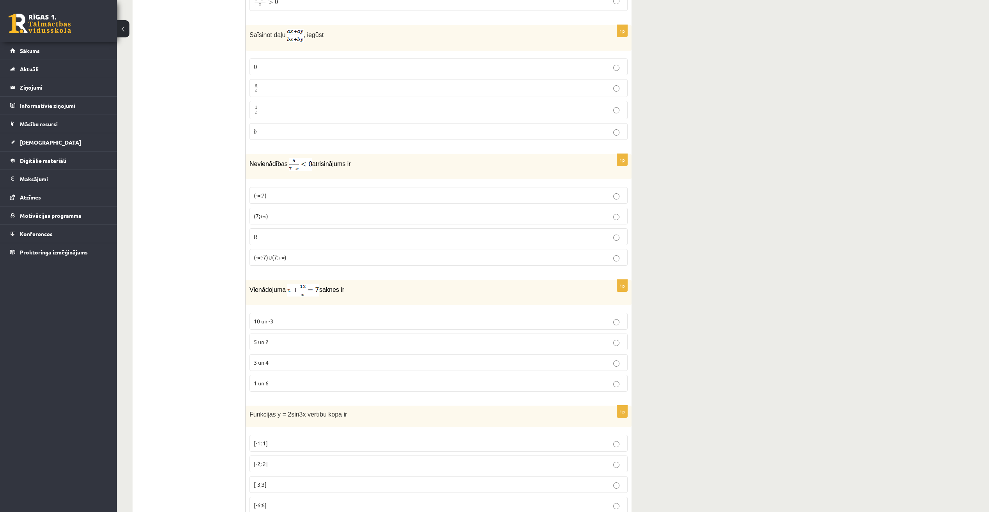
scroll to position [1014, 0]
drag, startPoint x: 250, startPoint y: 163, endPoint x: 368, endPoint y: 267, distance: 156.9
click at [368, 267] on div "1p Nevienādības atrisinājums ir (-∞;7) (7;+∞) R (-∞;-7)∪(7;+∞)" at bounding box center [439, 212] width 386 height 118
copy div "Nevienādības atrisinājums ir (-∞;7) (7;+∞) R (-∞;-7)∪(7;+∞)"
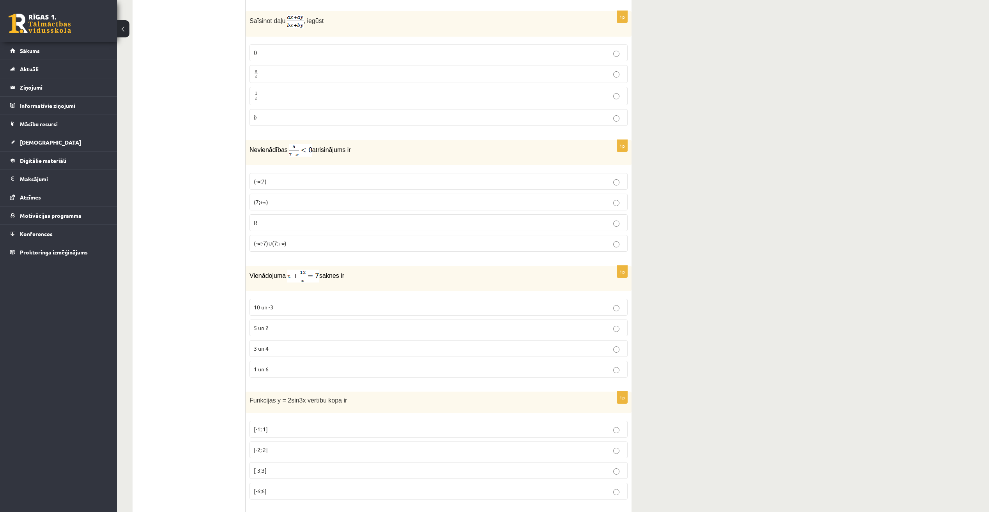
scroll to position [1023, 0]
click at [300, 204] on p "(7;+∞)" at bounding box center [439, 205] width 370 height 8
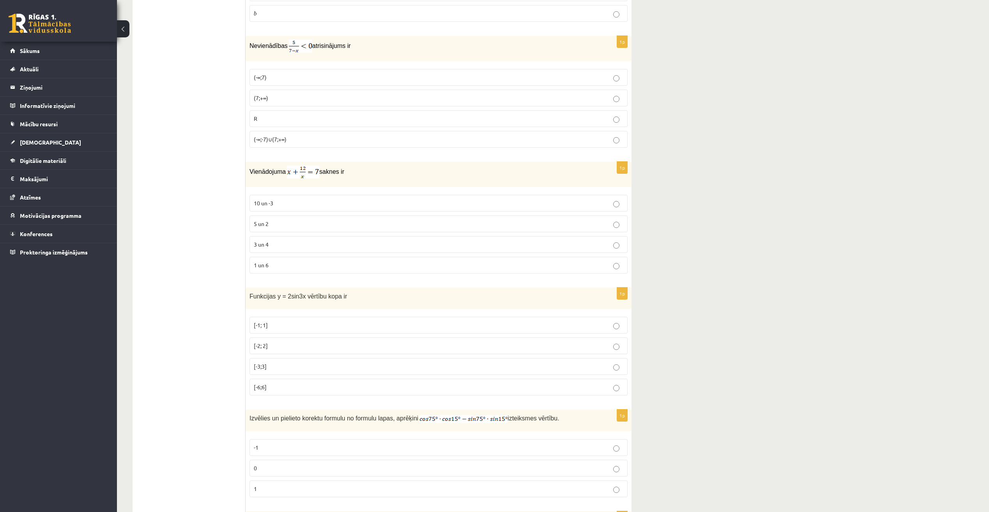
scroll to position [1140, 0]
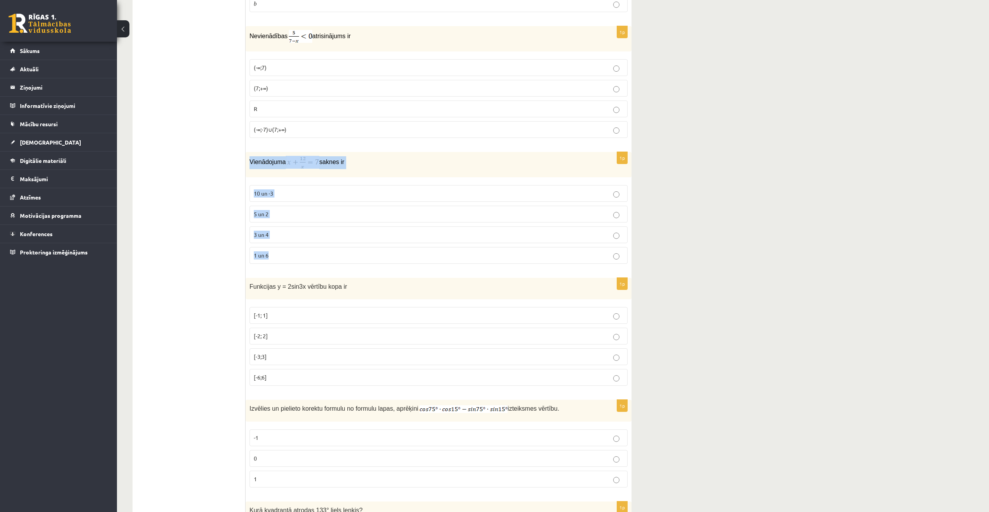
drag, startPoint x: 250, startPoint y: 162, endPoint x: 301, endPoint y: 246, distance: 98.6
click at [301, 246] on div "1p Vienādojuma saknes ir 10 un -3 5 un 2 3 un 4 1 un 6" at bounding box center [439, 211] width 386 height 118
click at [284, 232] on p "3 un 4" at bounding box center [439, 235] width 370 height 8
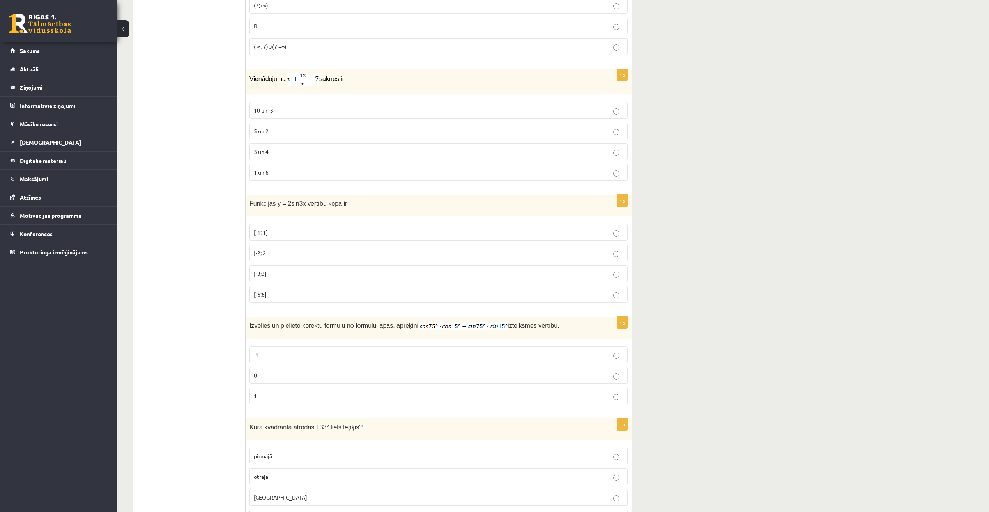
scroll to position [1257, 0]
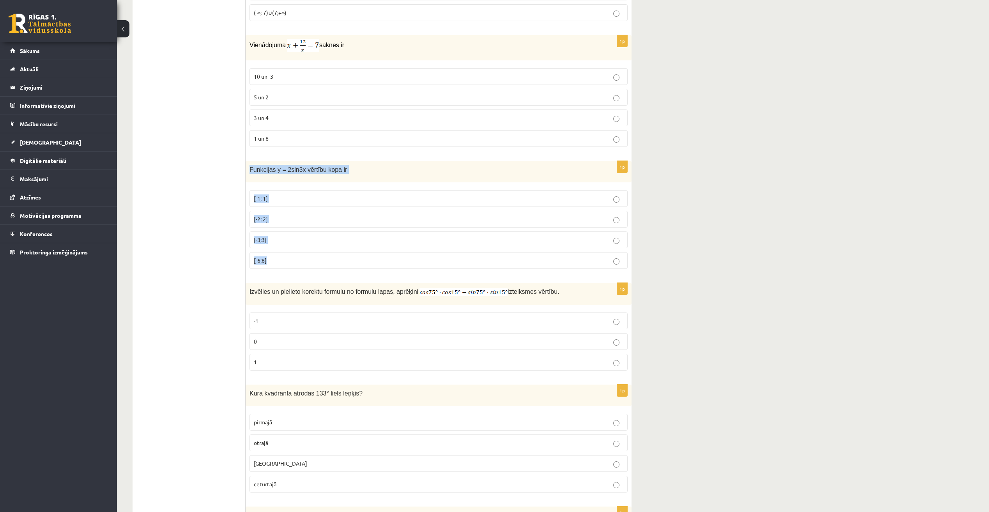
drag, startPoint x: 250, startPoint y: 168, endPoint x: 312, endPoint y: 254, distance: 105.9
click at [312, 254] on div "1p Funkcijas y = 2sin3x vērtību kopa ir [-1; 1] [-2; 2] [-3;3] [-6;6]" at bounding box center [439, 218] width 386 height 114
click at [299, 220] on p "[-2; 2]" at bounding box center [439, 219] width 370 height 8
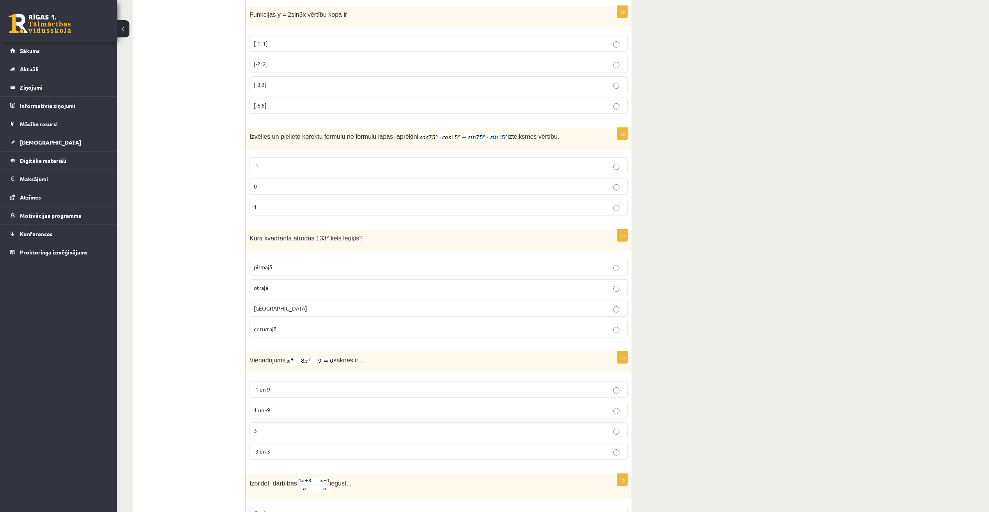
scroll to position [1413, 0]
drag, startPoint x: 250, startPoint y: 134, endPoint x: 339, endPoint y: 209, distance: 116.3
click at [339, 209] on div "1p Izvēlies un pielieto korektu formulu no formulu lapas, aprēķini izteiksmes v…" at bounding box center [439, 174] width 386 height 94
drag, startPoint x: 250, startPoint y: 134, endPoint x: 318, endPoint y: 205, distance: 98.2
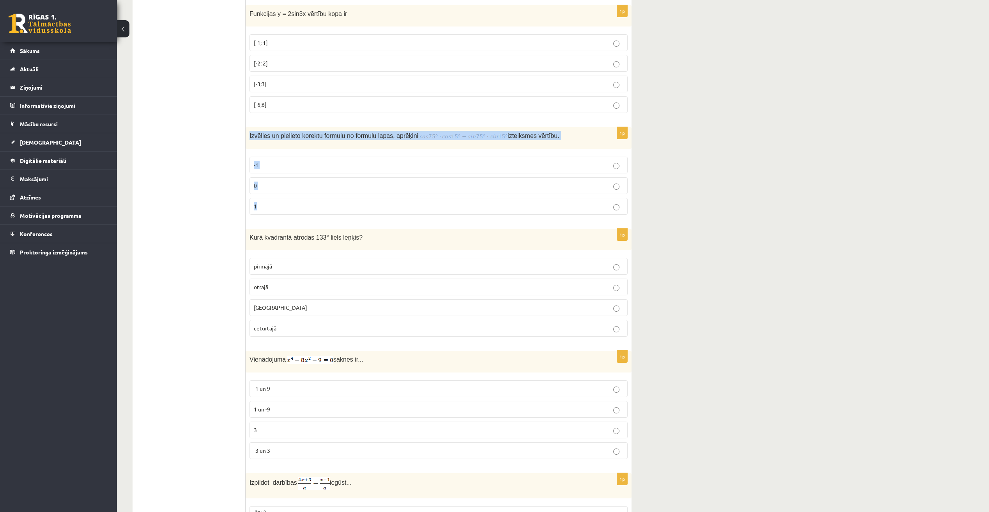
click at [318, 205] on div "1p Izvēlies un pielieto korektu formulu no formulu lapas, aprēķini izteiksmes v…" at bounding box center [439, 174] width 386 height 94
click at [285, 190] on label "0" at bounding box center [439, 185] width 378 height 17
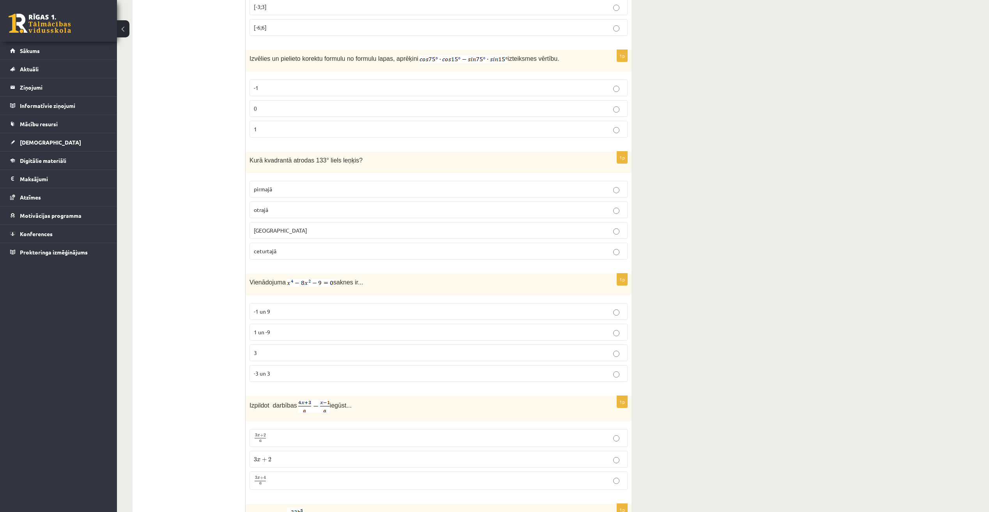
scroll to position [1491, 0]
drag, startPoint x: 250, startPoint y: 158, endPoint x: 357, endPoint y: 241, distance: 135.1
click at [357, 241] on div "1p [GEOGRAPHIC_DATA] atrodas 133° liels leņķis? pirmajā otrajā [GEOGRAPHIC_DATA…" at bounding box center [439, 208] width 386 height 114
click at [291, 211] on p "otrajā" at bounding box center [439, 209] width 370 height 8
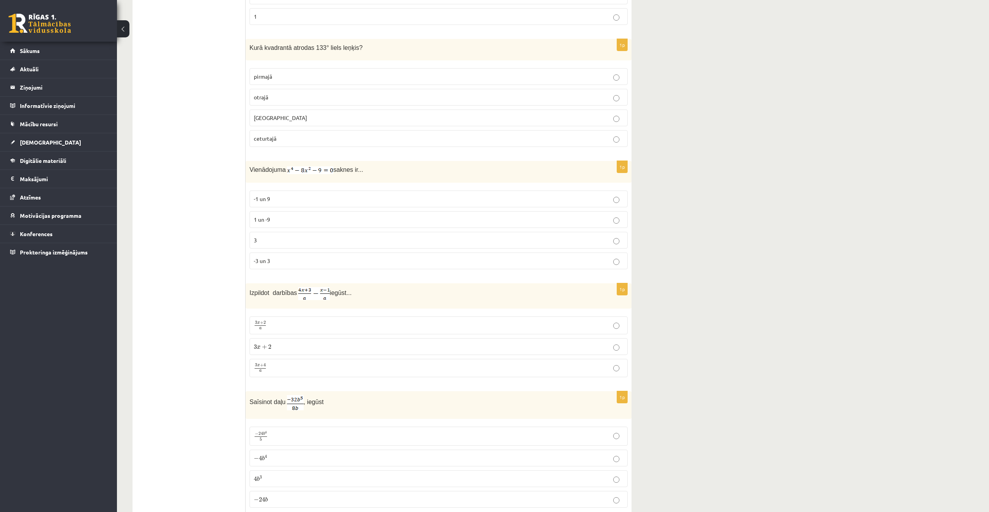
scroll to position [1608, 0]
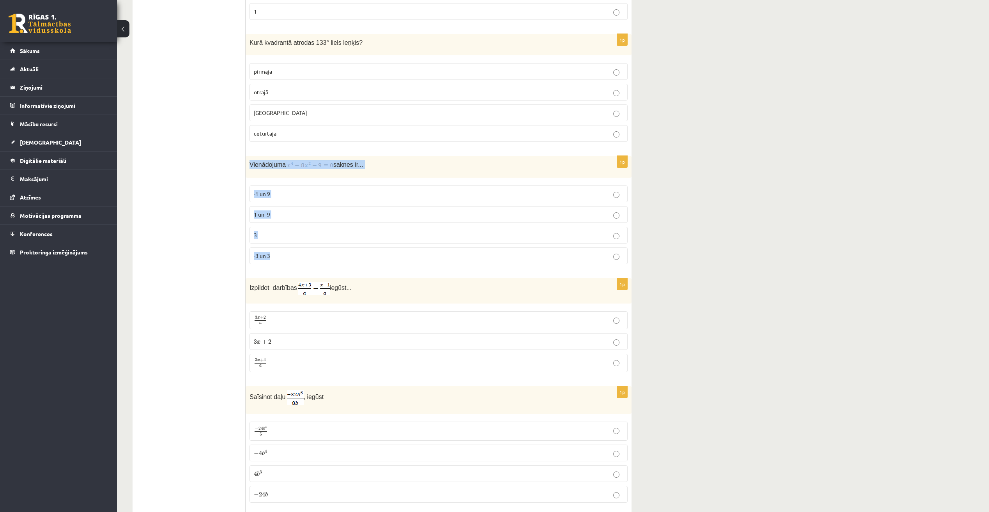
drag, startPoint x: 248, startPoint y: 162, endPoint x: 324, endPoint y: 249, distance: 115.8
click at [324, 249] on div "1p Vienādojuma saknes ir... -1 un 9 1 un -9 3 -3 un 3" at bounding box center [439, 213] width 386 height 115
click at [208, 241] on ul "Tests Izvērtējums!" at bounding box center [192, 505] width 105 height 3947
drag, startPoint x: 252, startPoint y: 165, endPoint x: 315, endPoint y: 252, distance: 107.1
click at [315, 252] on div "1p Vienādojuma saknes ir... -1 un 9 1 un -9 3 -3 un 3" at bounding box center [439, 213] width 386 height 115
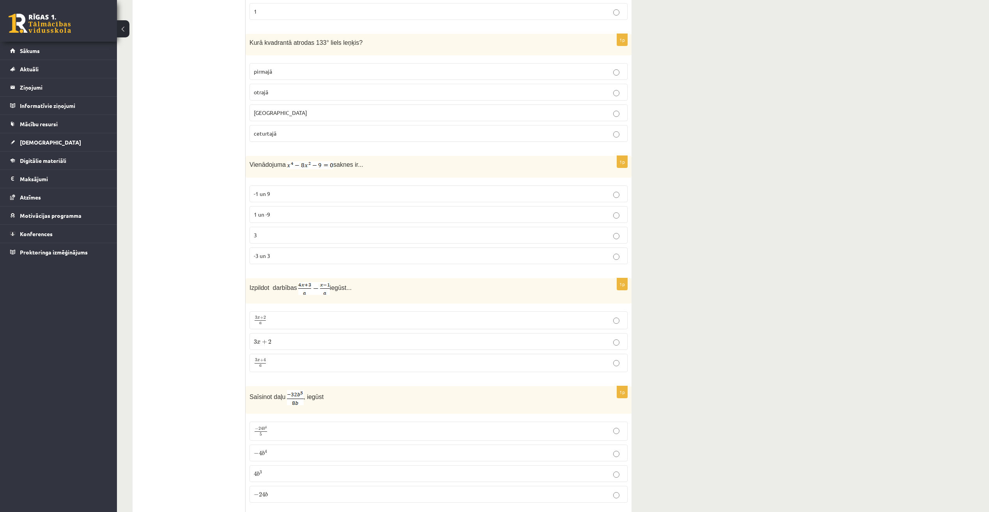
click at [208, 138] on ul "Tests Izvērtējums!" at bounding box center [192, 505] width 105 height 3947
click at [301, 255] on p "-3 un 3" at bounding box center [439, 256] width 370 height 8
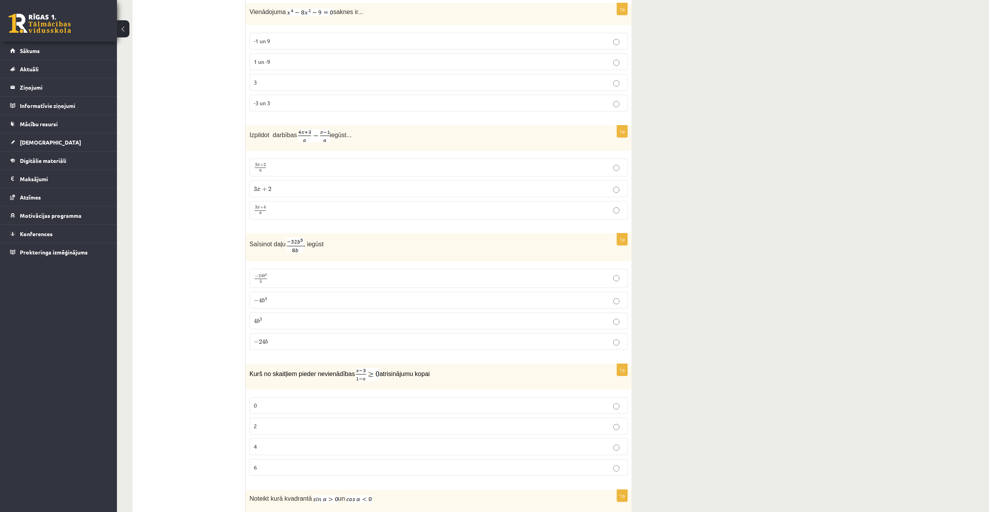
scroll to position [1764, 0]
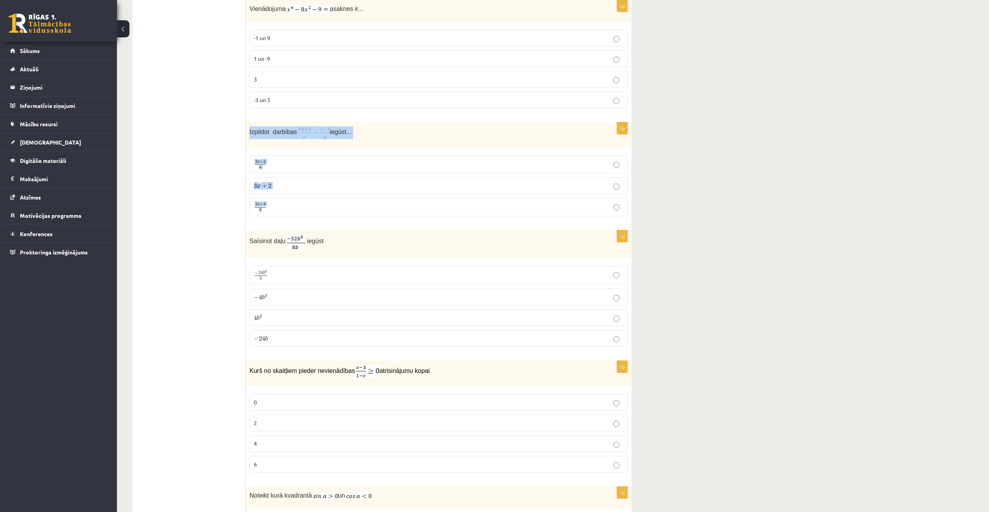
drag, startPoint x: 249, startPoint y: 131, endPoint x: 319, endPoint y: 199, distance: 97.6
click at [319, 199] on div "1p Izpildot darbības iegūst... 3 x + 2 a 3 x + 2 a 3 x + 2 3 x + 2 3 x + 4 a 3 …" at bounding box center [439, 172] width 386 height 100
click at [171, 173] on ul "Tests Izvērtējums!" at bounding box center [192, 349] width 105 height 3947
click at [205, 257] on ul "Tests Izvērtējums!" at bounding box center [192, 349] width 105 height 3947
click at [290, 164] on p "3 x + 2 a 3 x + 2 a" at bounding box center [439, 164] width 370 height 9
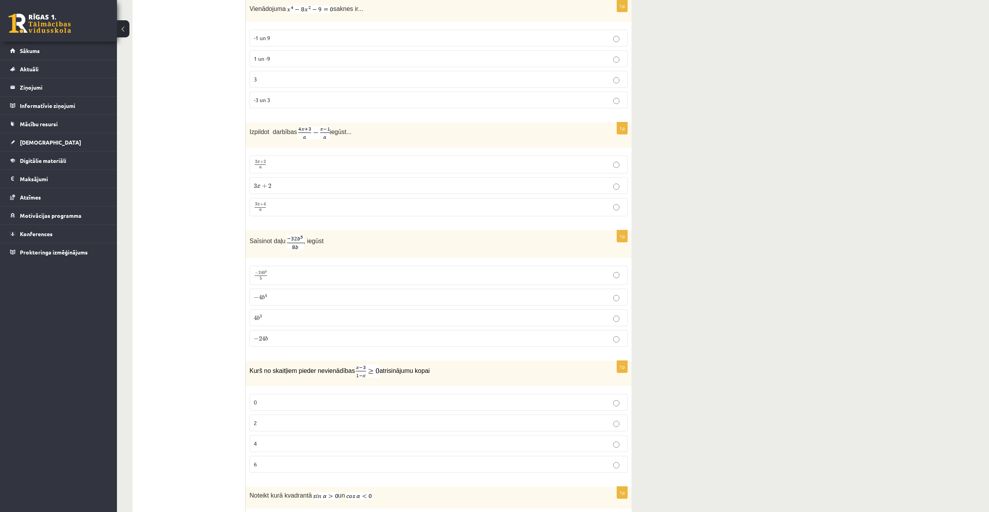
click at [281, 210] on p "3 x + 4 a 3 x + 4 a" at bounding box center [439, 207] width 370 height 10
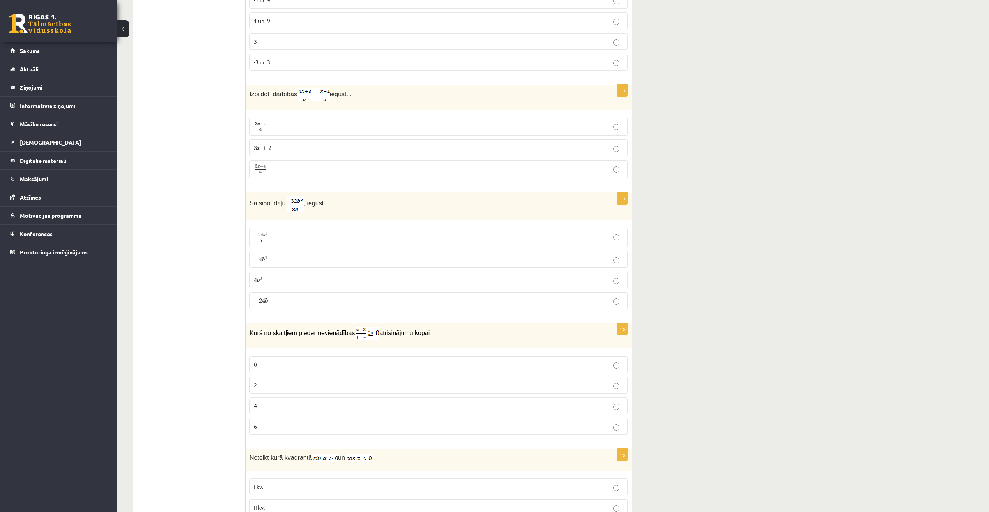
scroll to position [1803, 0]
drag, startPoint x: 250, startPoint y: 201, endPoint x: 326, endPoint y: 288, distance: 116.3
click at [326, 288] on div "1p Saīsinot daļu , iegūst − 24 b 4 5 − 24 b 4 5 − 4 b 4 − 4 b 4 4 b 3 4 b 3 − 2…" at bounding box center [439, 252] width 386 height 123
click at [199, 276] on ul "Tests Izvērtējums!" at bounding box center [192, 310] width 105 height 3947
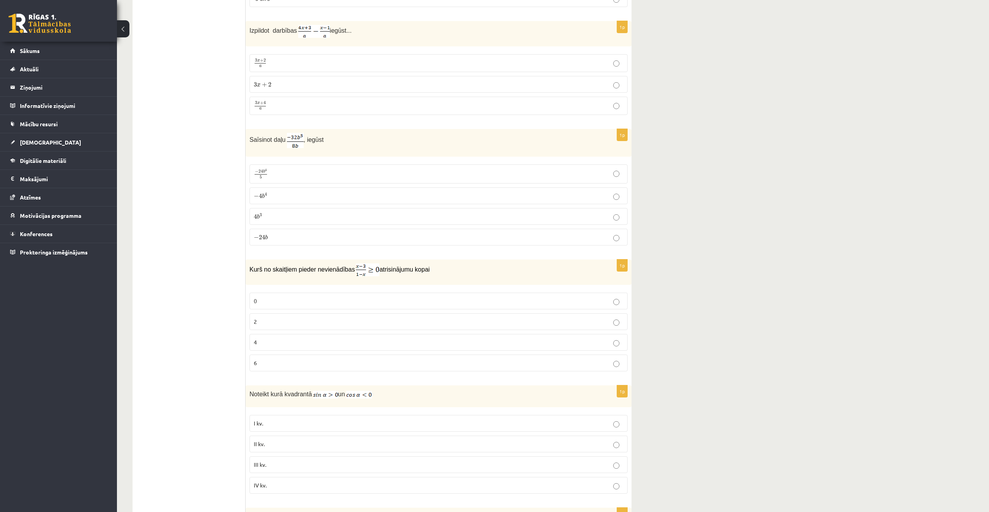
scroll to position [1881, 0]
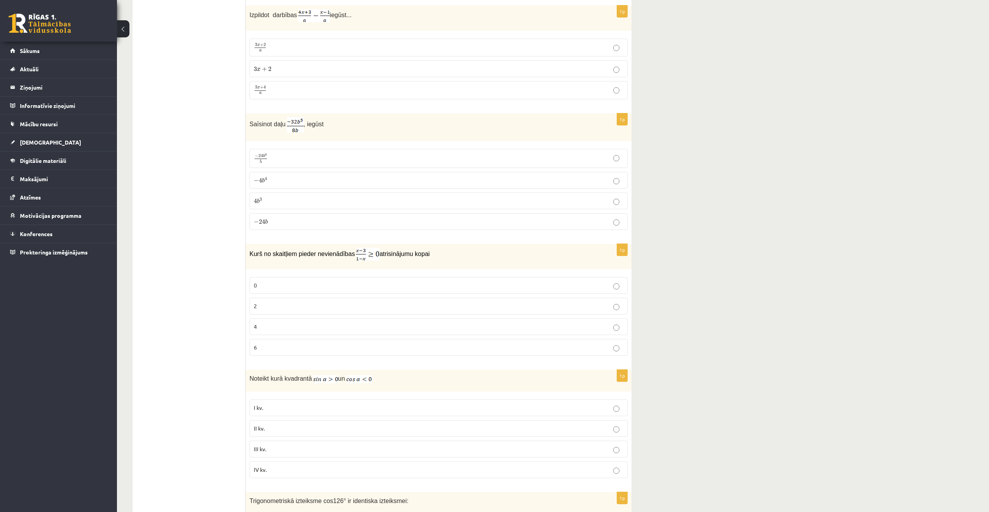
click at [285, 180] on p "− 4 b 4 − 4 b 4" at bounding box center [439, 180] width 370 height 8
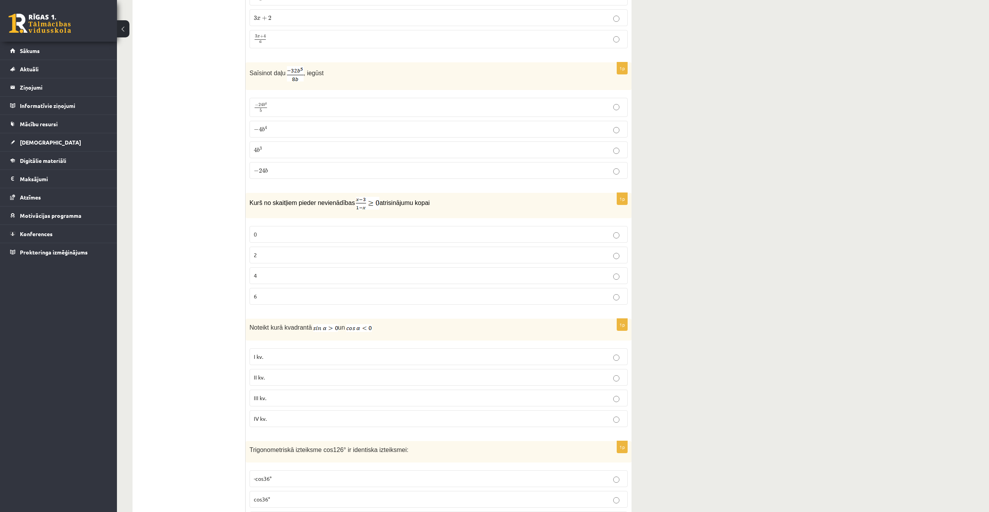
scroll to position [1959, 0]
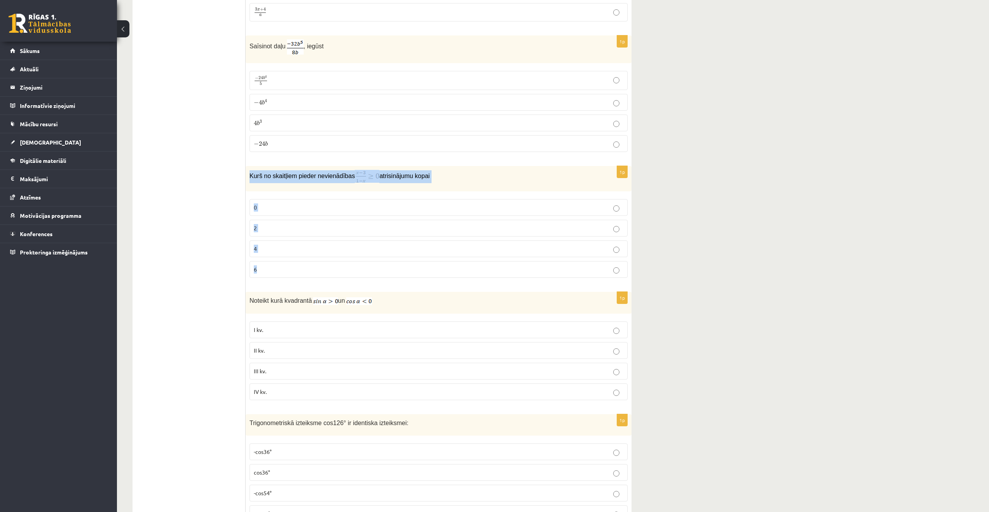
drag, startPoint x: 250, startPoint y: 176, endPoint x: 324, endPoint y: 264, distance: 114.9
click at [324, 264] on div "1p Kurš no skaitļiem pieder nevienādības atrisinājumu kopai 0 2 4 6" at bounding box center [439, 225] width 386 height 118
click at [218, 242] on ul "Tests Izvērtējums!" at bounding box center [192, 154] width 105 height 3947
click at [287, 222] on label "2" at bounding box center [439, 228] width 378 height 17
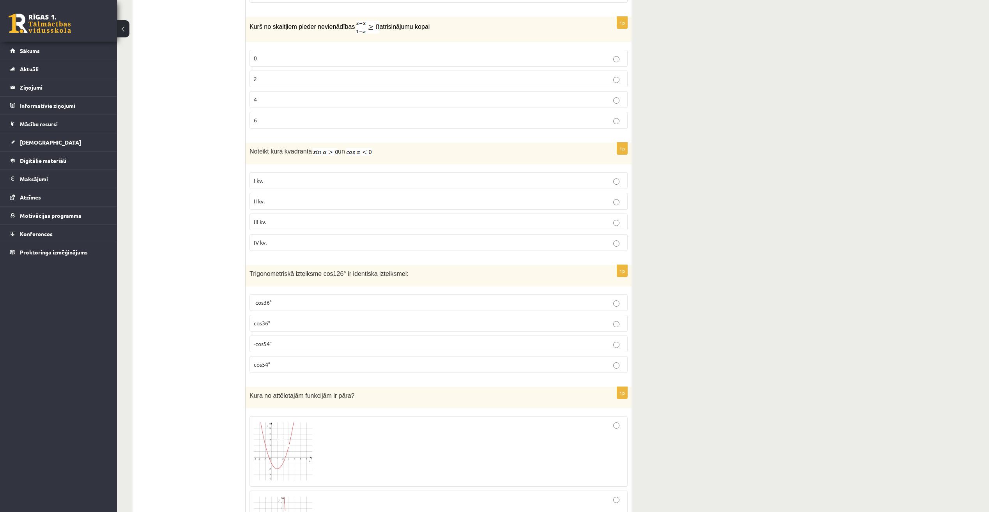
scroll to position [2115, 0]
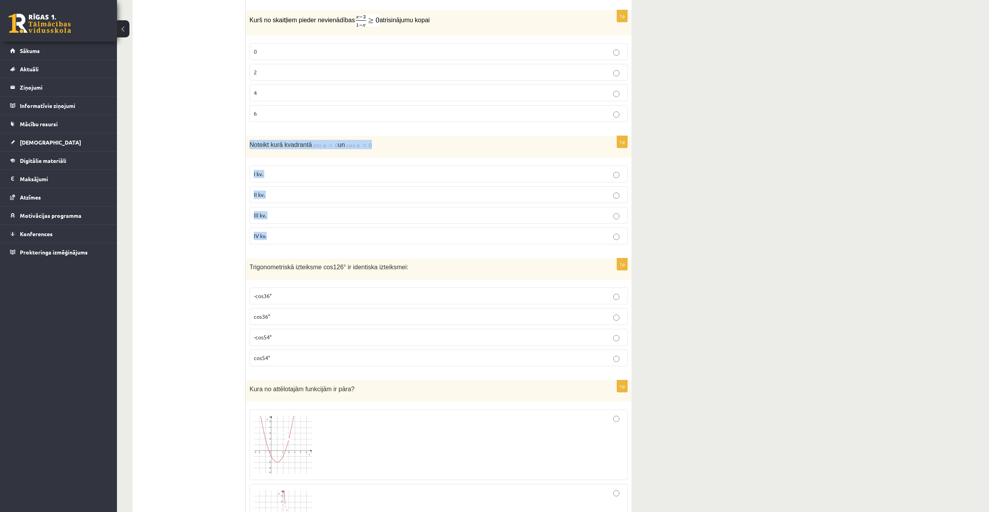
drag, startPoint x: 250, startPoint y: 144, endPoint x: 329, endPoint y: 228, distance: 115.6
click at [329, 228] on div "1p Noteikt kurā kvadrantā un I kv. II kv. III kv. IV kv." at bounding box center [439, 193] width 386 height 115
click at [618, 191] on p "II kv." at bounding box center [439, 195] width 370 height 8
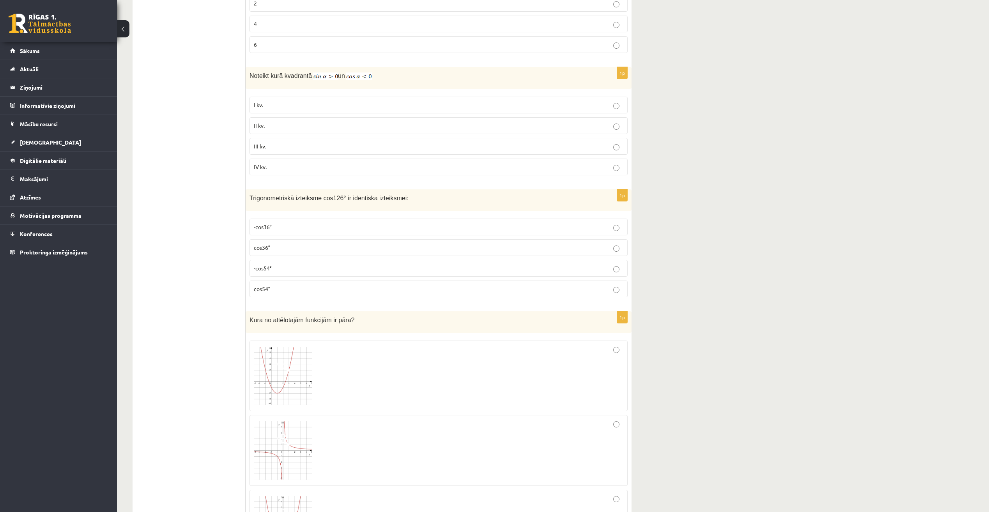
scroll to position [2193, 0]
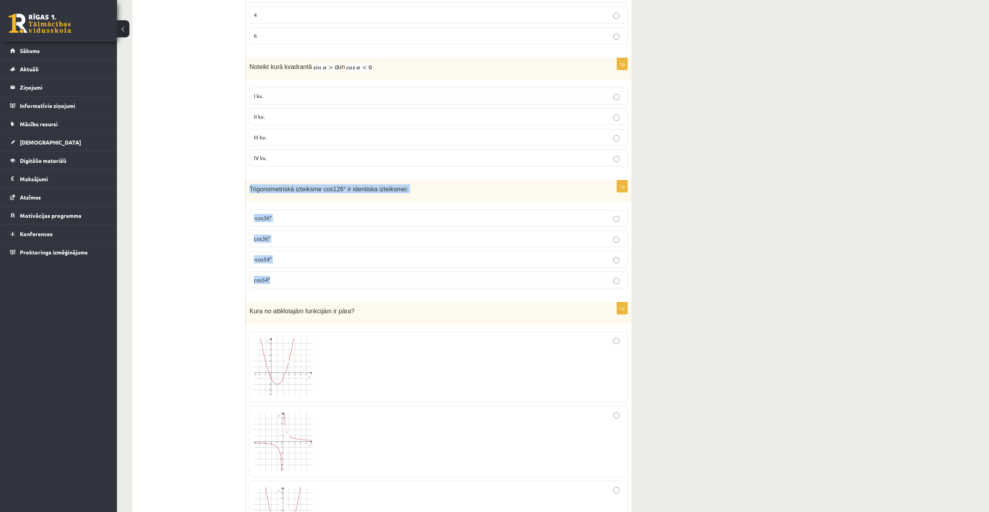
drag, startPoint x: 250, startPoint y: 188, endPoint x: 359, endPoint y: 273, distance: 138.6
click at [359, 273] on div "1p Trigonometriskā izteiksme cos126° ir identiska izteiksmei: -cos36° cos36° -c…" at bounding box center [439, 237] width 386 height 114
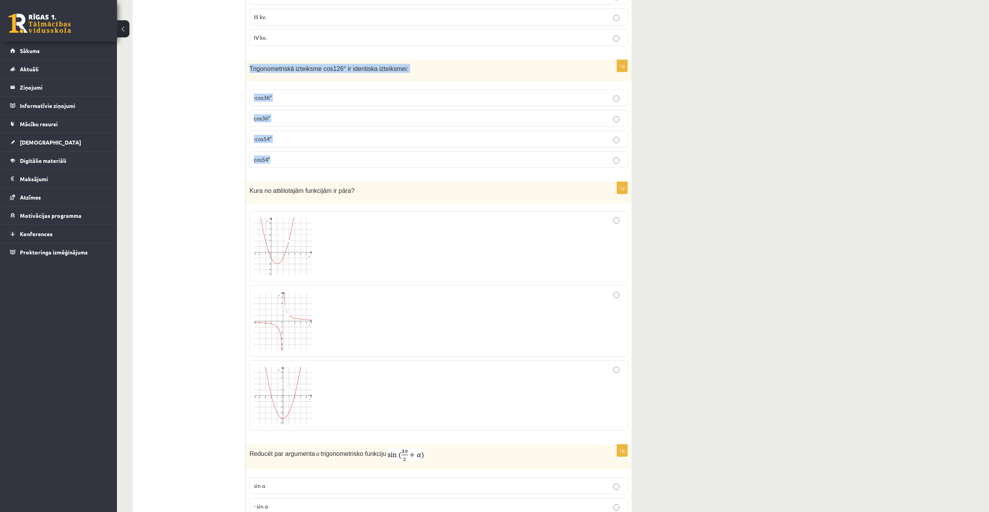
scroll to position [2310, 0]
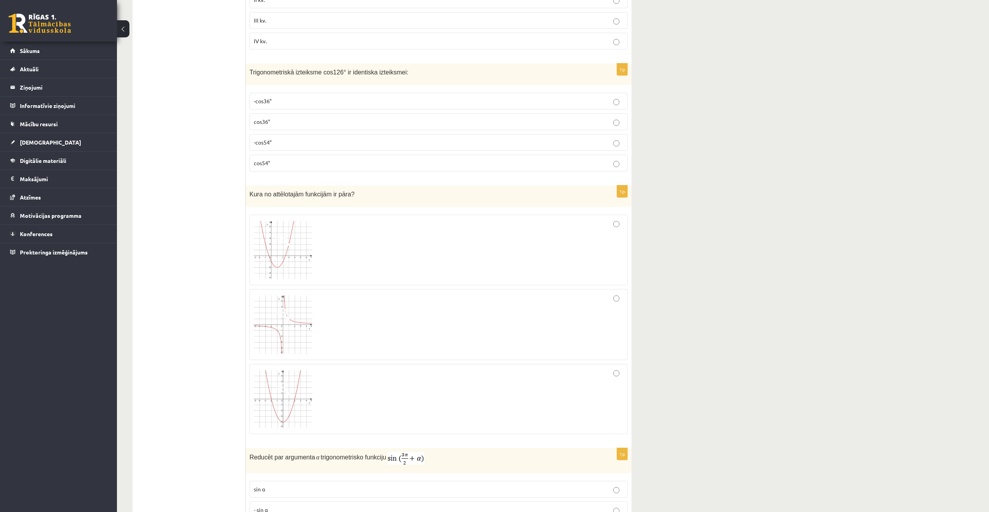
drag, startPoint x: 179, startPoint y: 145, endPoint x: 179, endPoint y: 136, distance: 8.6
click at [290, 138] on p "-cos54°" at bounding box center [439, 142] width 370 height 8
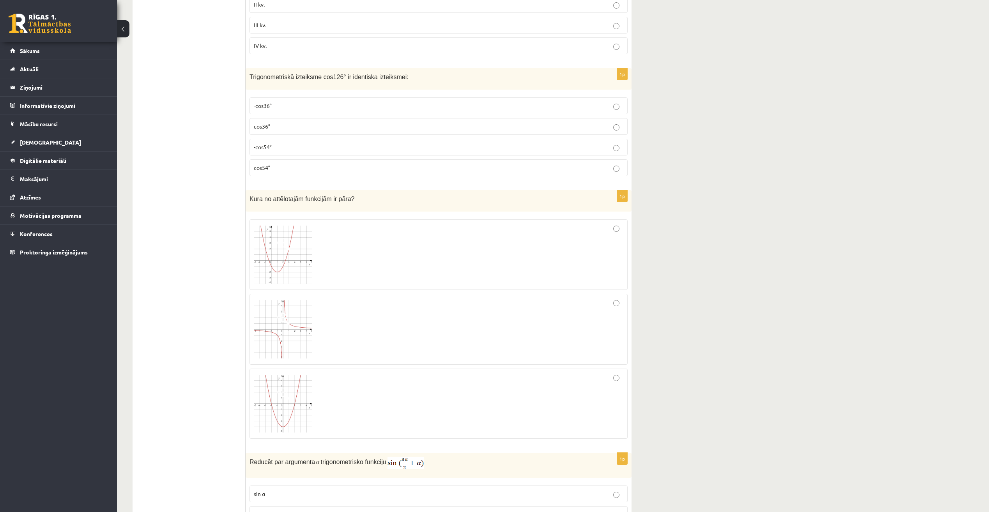
scroll to position [2367, 0]
